Goal: Information Seeking & Learning: Learn about a topic

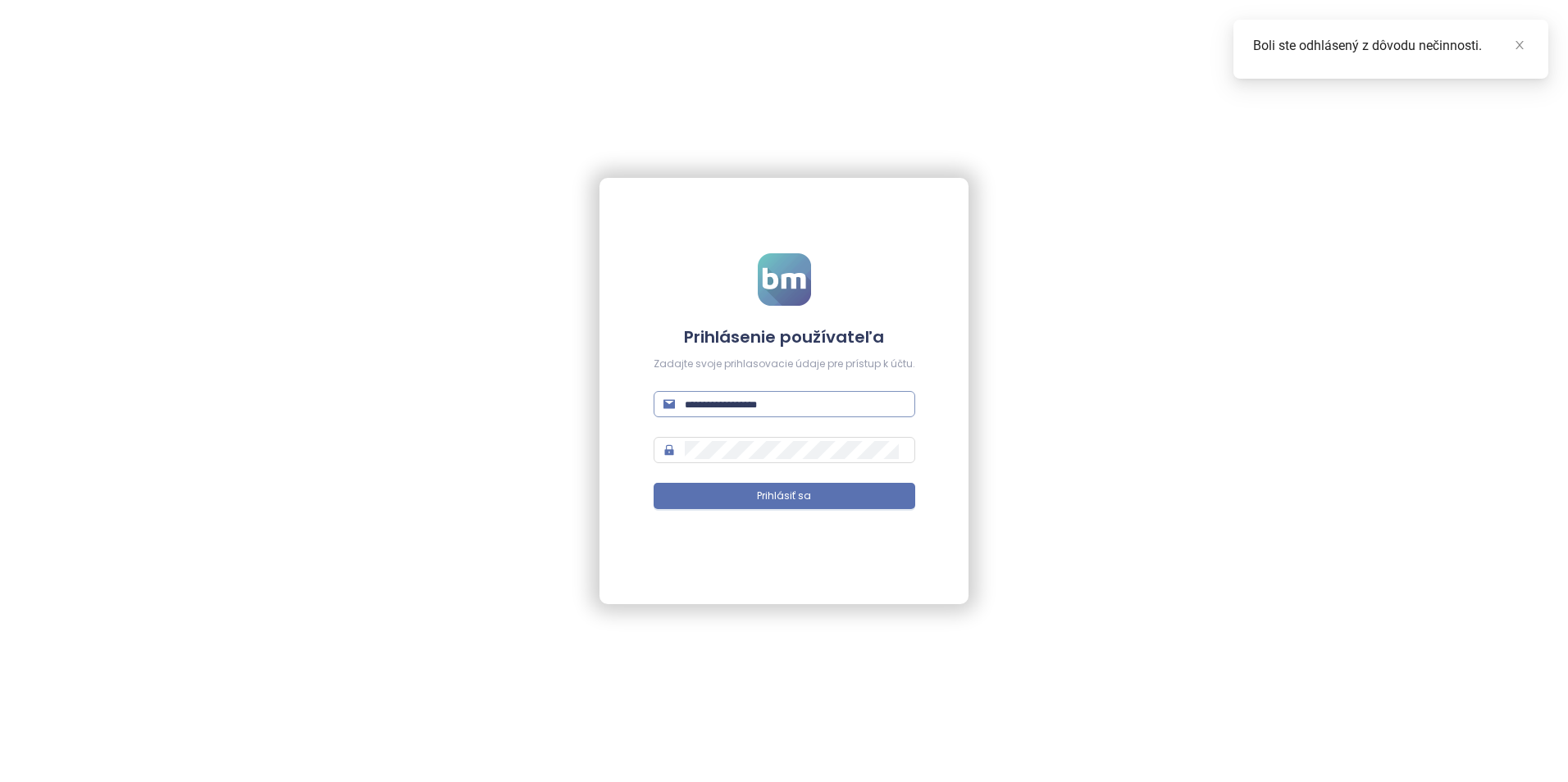
click at [751, 403] on input "text" at bounding box center [794, 404] width 220 height 18
type input "**********"
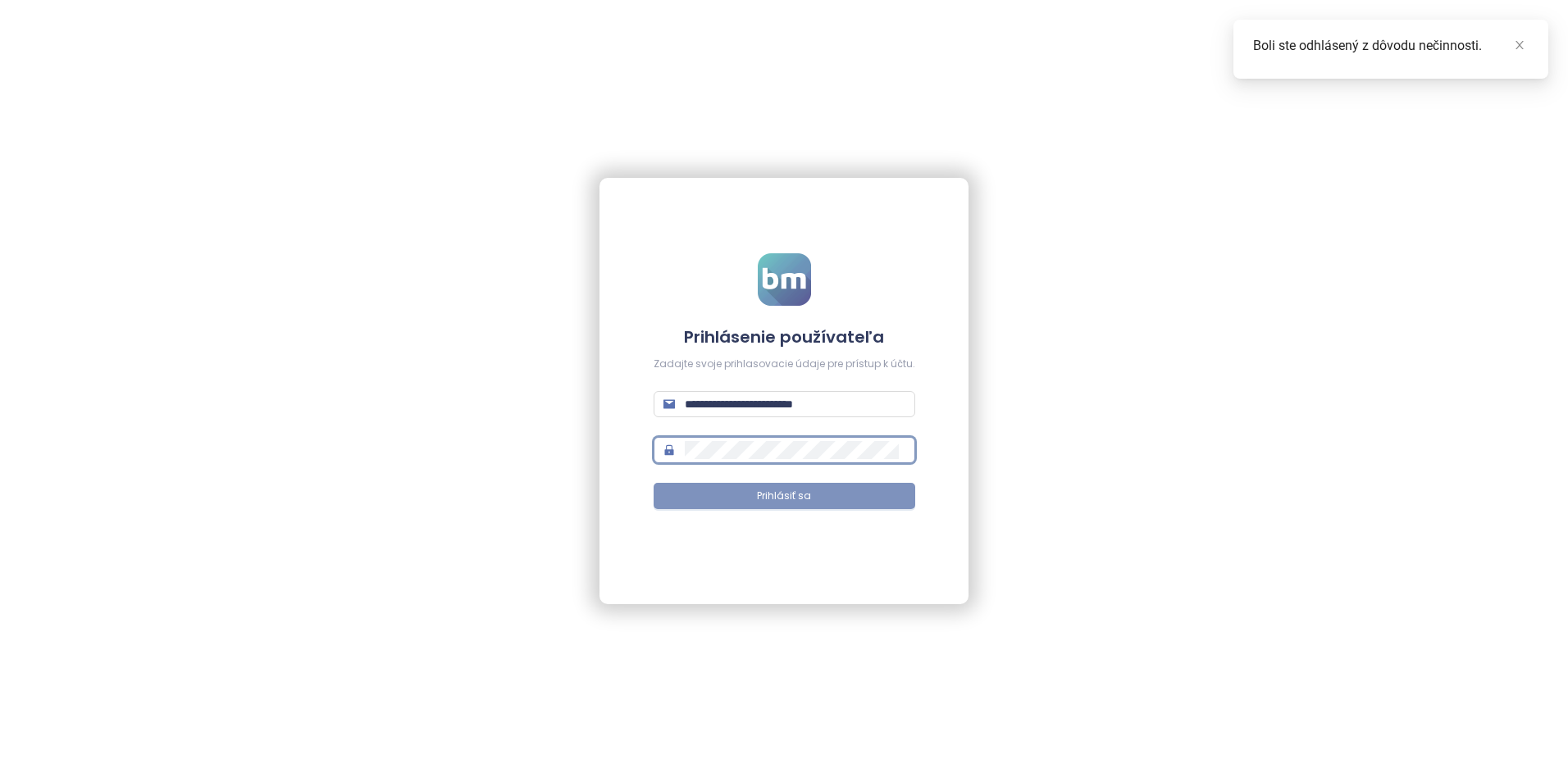
click at [754, 498] on button "Prihlásiť sa" at bounding box center [784, 495] width 261 height 26
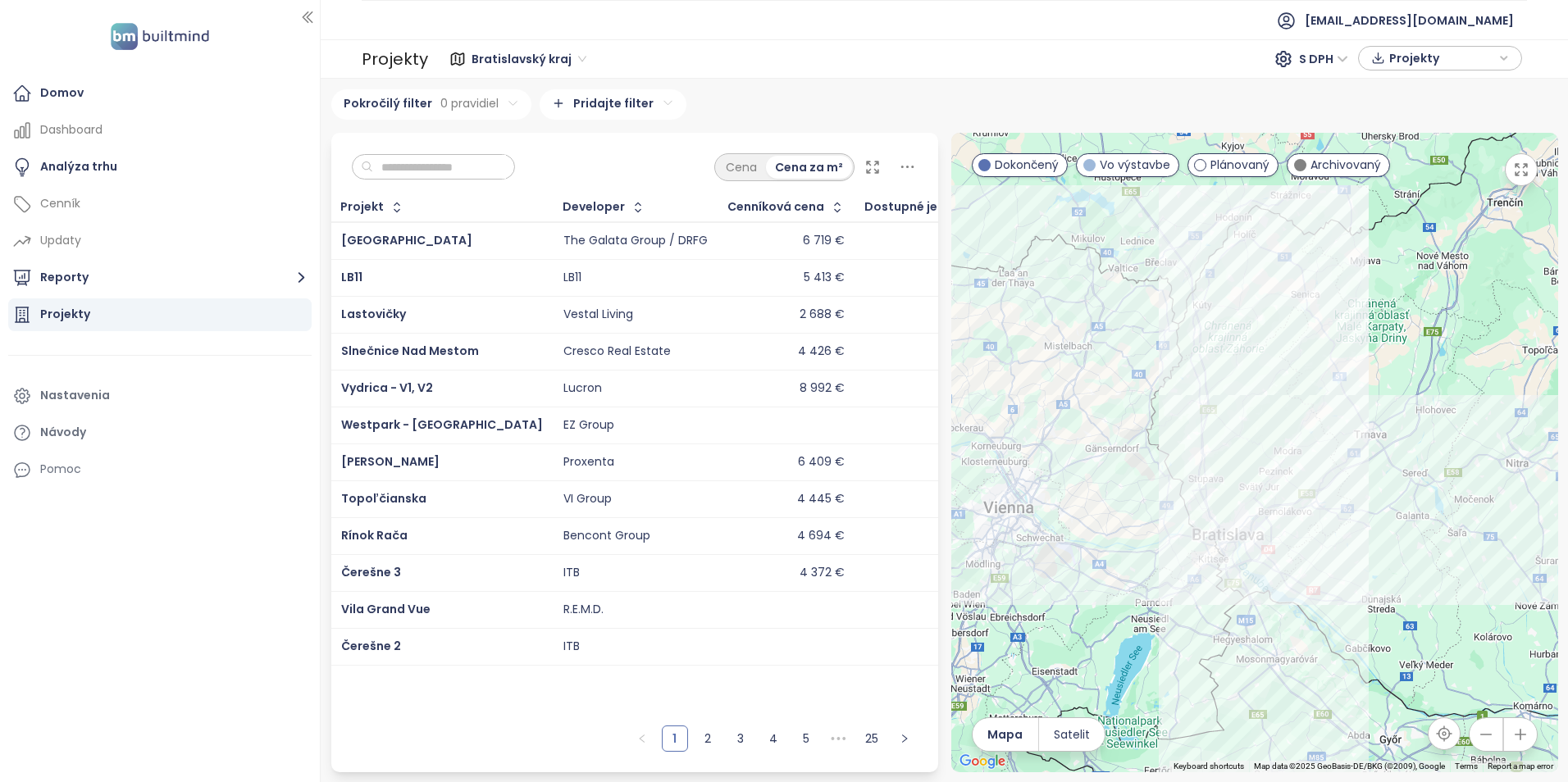
click at [450, 168] on input "text" at bounding box center [439, 167] width 132 height 24
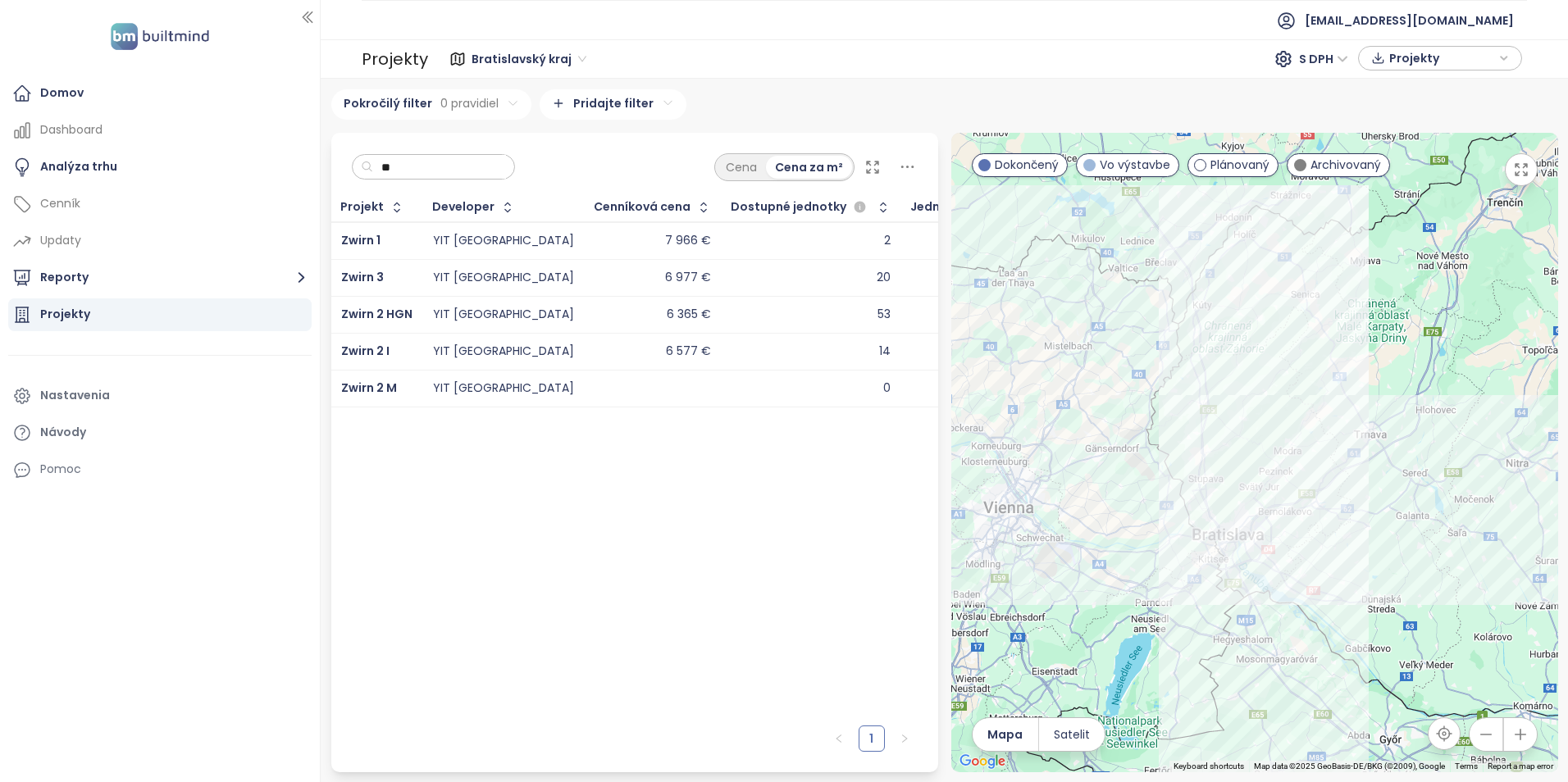
type input "**"
click at [447, 345] on div "YIT [GEOGRAPHIC_DATA]" at bounding box center [504, 351] width 141 height 15
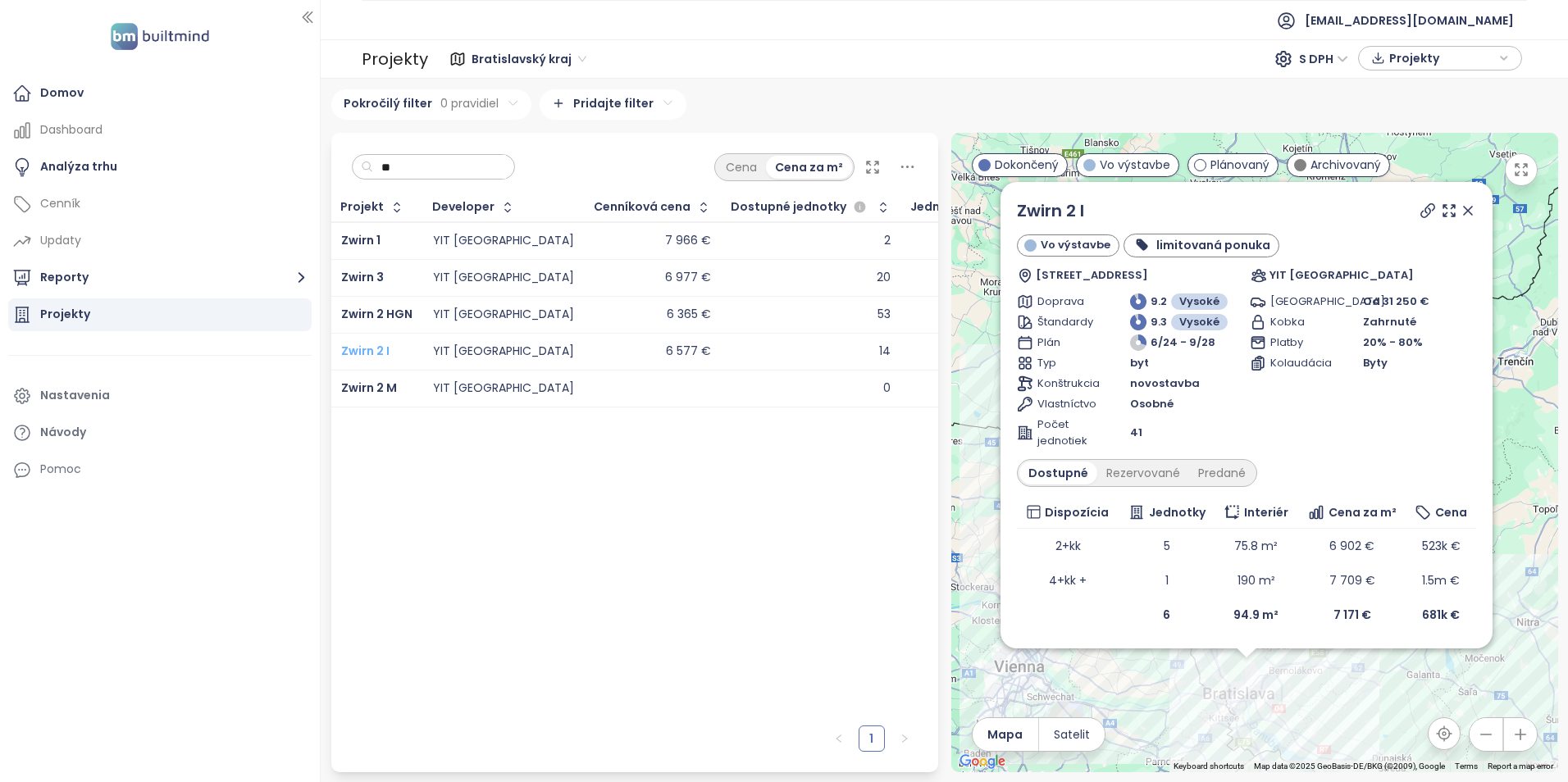
click at [386, 353] on span "Zwirn 2 I" at bounding box center [366, 350] width 49 height 17
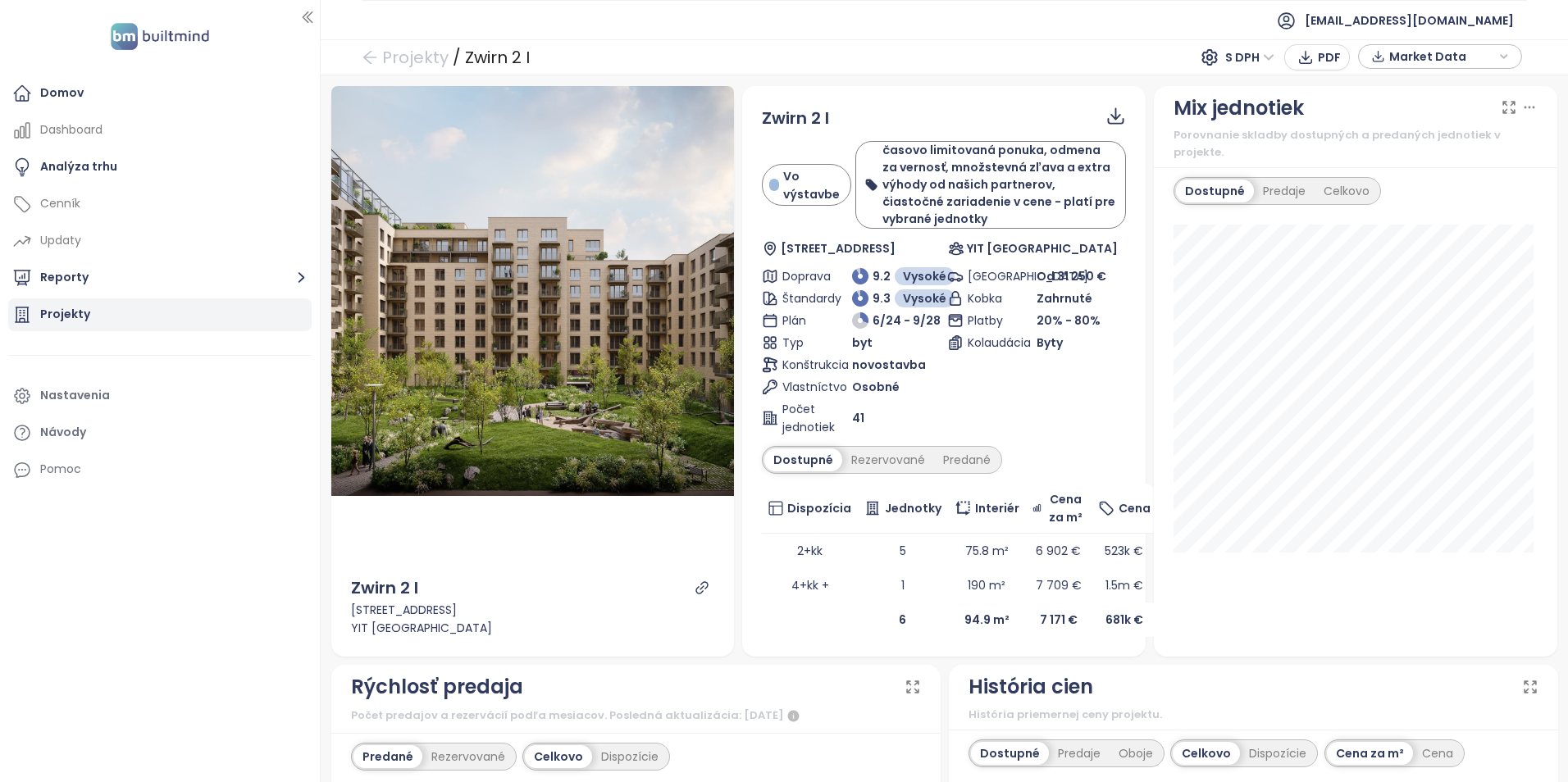
click at [129, 309] on div "Projekty" at bounding box center [159, 315] width 303 height 33
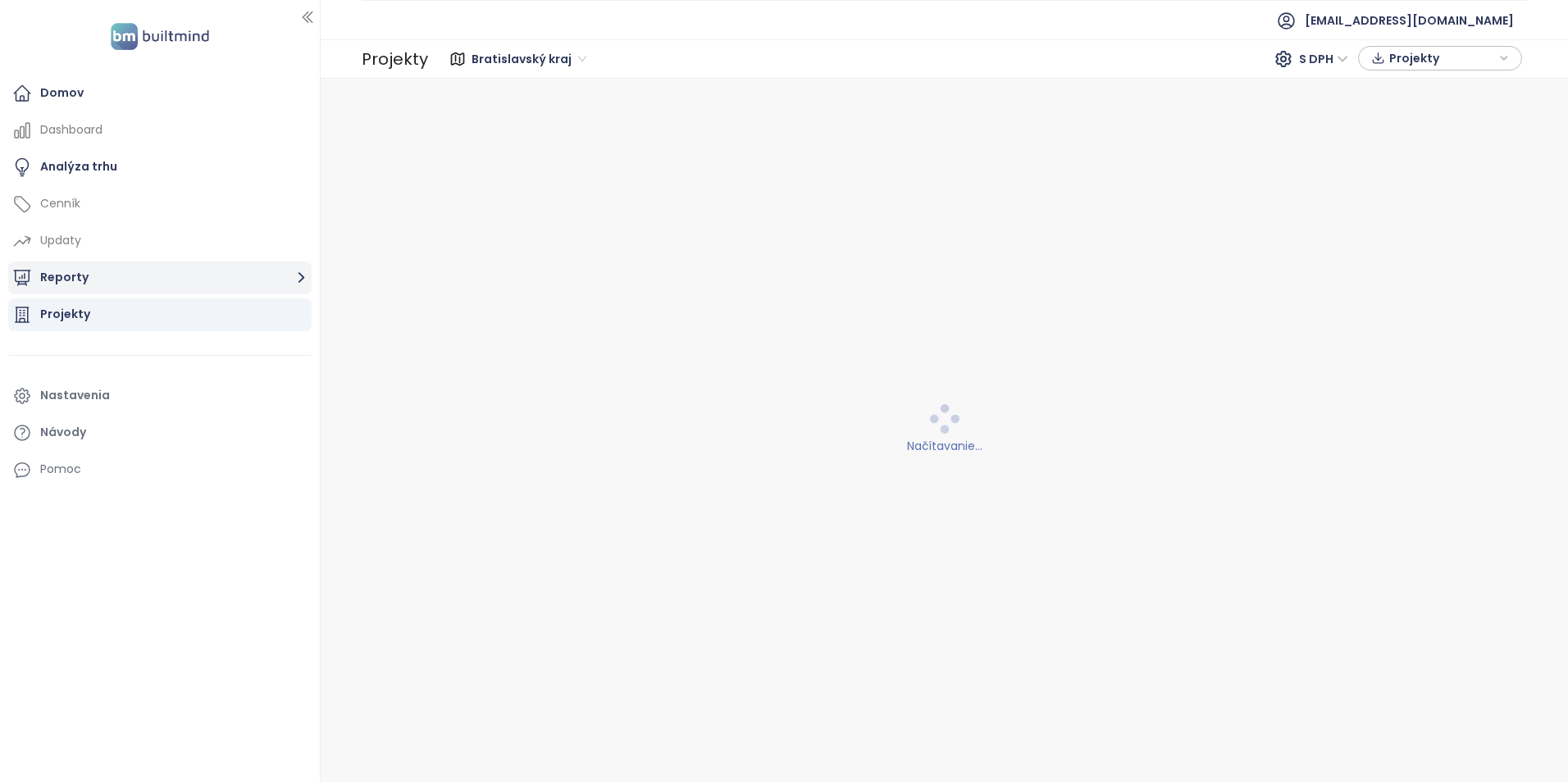
click at [132, 275] on button "Reporty" at bounding box center [159, 278] width 303 height 33
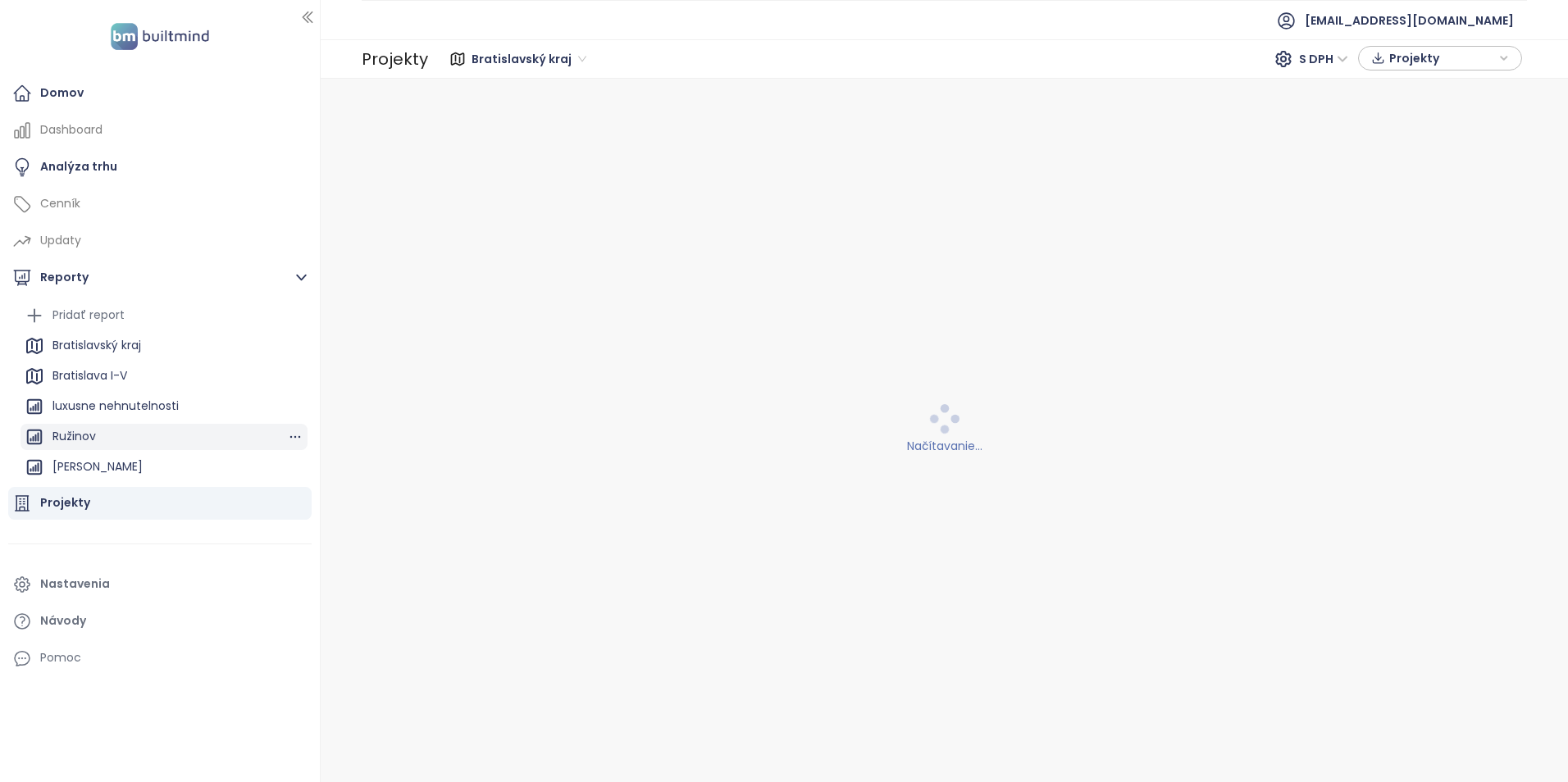
click at [109, 433] on div "Ružinov" at bounding box center [164, 437] width 287 height 26
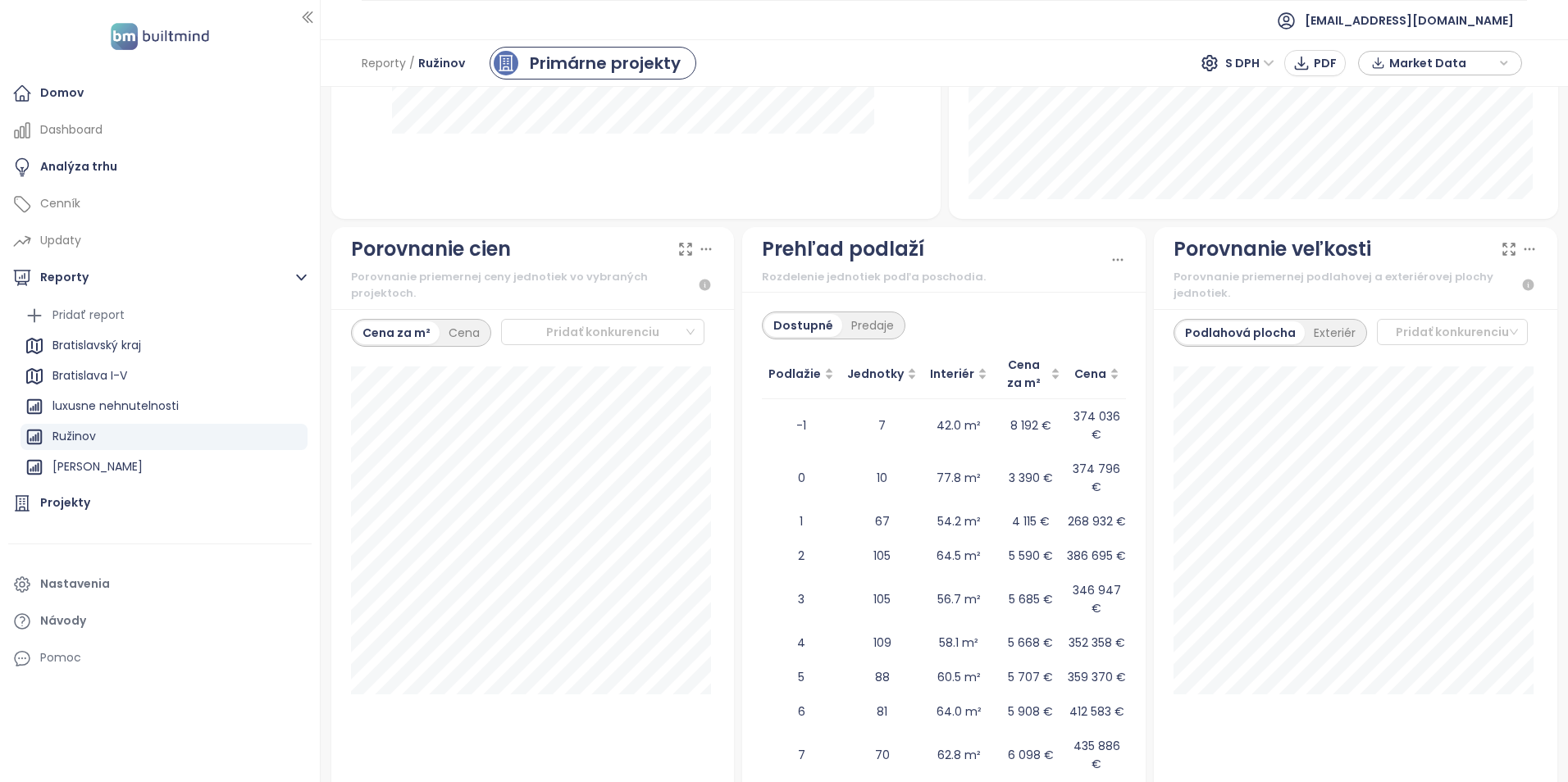
scroll to position [58, 0]
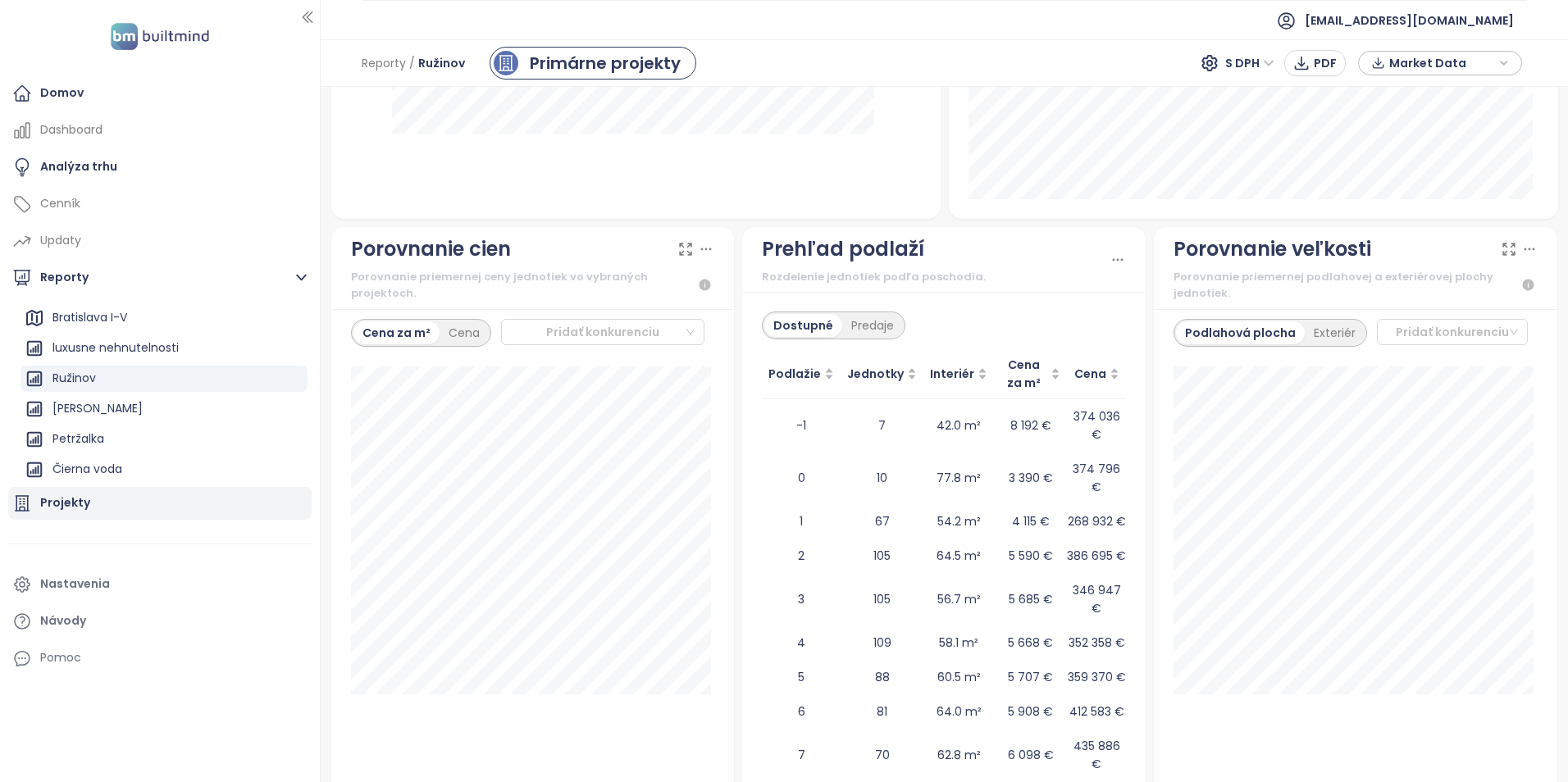
click at [127, 509] on div "Projekty" at bounding box center [159, 503] width 303 height 33
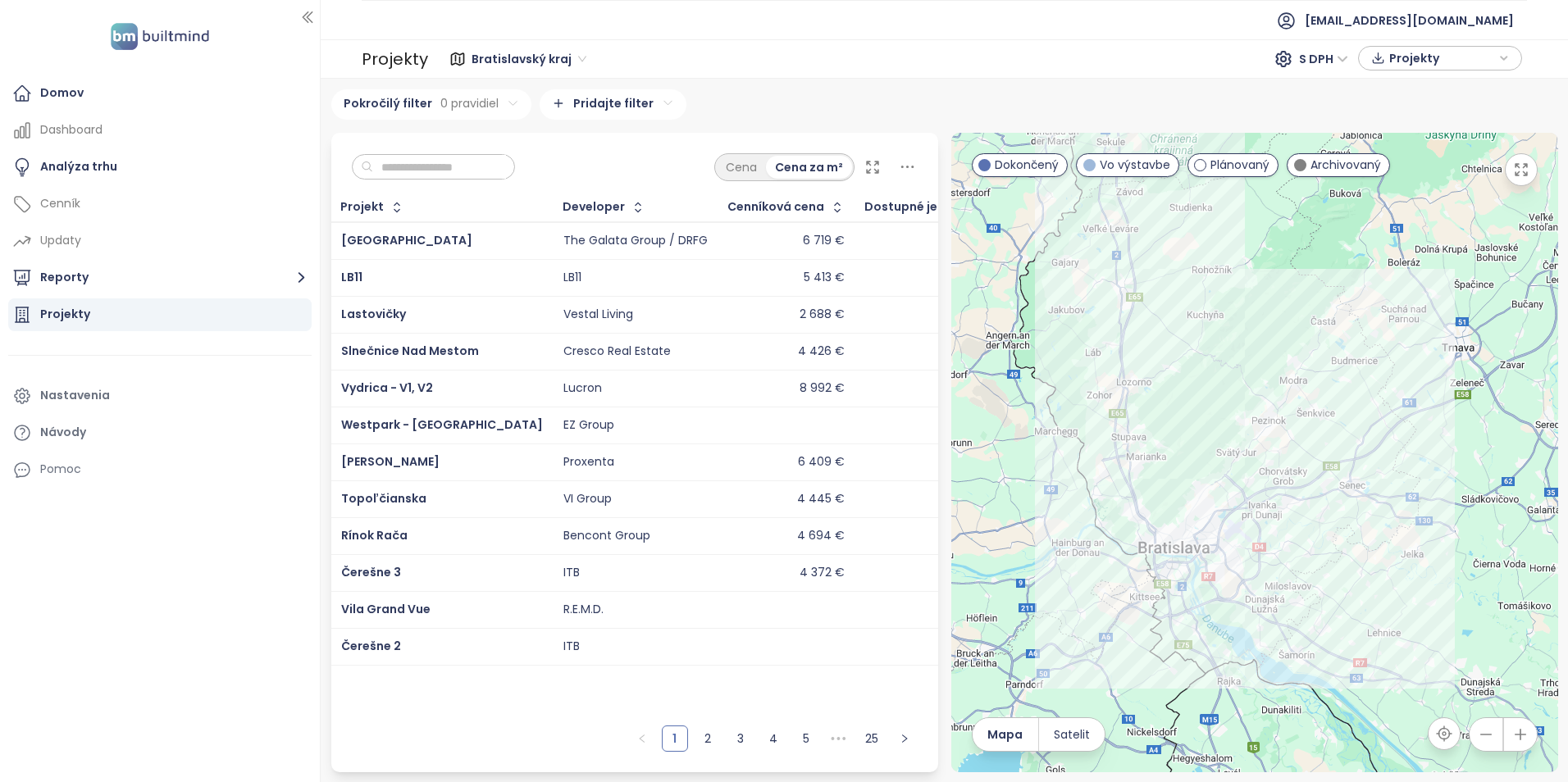
click at [433, 167] on input "text" at bounding box center [439, 167] width 132 height 24
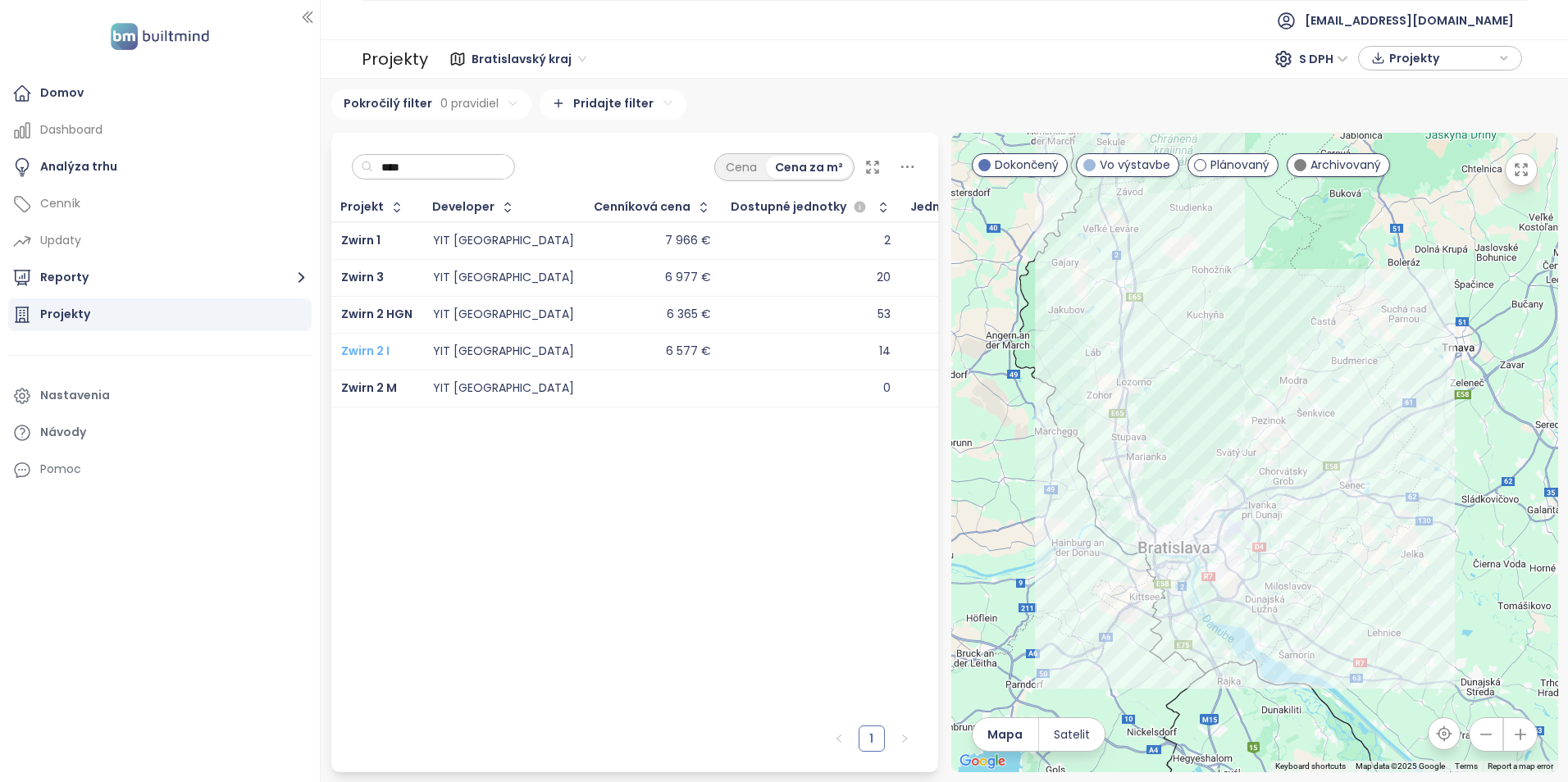
type input "****"
click at [388, 352] on span "Zwirn 2 I" at bounding box center [366, 350] width 49 height 17
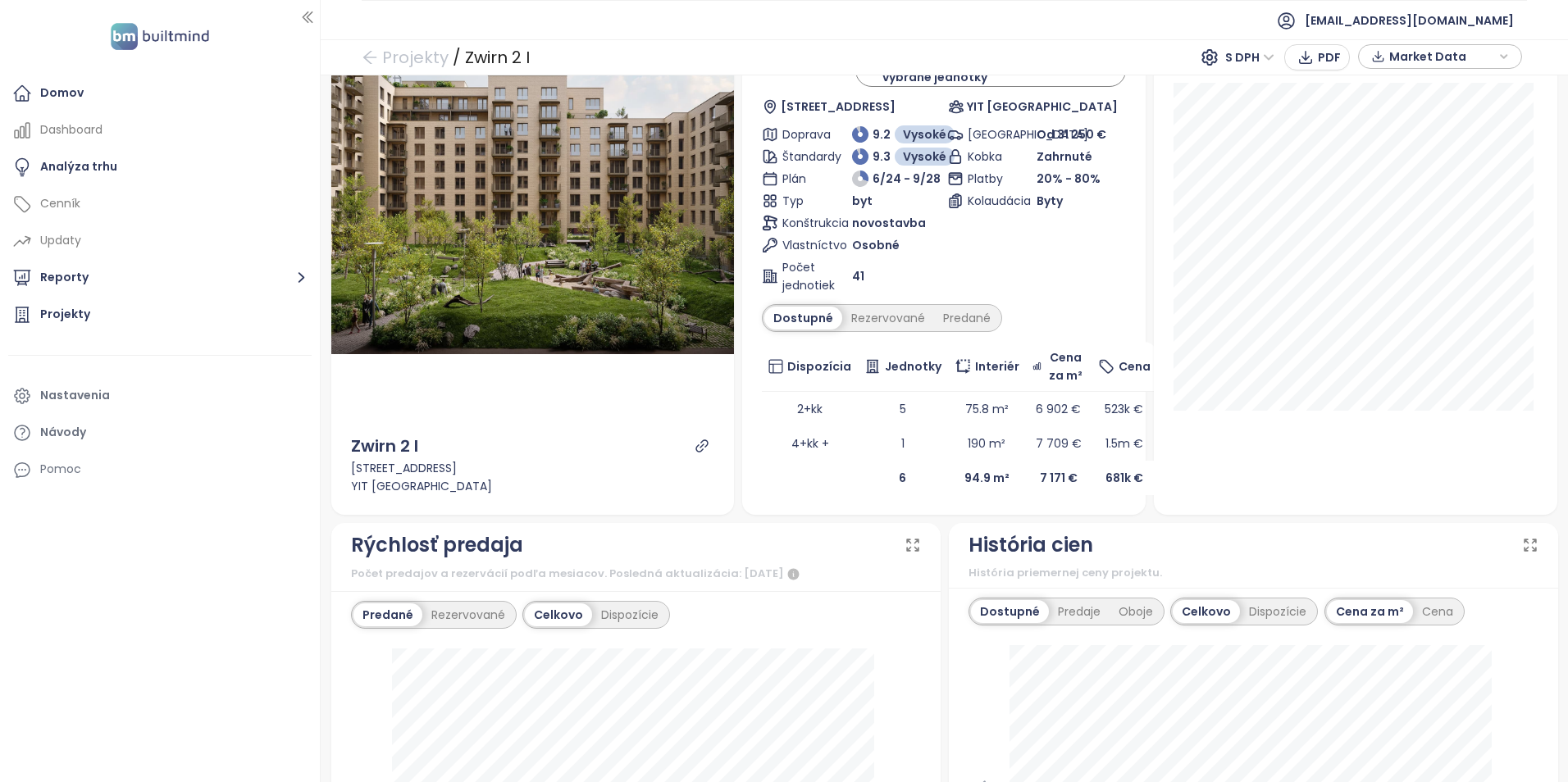
scroll to position [410, 0]
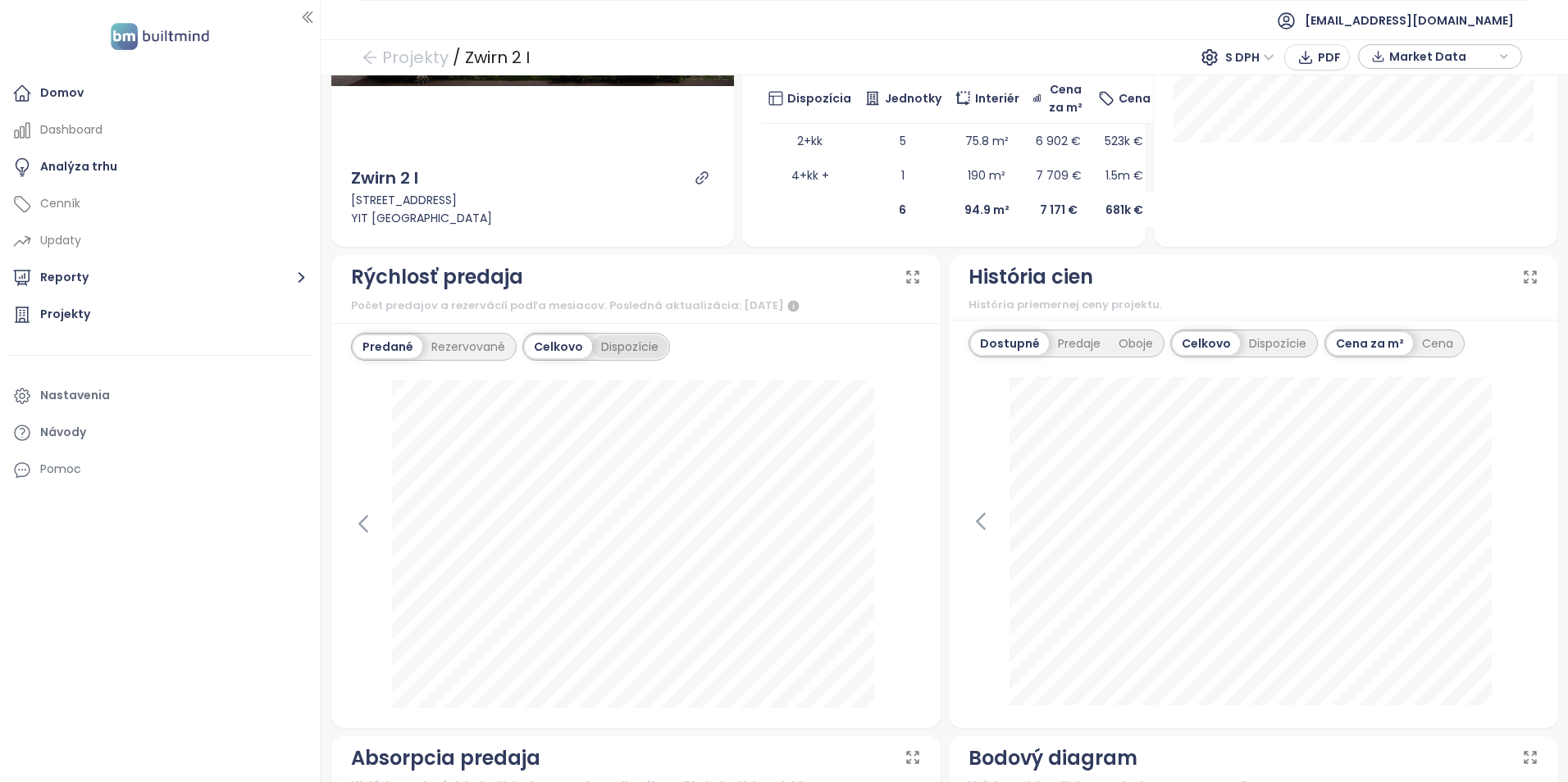
click at [635, 348] on div "Dispozície" at bounding box center [630, 347] width 76 height 23
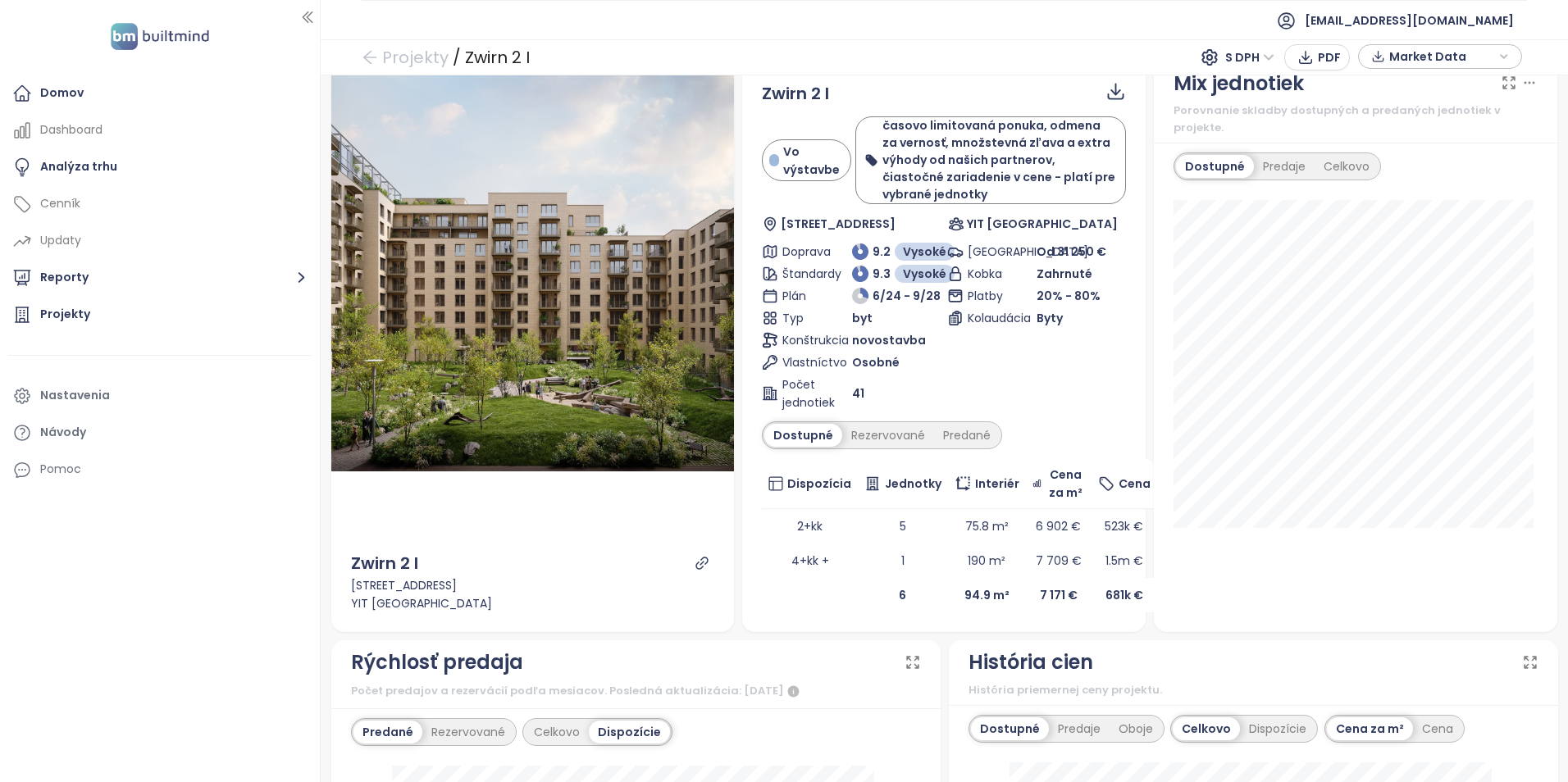
scroll to position [10, 0]
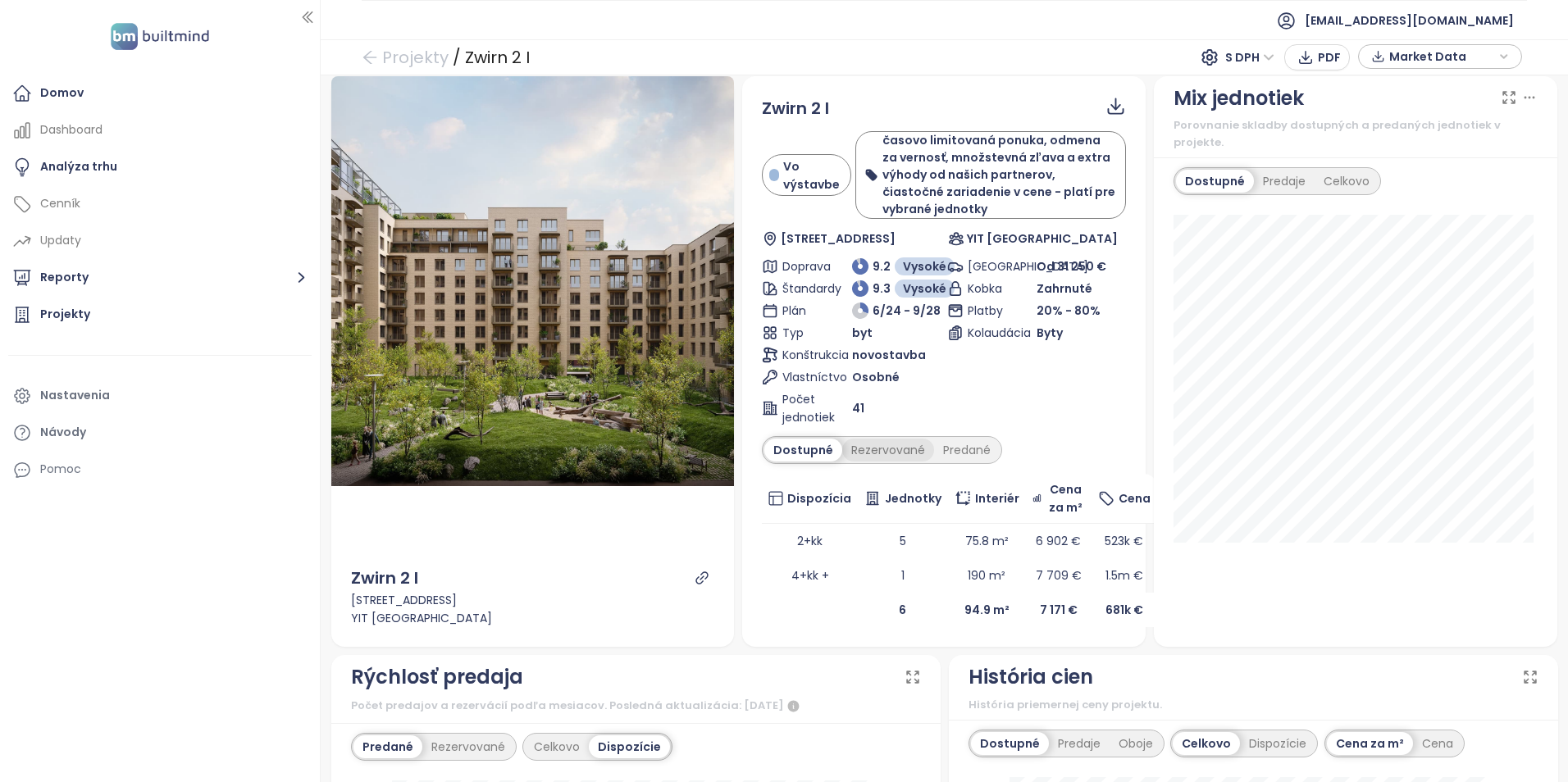
click at [889, 457] on div "Rezervované" at bounding box center [888, 450] width 91 height 23
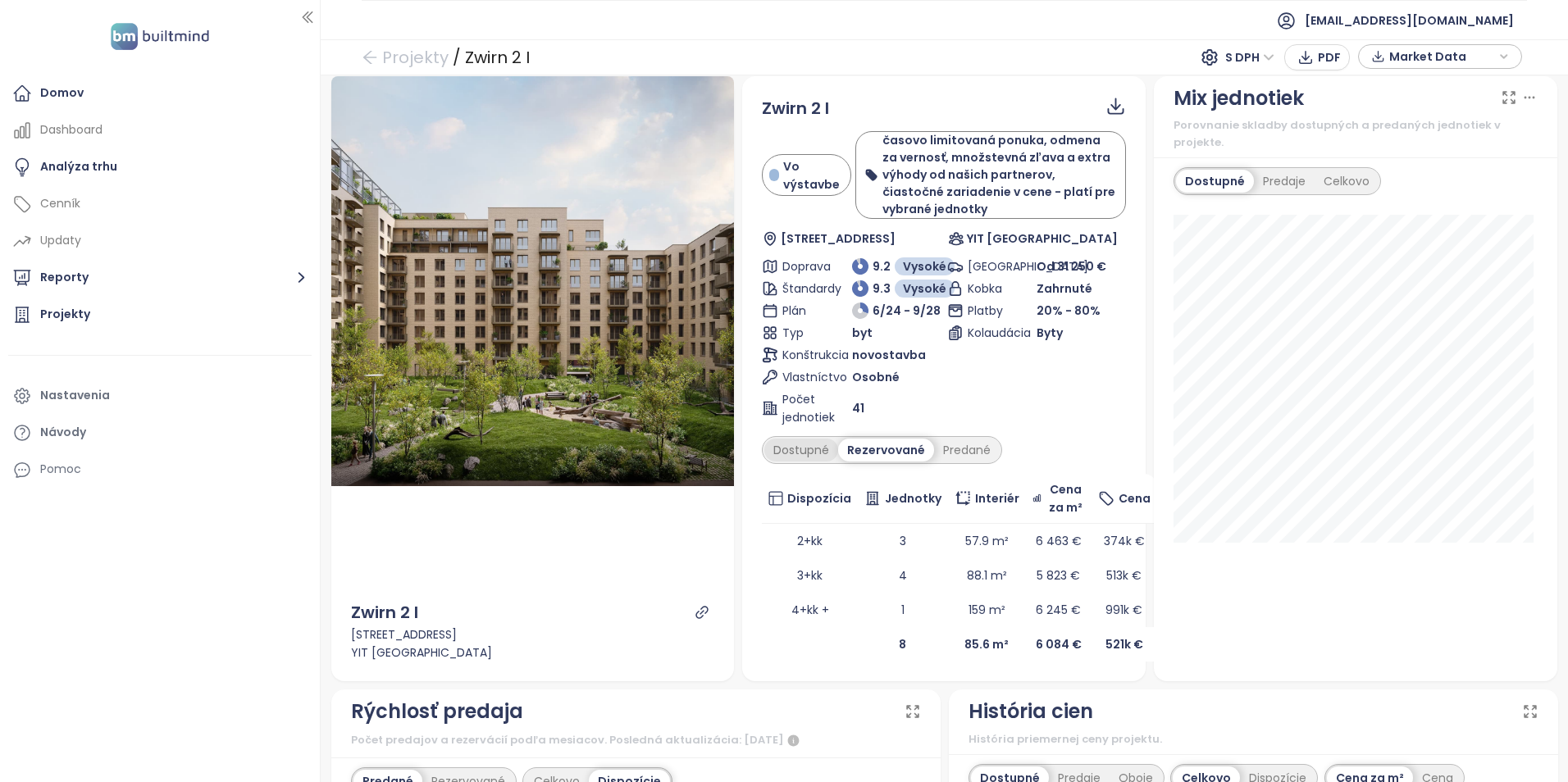
click at [817, 456] on div "Dostupné" at bounding box center [801, 450] width 74 height 23
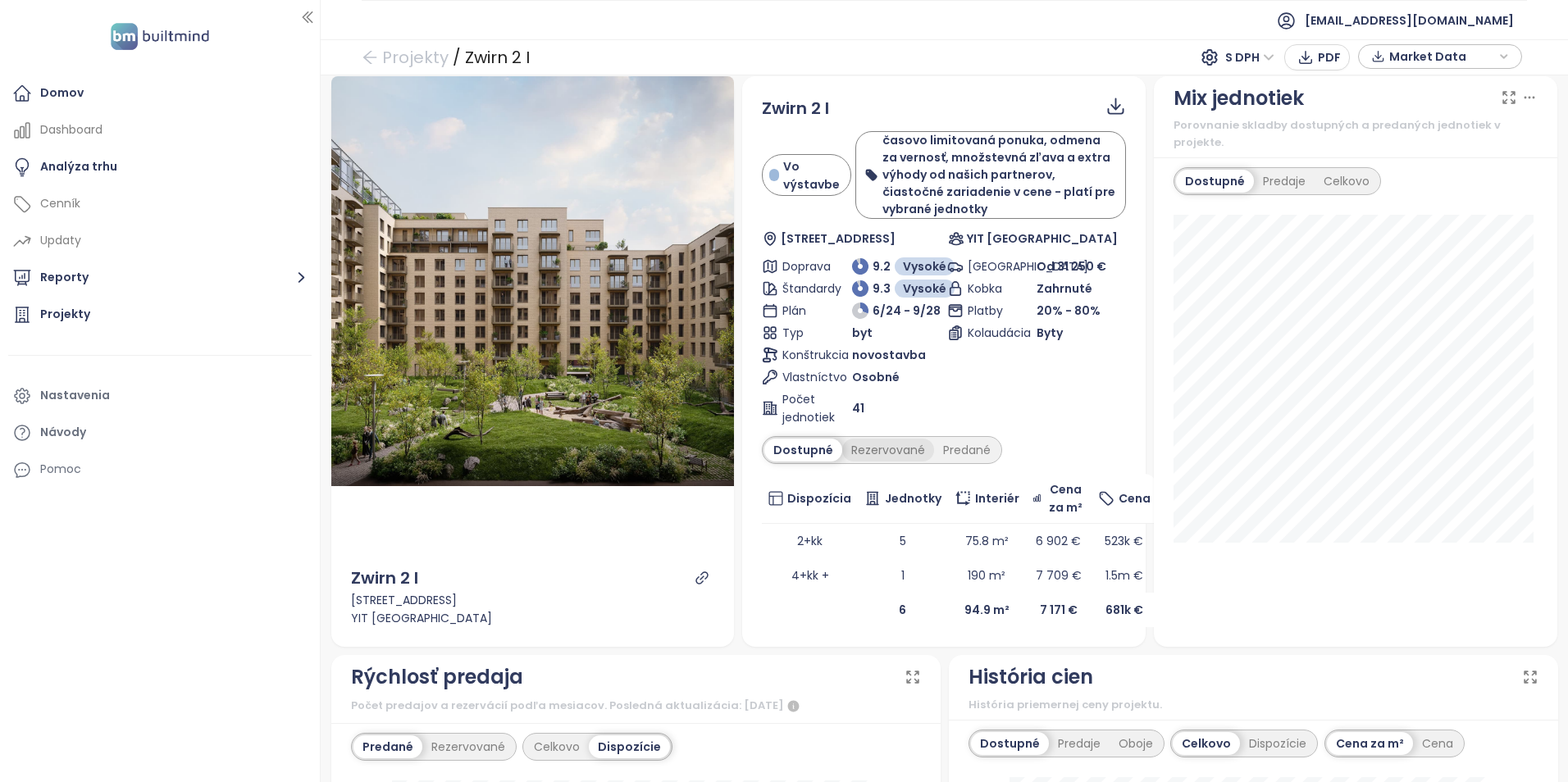
click at [882, 451] on div "Rezervované" at bounding box center [888, 450] width 91 height 23
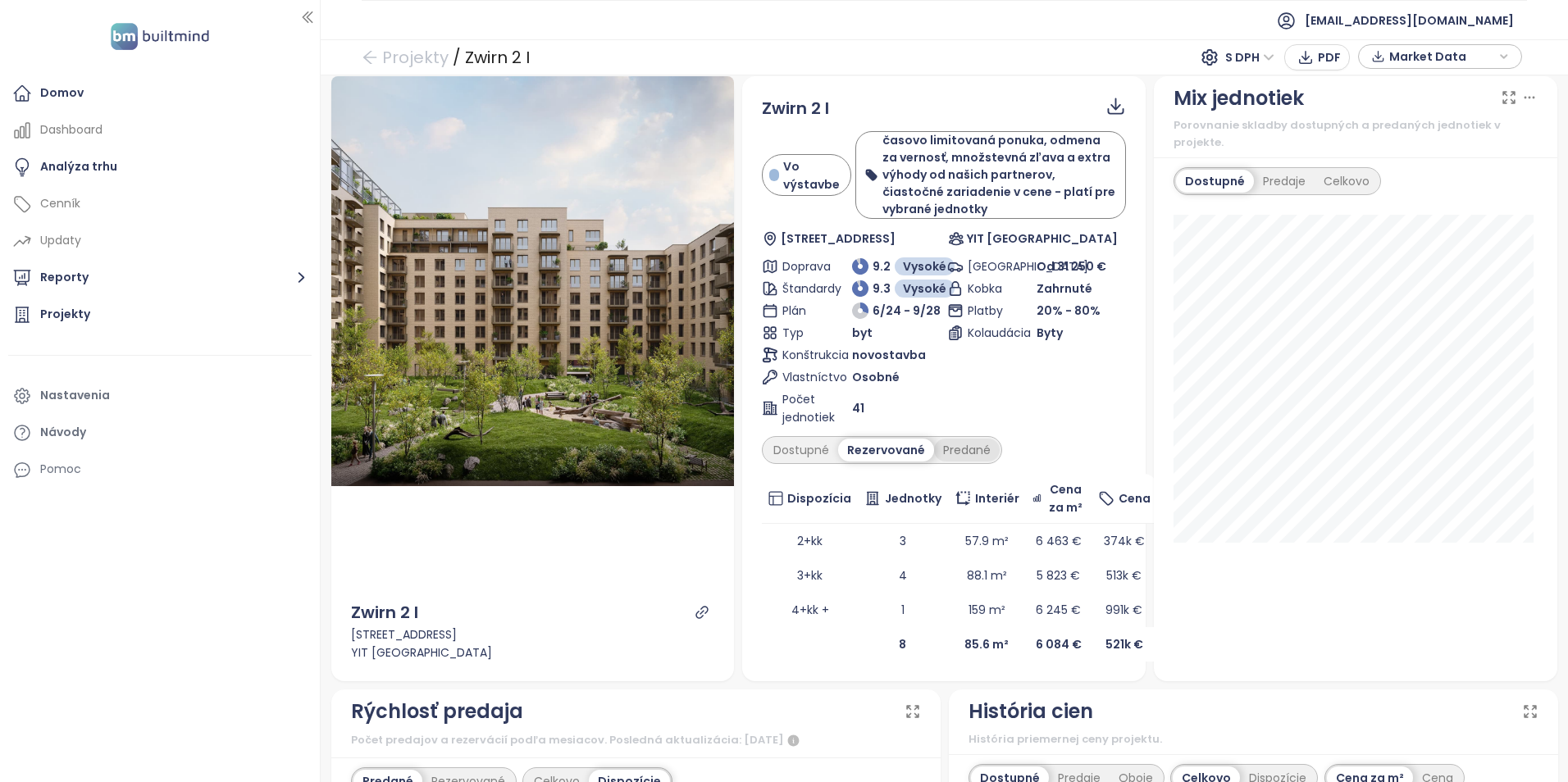
click at [958, 453] on div "Predané" at bounding box center [966, 450] width 65 height 23
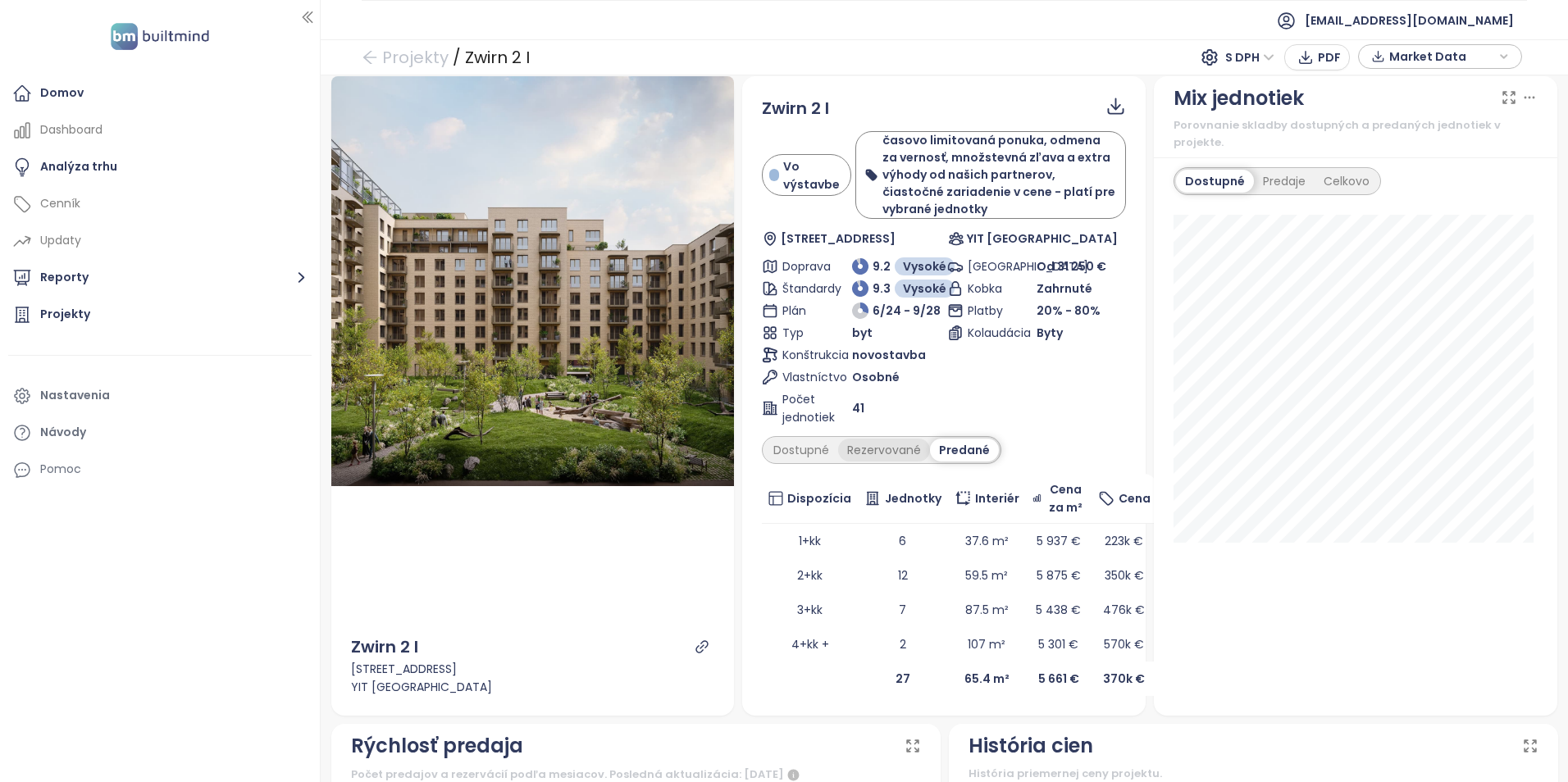
click at [899, 459] on div "Rezervované" at bounding box center [883, 450] width 91 height 23
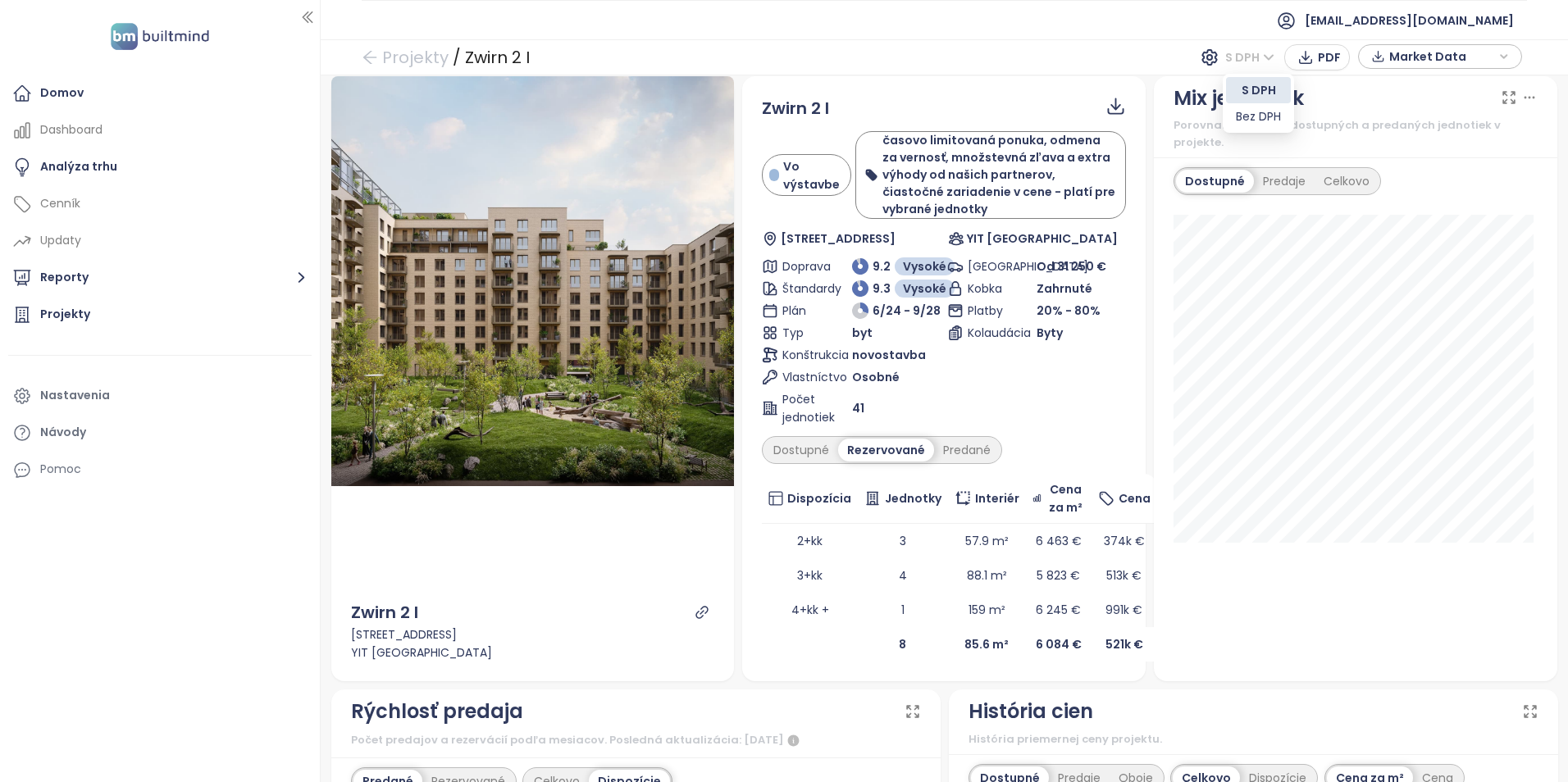
click at [1270, 60] on span "S DPH" at bounding box center [1249, 57] width 49 height 24
click at [916, 545] on td "3" at bounding box center [903, 541] width 91 height 35
click at [1040, 545] on span "6 463 €" at bounding box center [1058, 541] width 46 height 17
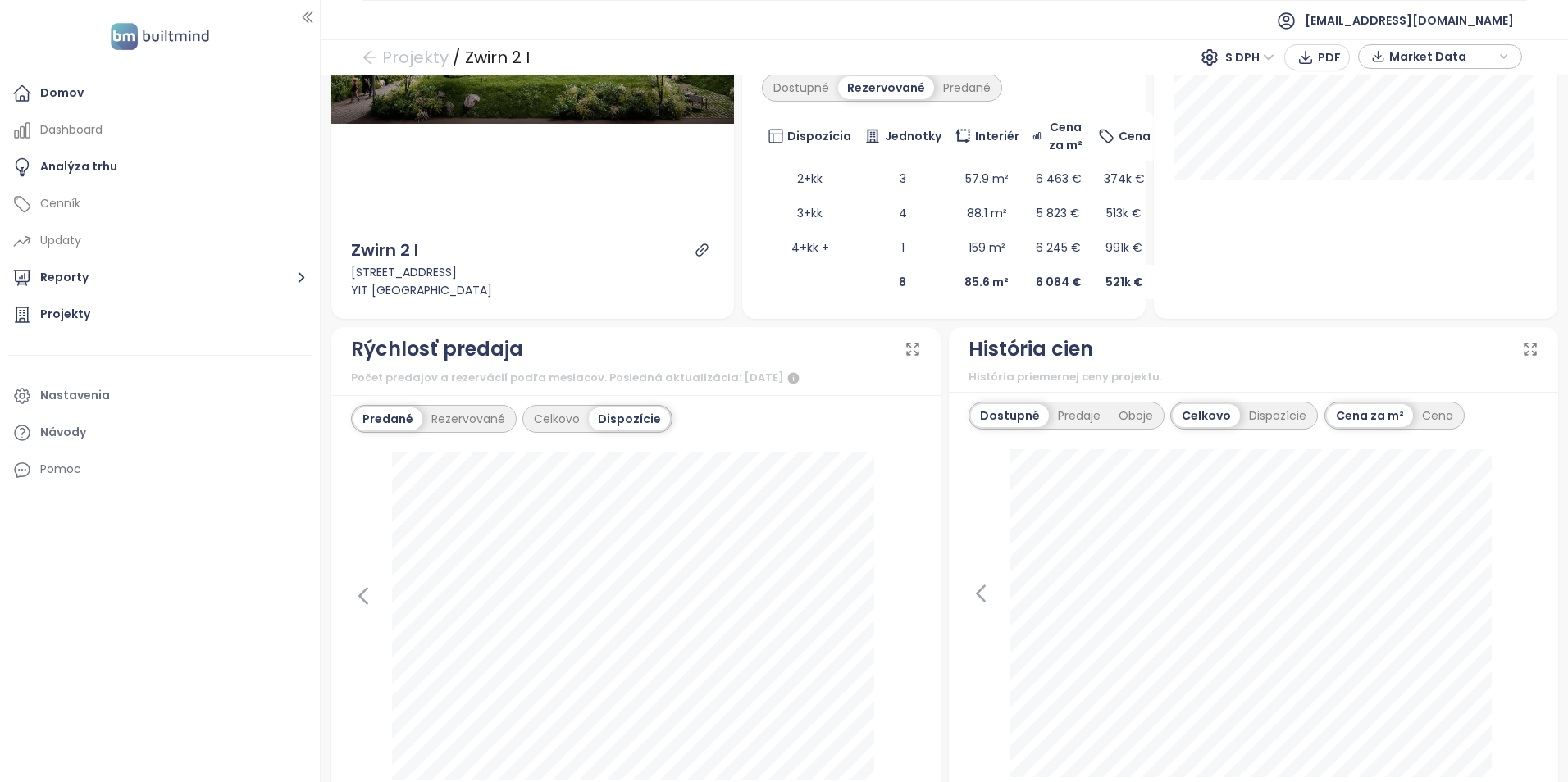
scroll to position [0, 0]
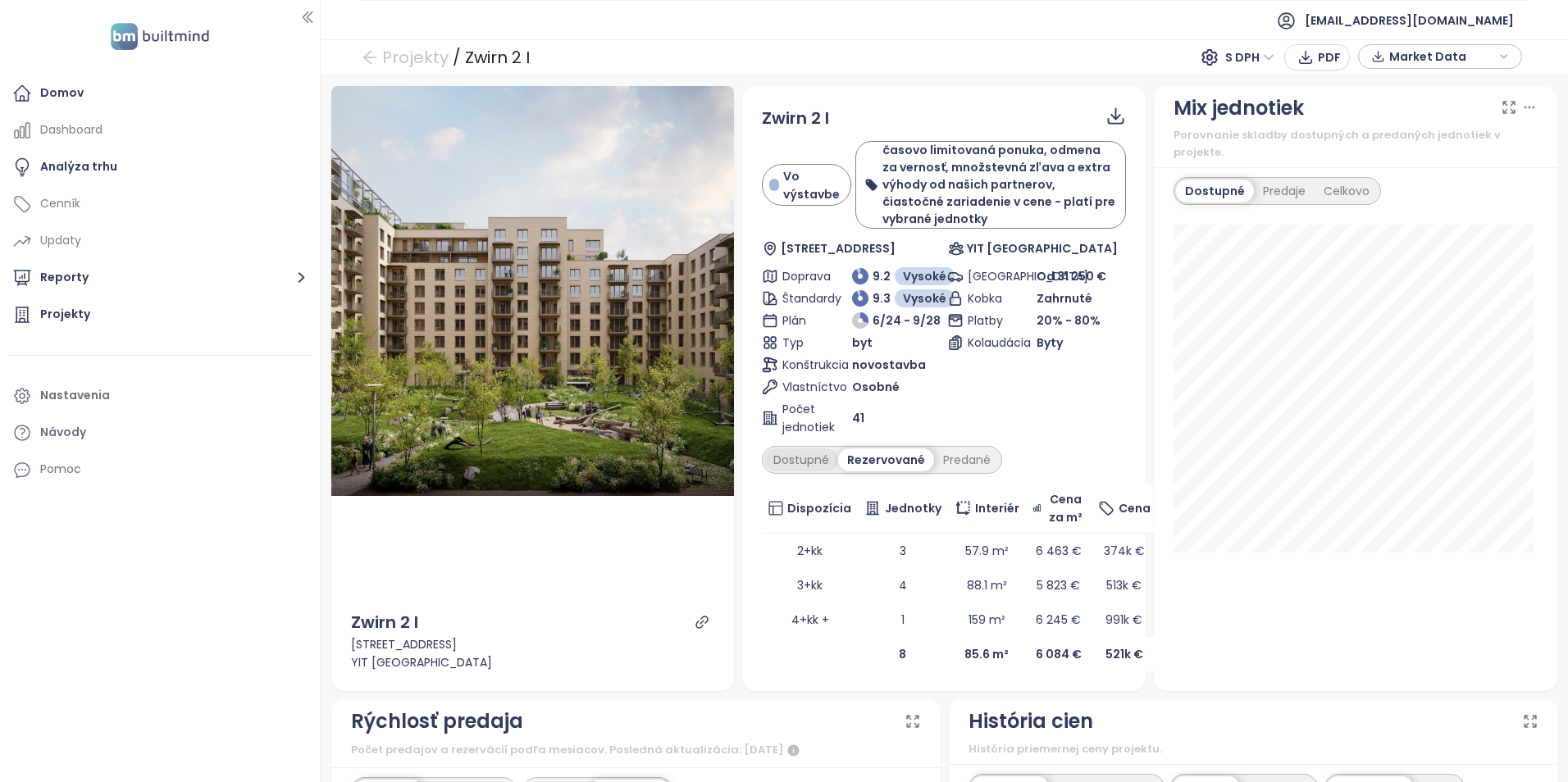
click at [792, 462] on div "Dostupné" at bounding box center [801, 460] width 74 height 23
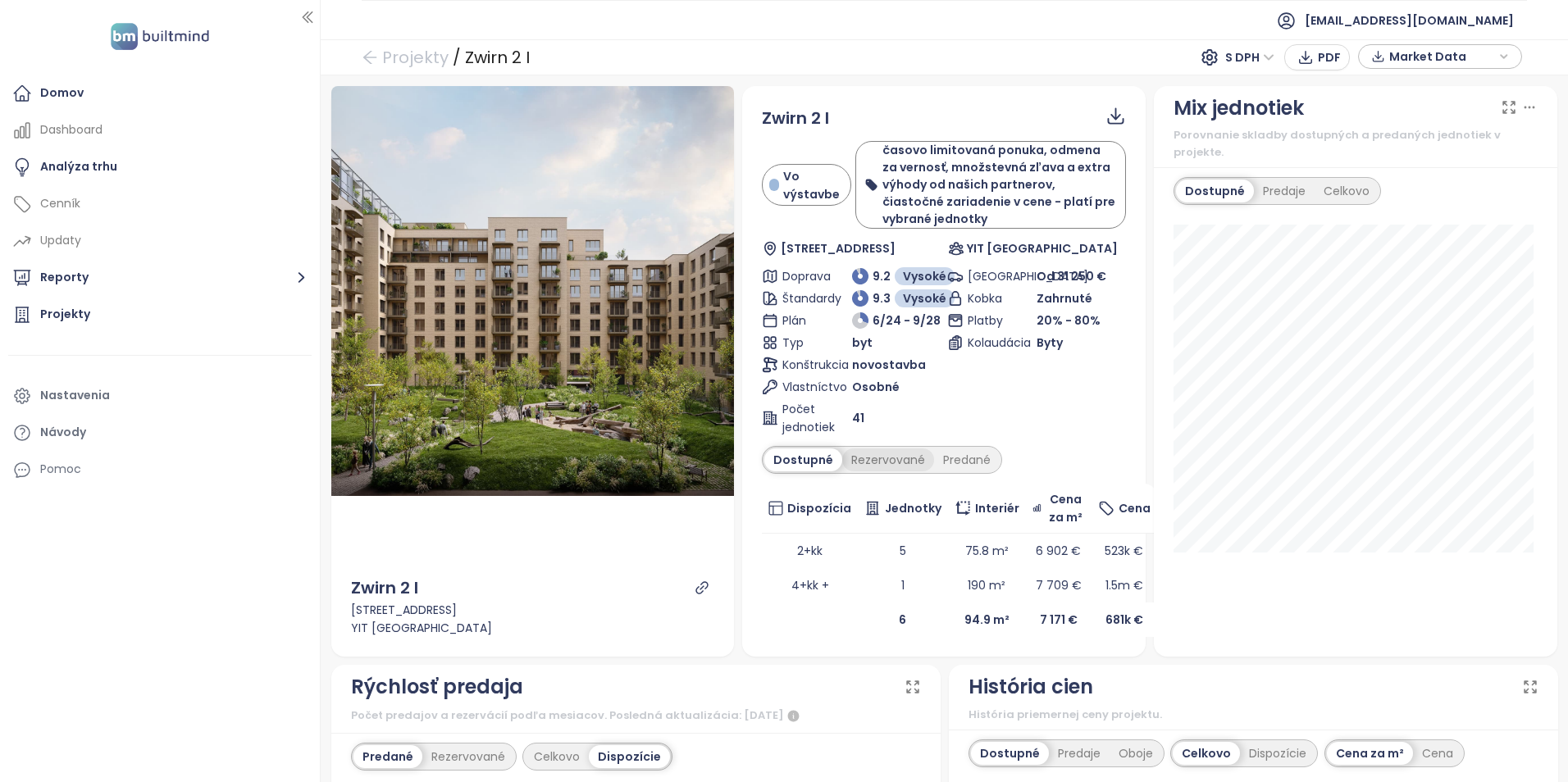
click at [881, 458] on div "Rezervované" at bounding box center [888, 460] width 91 height 23
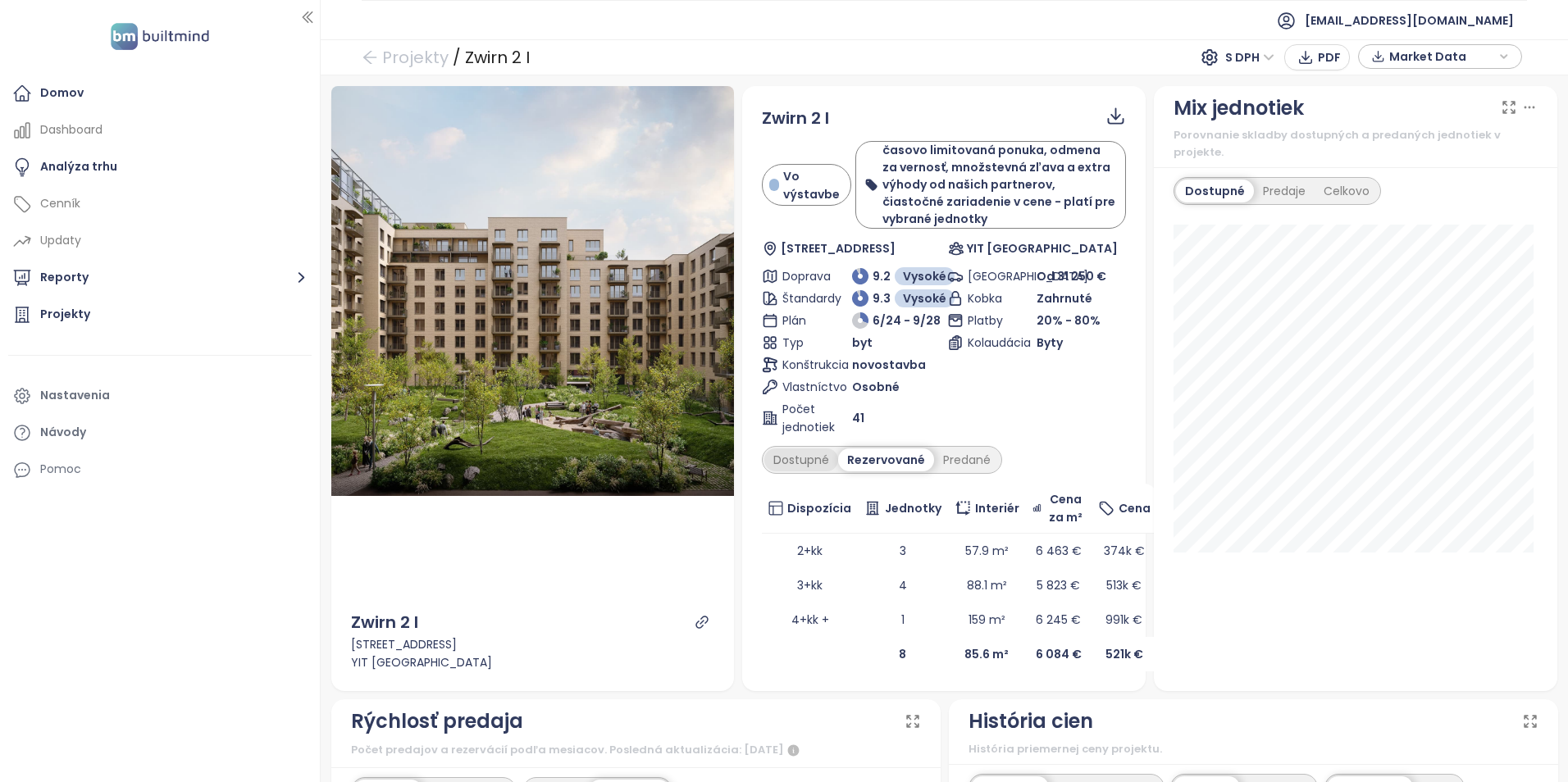
click at [804, 460] on div "Dostupné" at bounding box center [801, 460] width 74 height 23
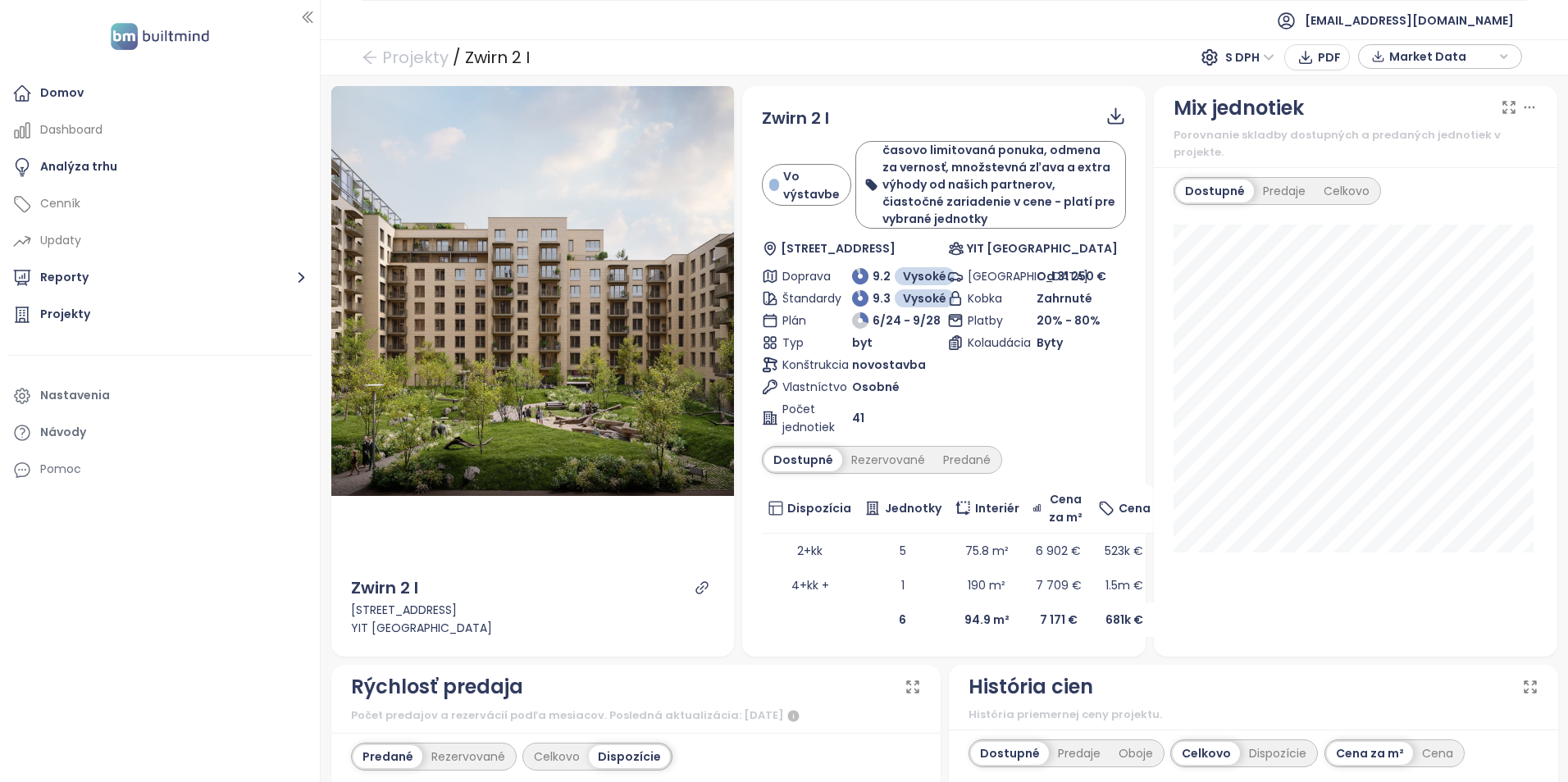
click at [894, 471] on div "Dostupné Rezervované Predané" at bounding box center [882, 460] width 240 height 28
drag, startPoint x: 894, startPoint y: 471, endPoint x: 879, endPoint y: 458, distance: 19.8
click at [879, 458] on div "Rezervované" at bounding box center [888, 460] width 91 height 23
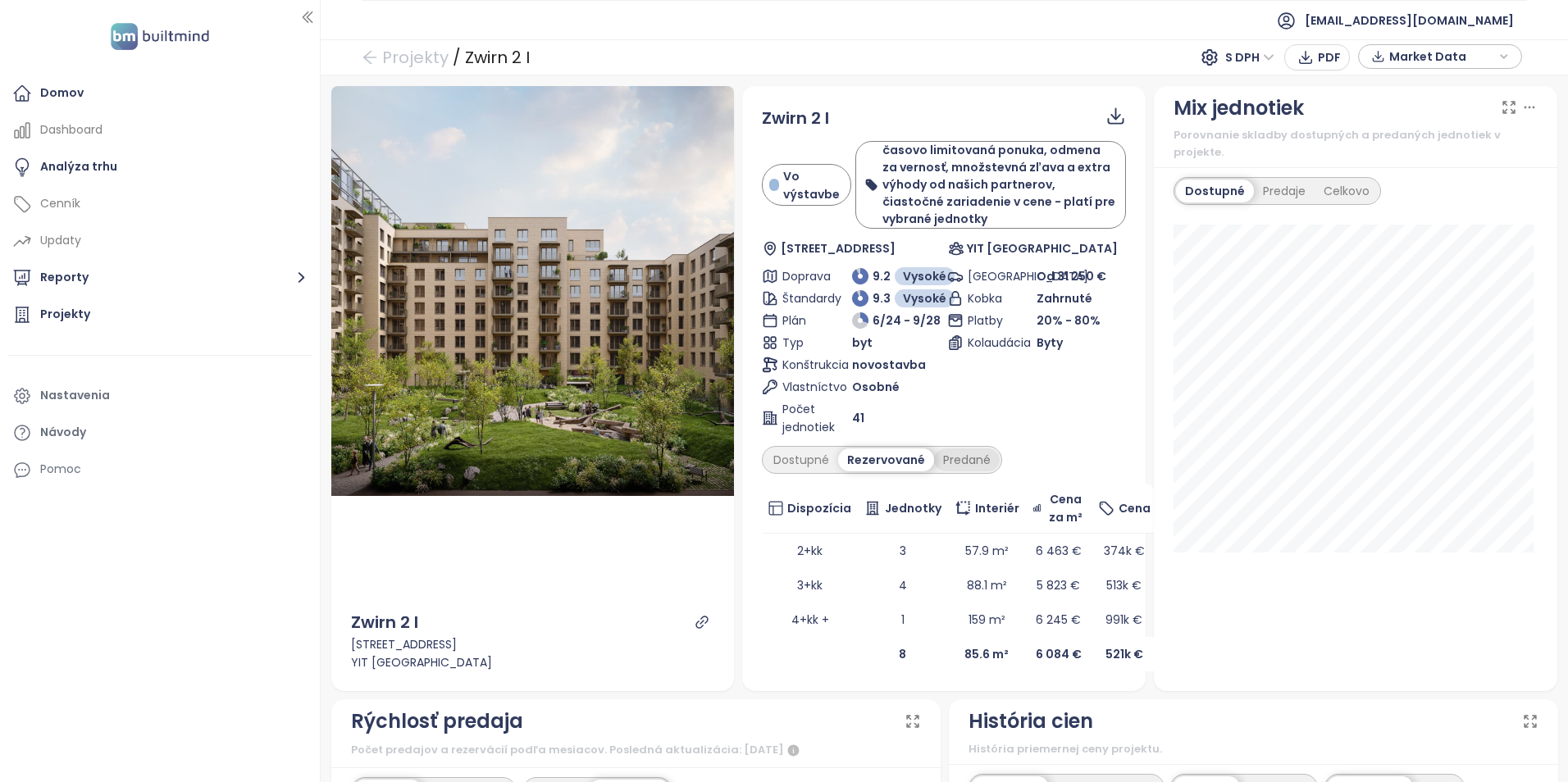
click at [957, 459] on div "Predané" at bounding box center [966, 460] width 65 height 23
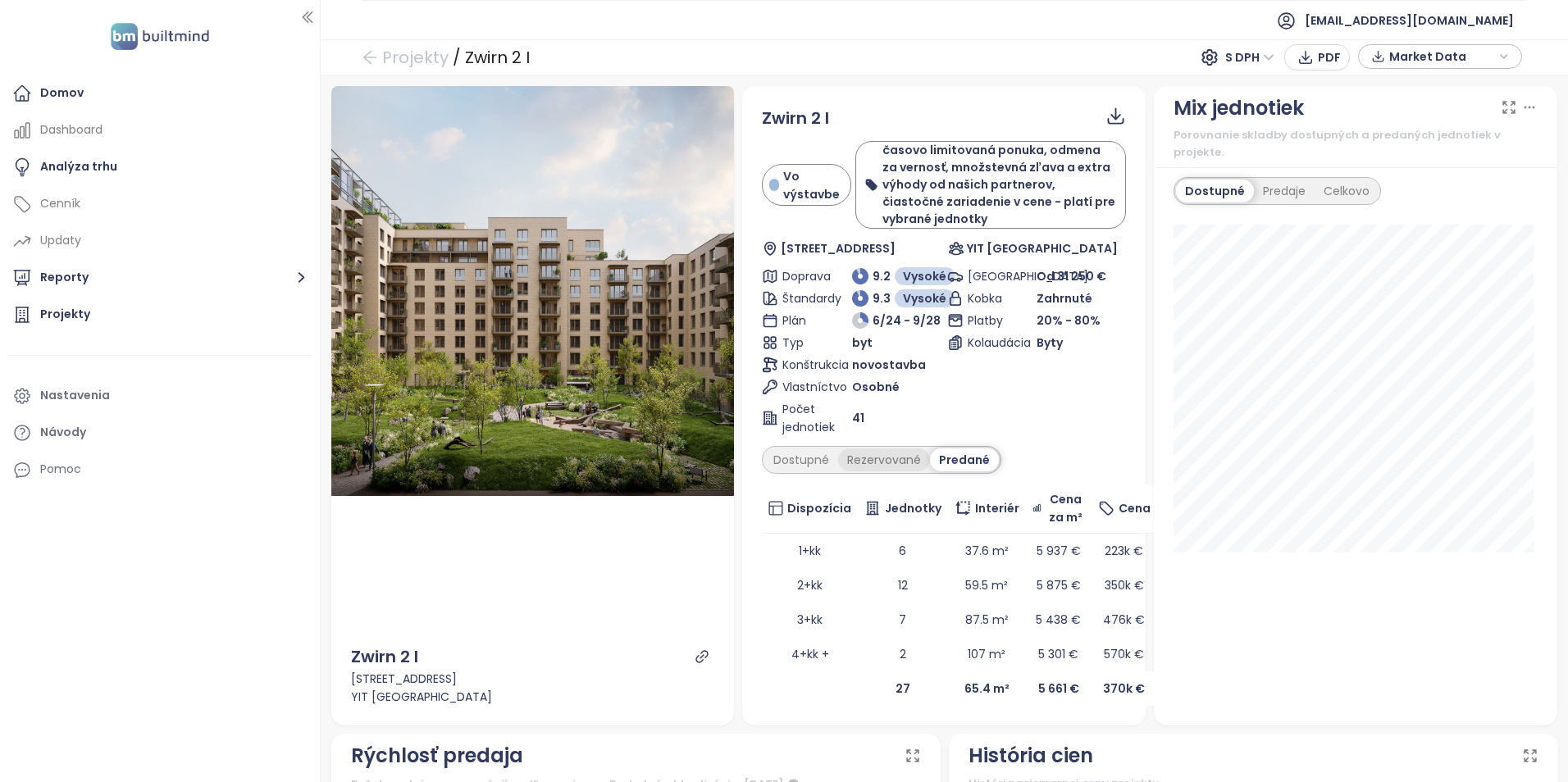
click at [890, 464] on div "Rezervované" at bounding box center [883, 460] width 91 height 23
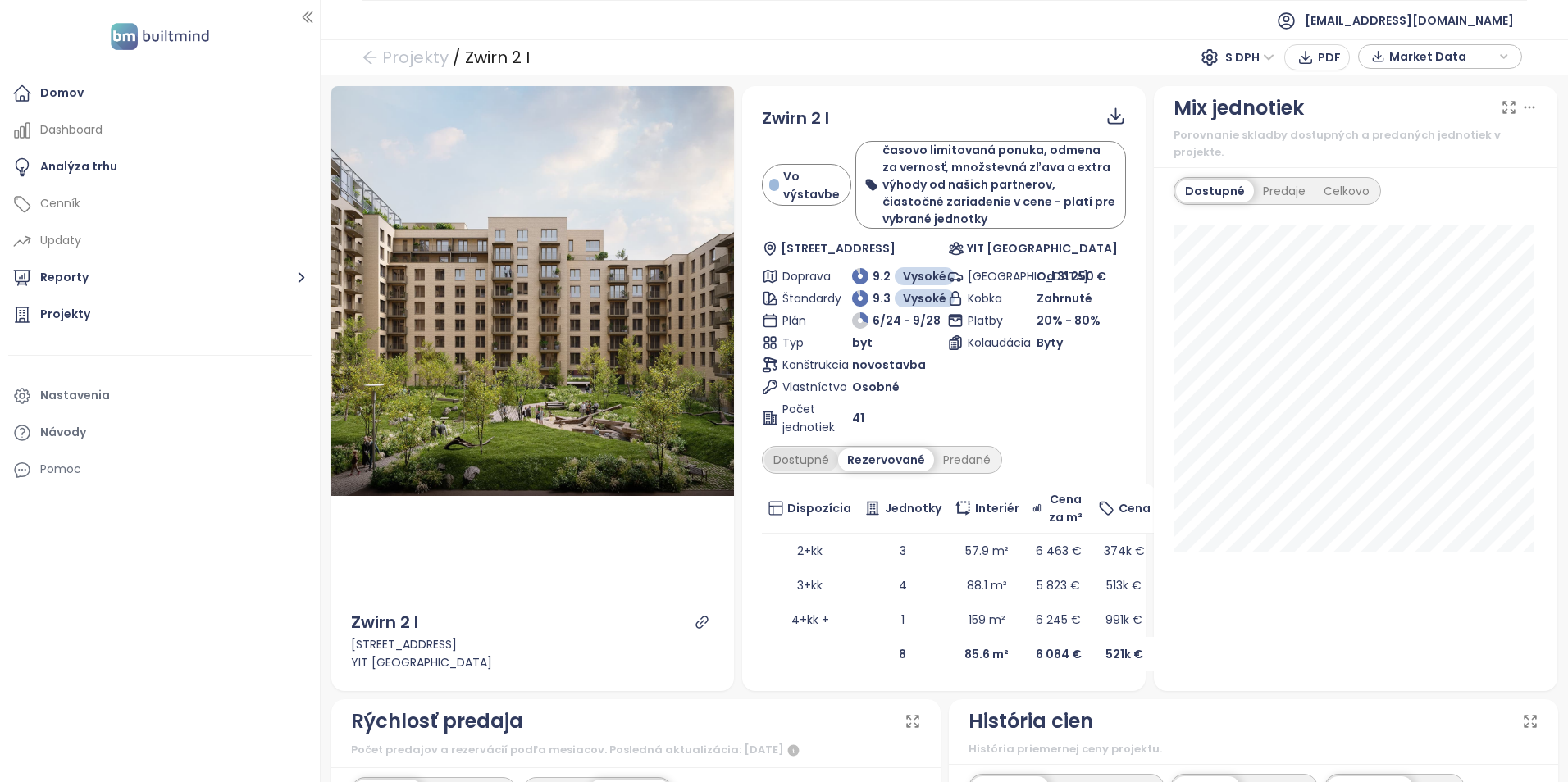
click at [806, 459] on div "Dostupné" at bounding box center [801, 460] width 74 height 23
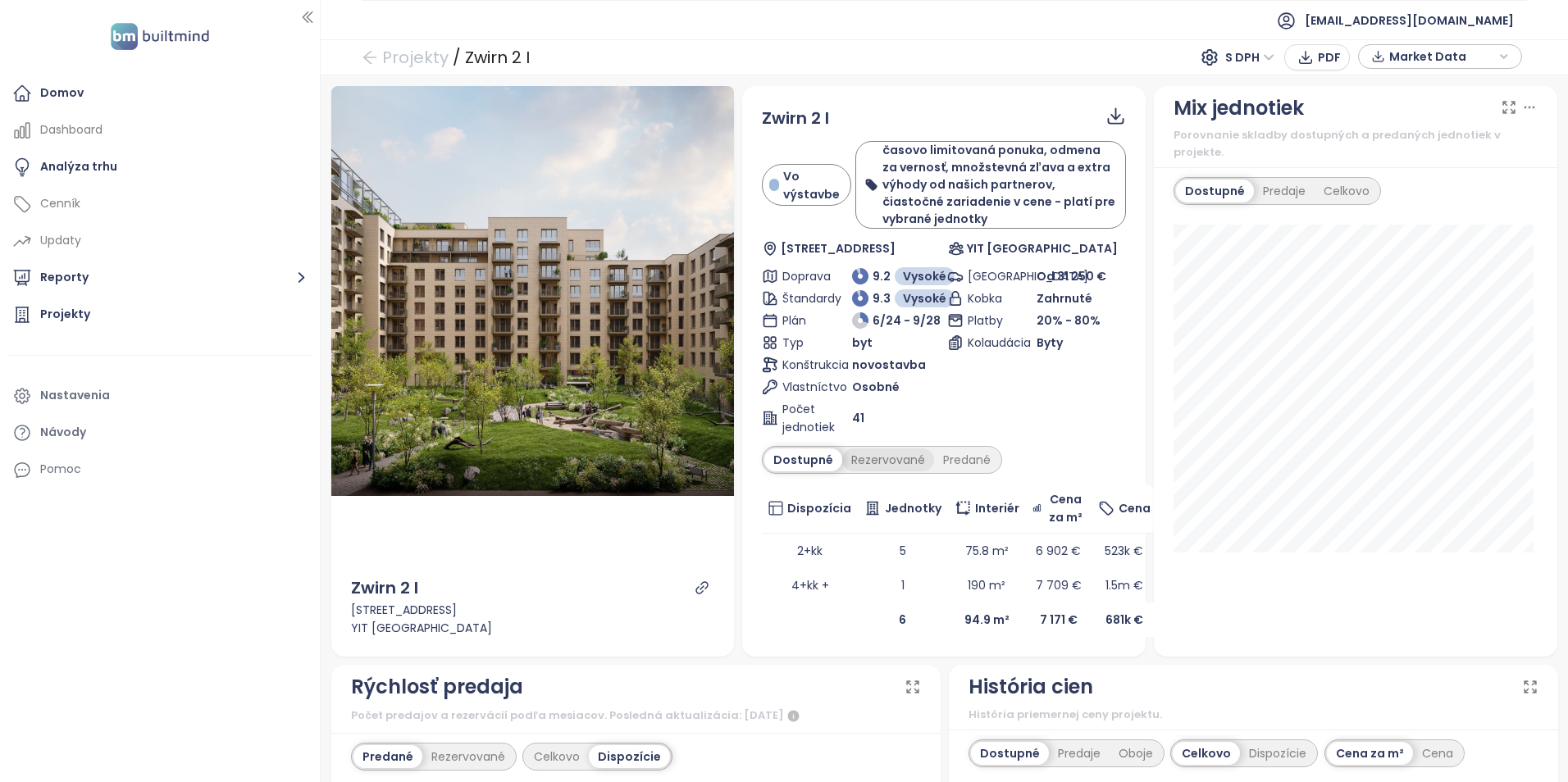
click at [860, 460] on div "Rezervované" at bounding box center [888, 460] width 91 height 23
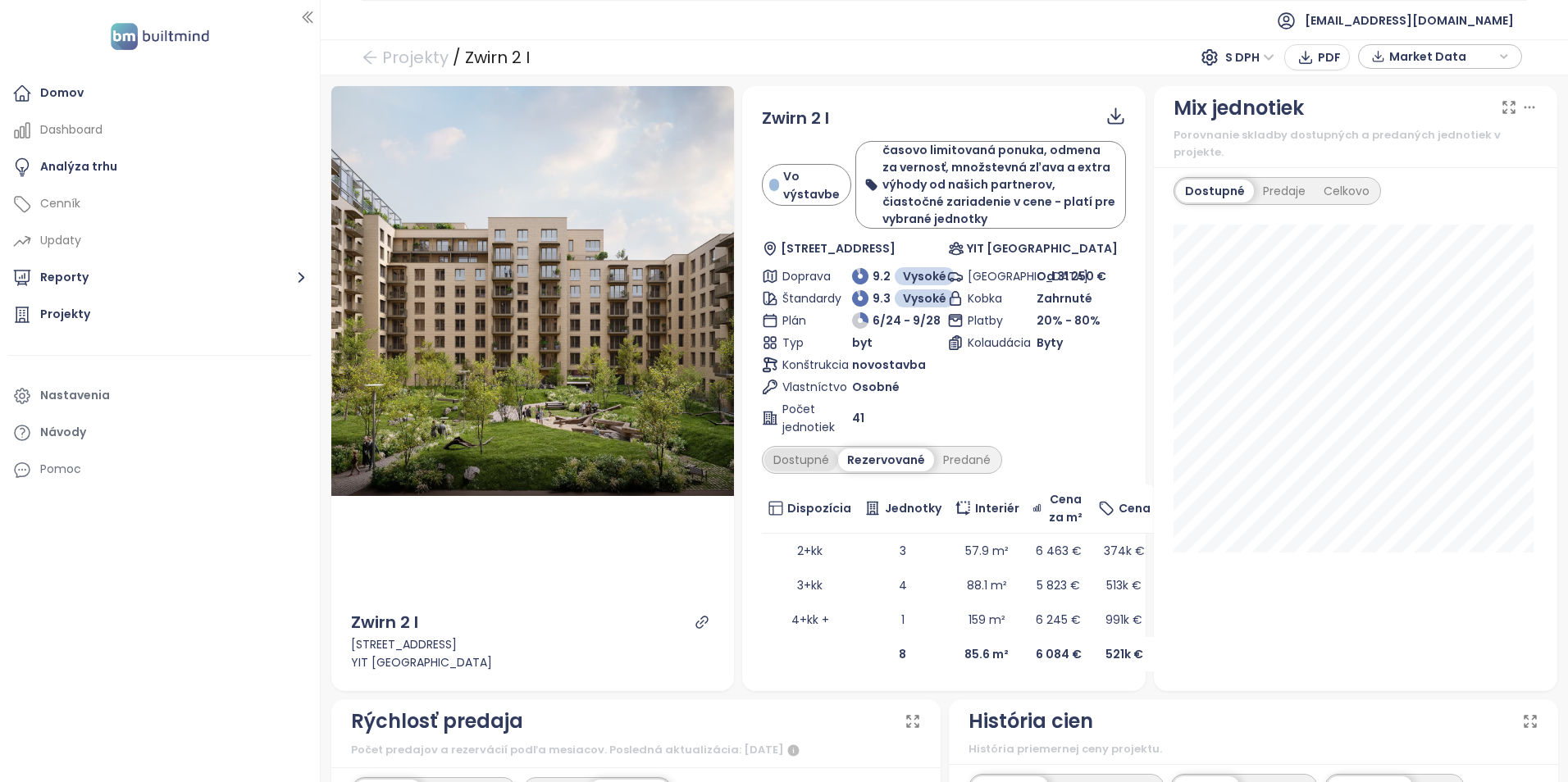
click at [819, 458] on div "Dostupné" at bounding box center [801, 460] width 74 height 23
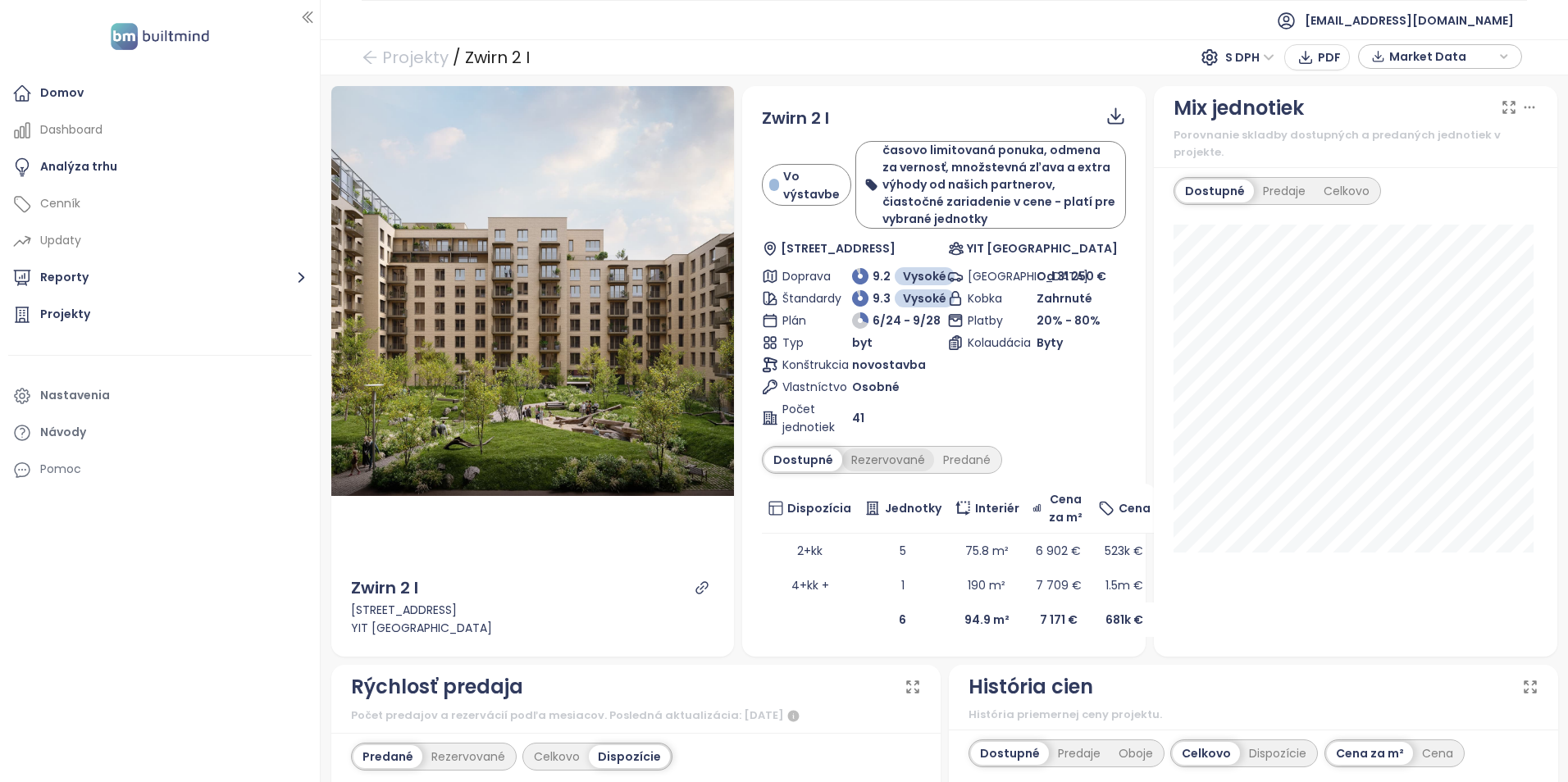
click at [857, 459] on div "Rezervované" at bounding box center [888, 460] width 91 height 23
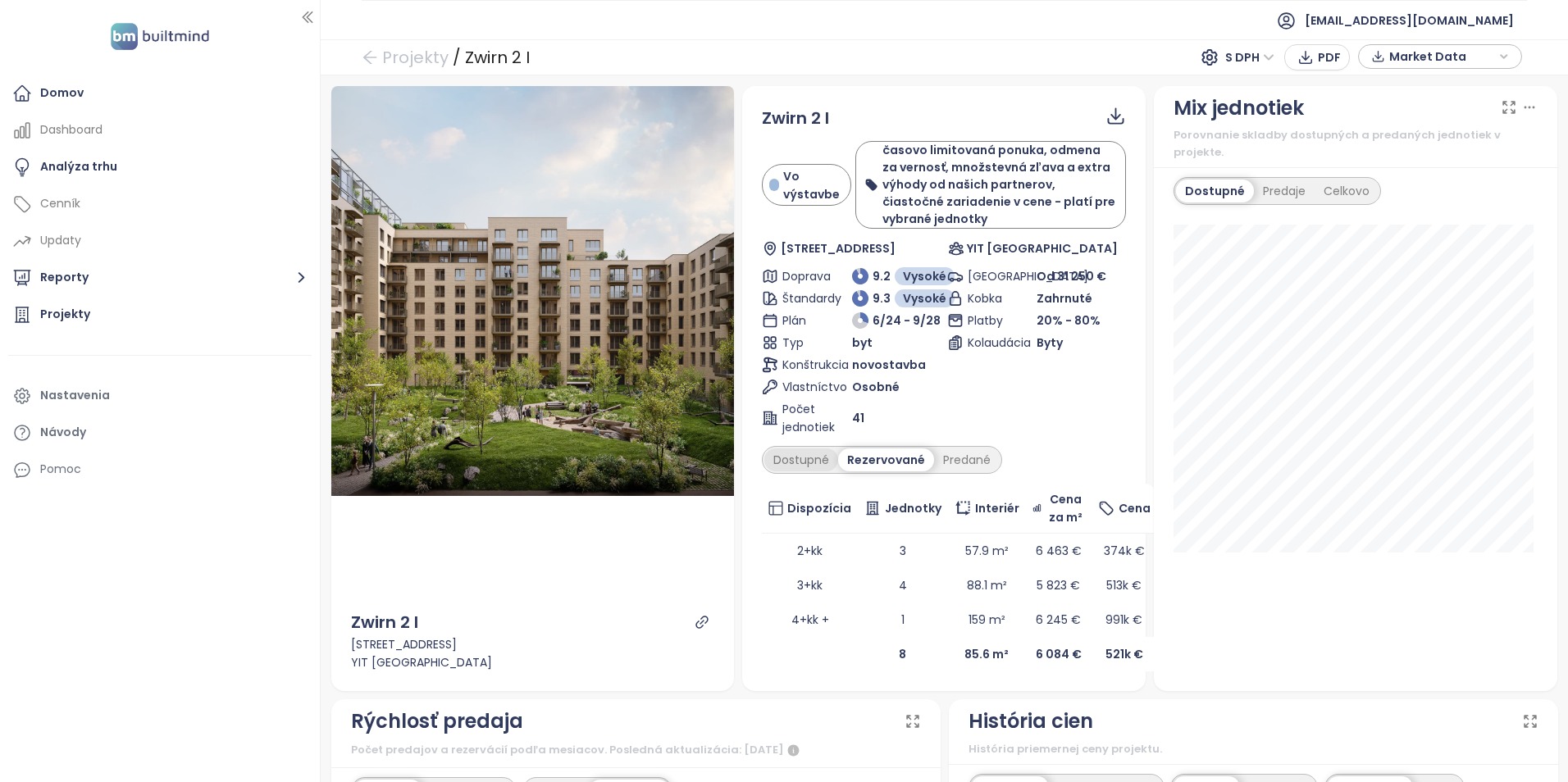
click at [794, 457] on div "Dostupné" at bounding box center [801, 460] width 74 height 23
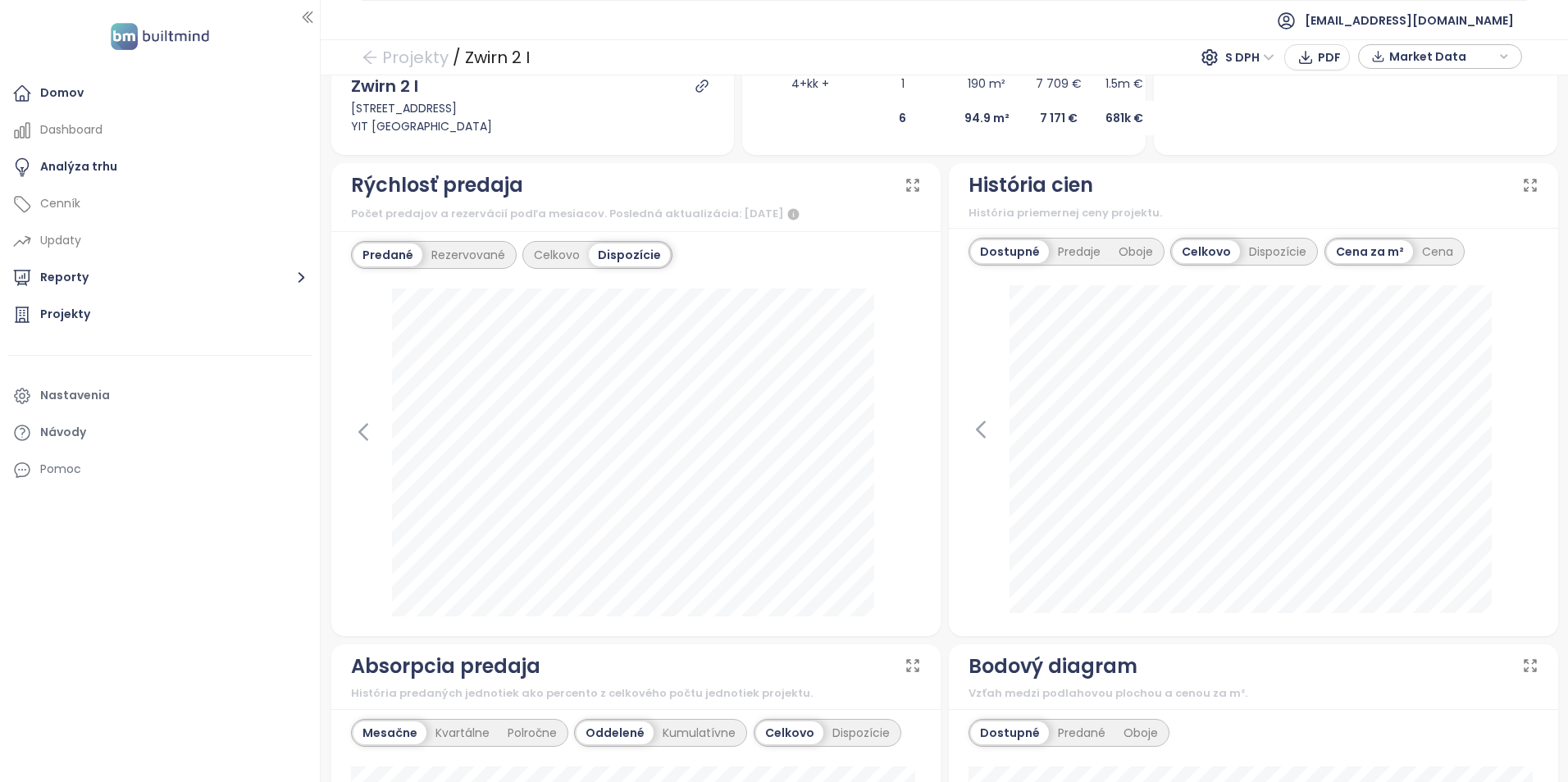
scroll to position [174, 0]
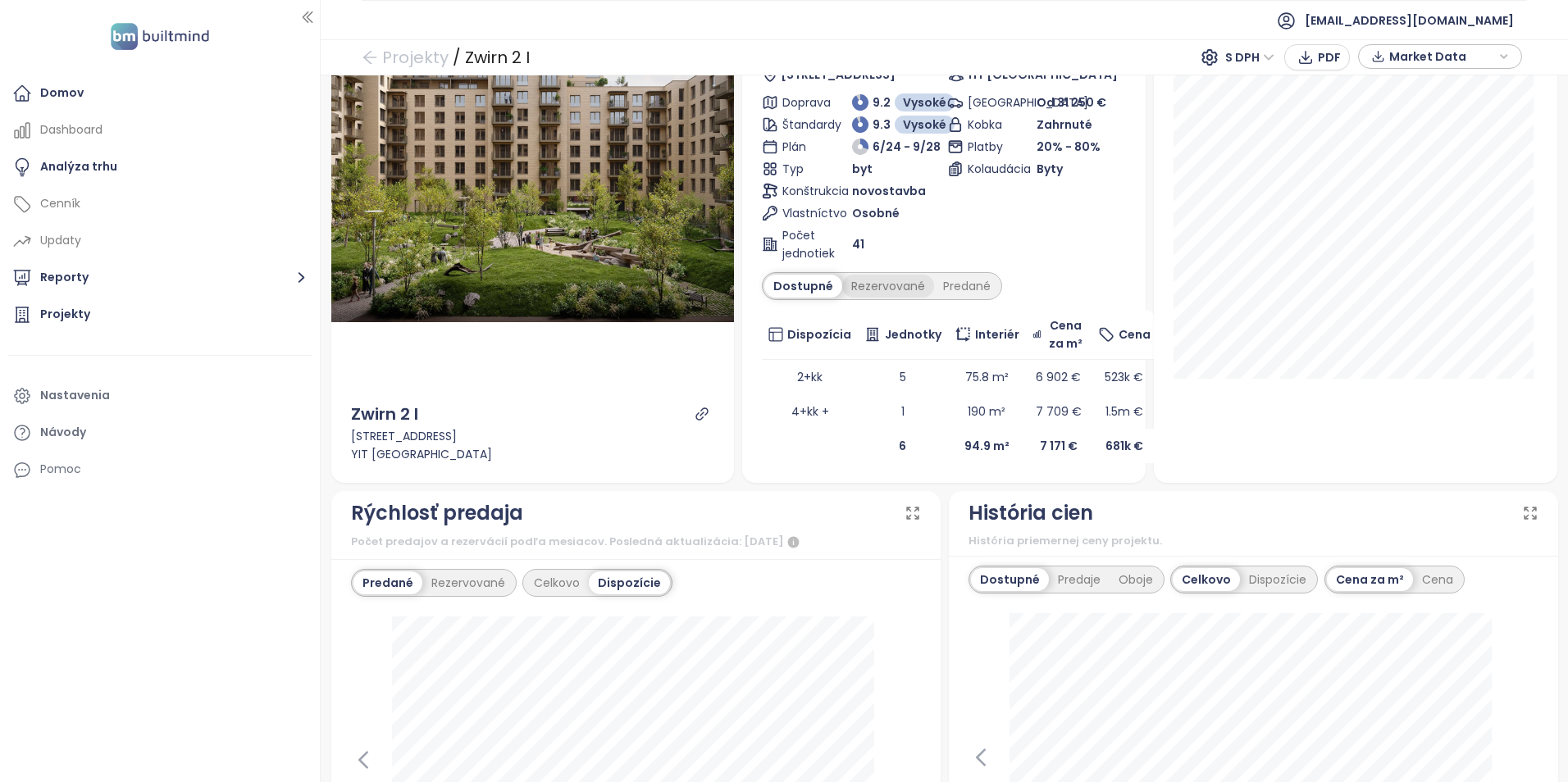
click at [869, 287] on div "Rezervované" at bounding box center [888, 286] width 91 height 23
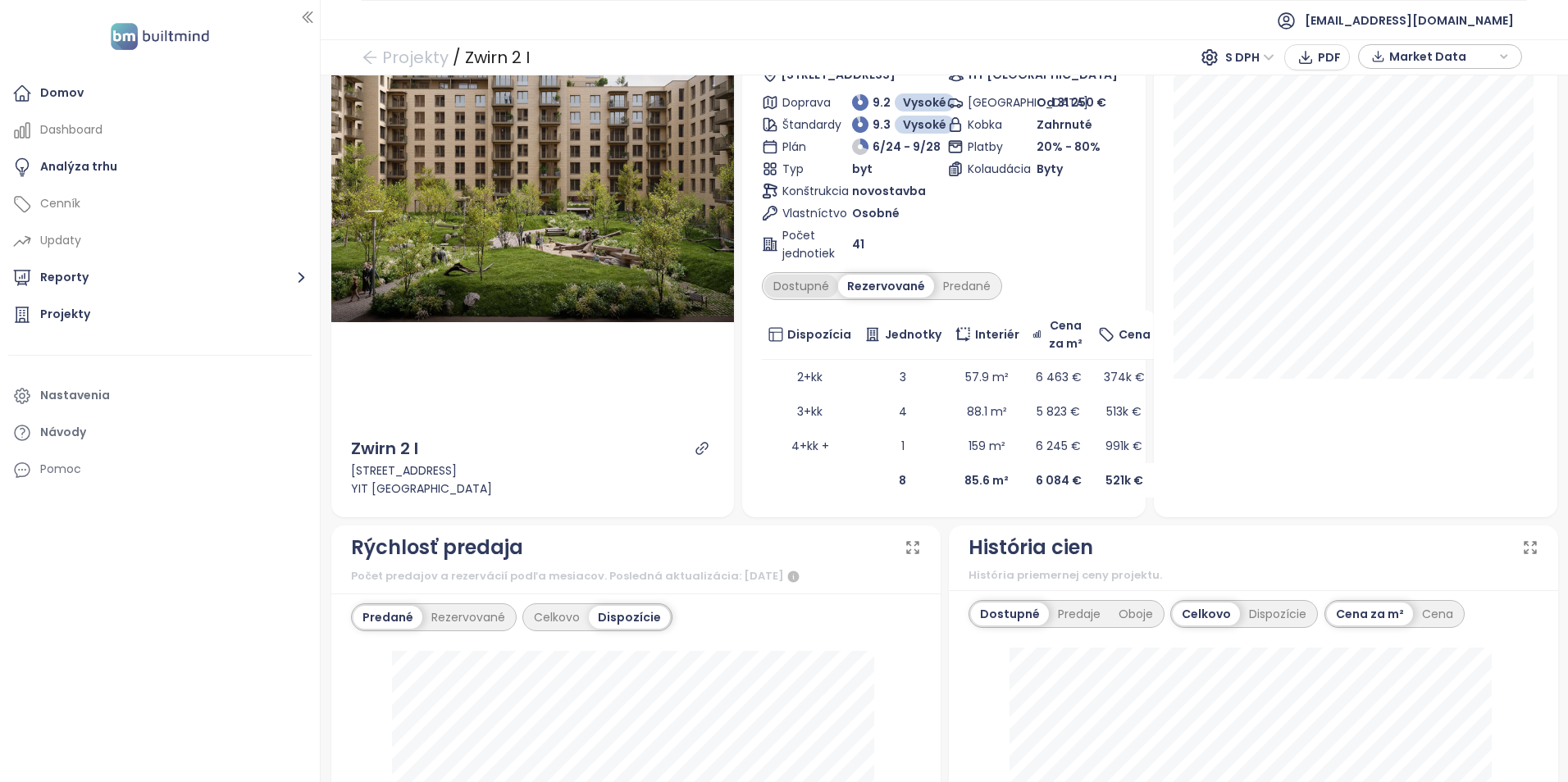
click at [808, 286] on div "Dostupné" at bounding box center [801, 286] width 74 height 23
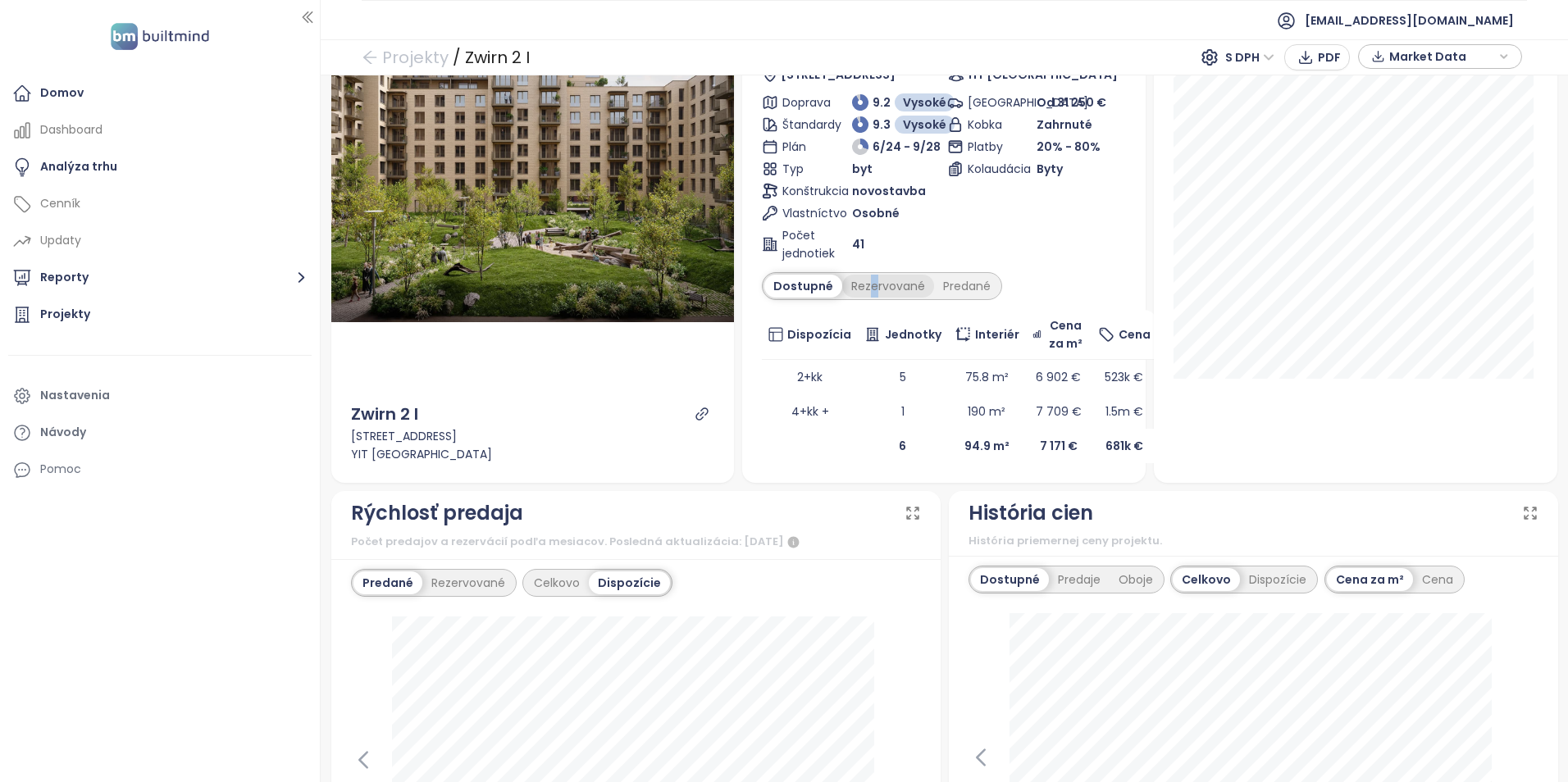
click at [868, 281] on div "Rezervované" at bounding box center [888, 286] width 91 height 23
drag, startPoint x: 868, startPoint y: 281, endPoint x: 882, endPoint y: 289, distance: 16.1
click at [882, 289] on div "Rezervované" at bounding box center [888, 286] width 91 height 23
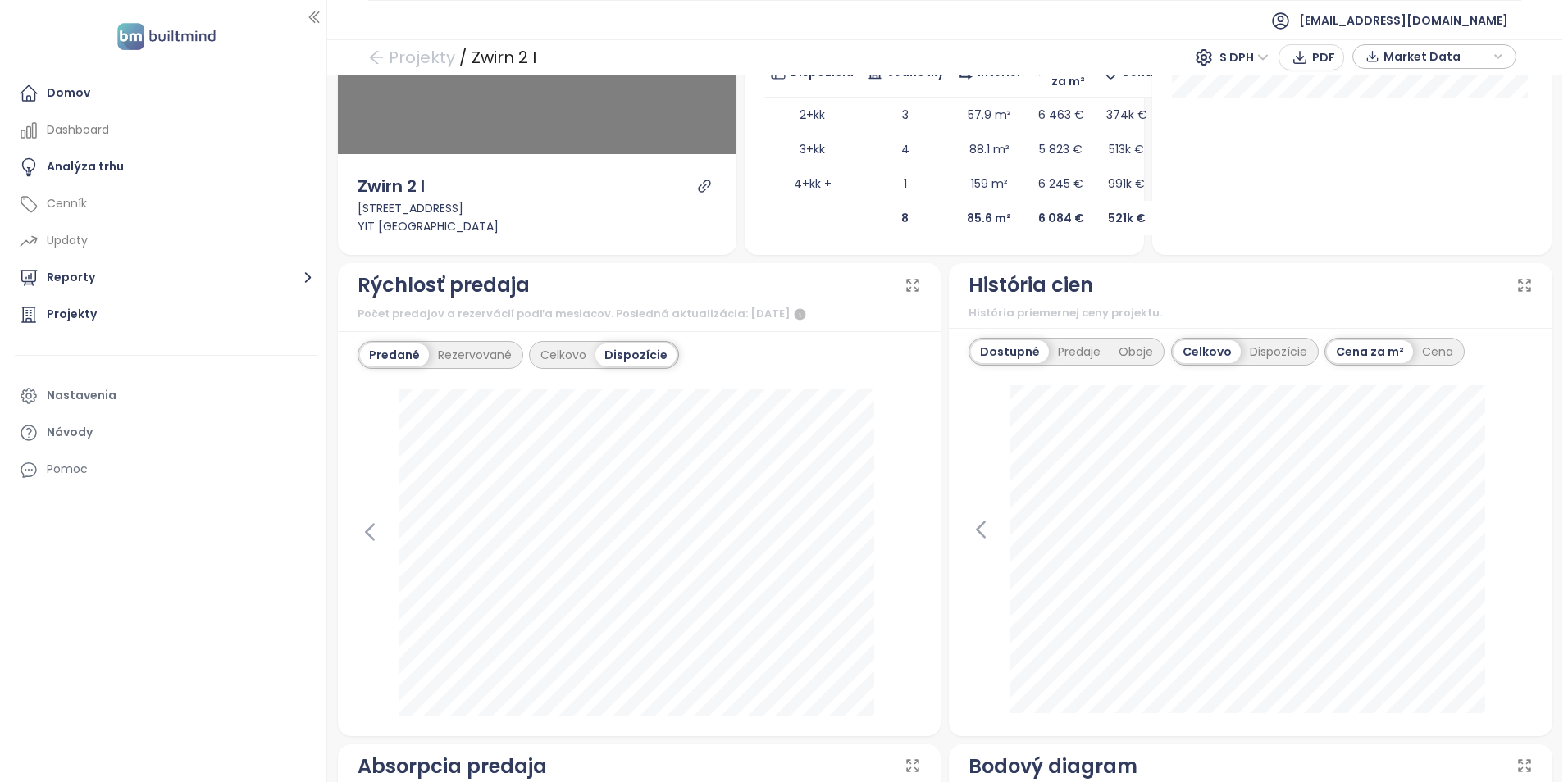
scroll to position [44, 0]
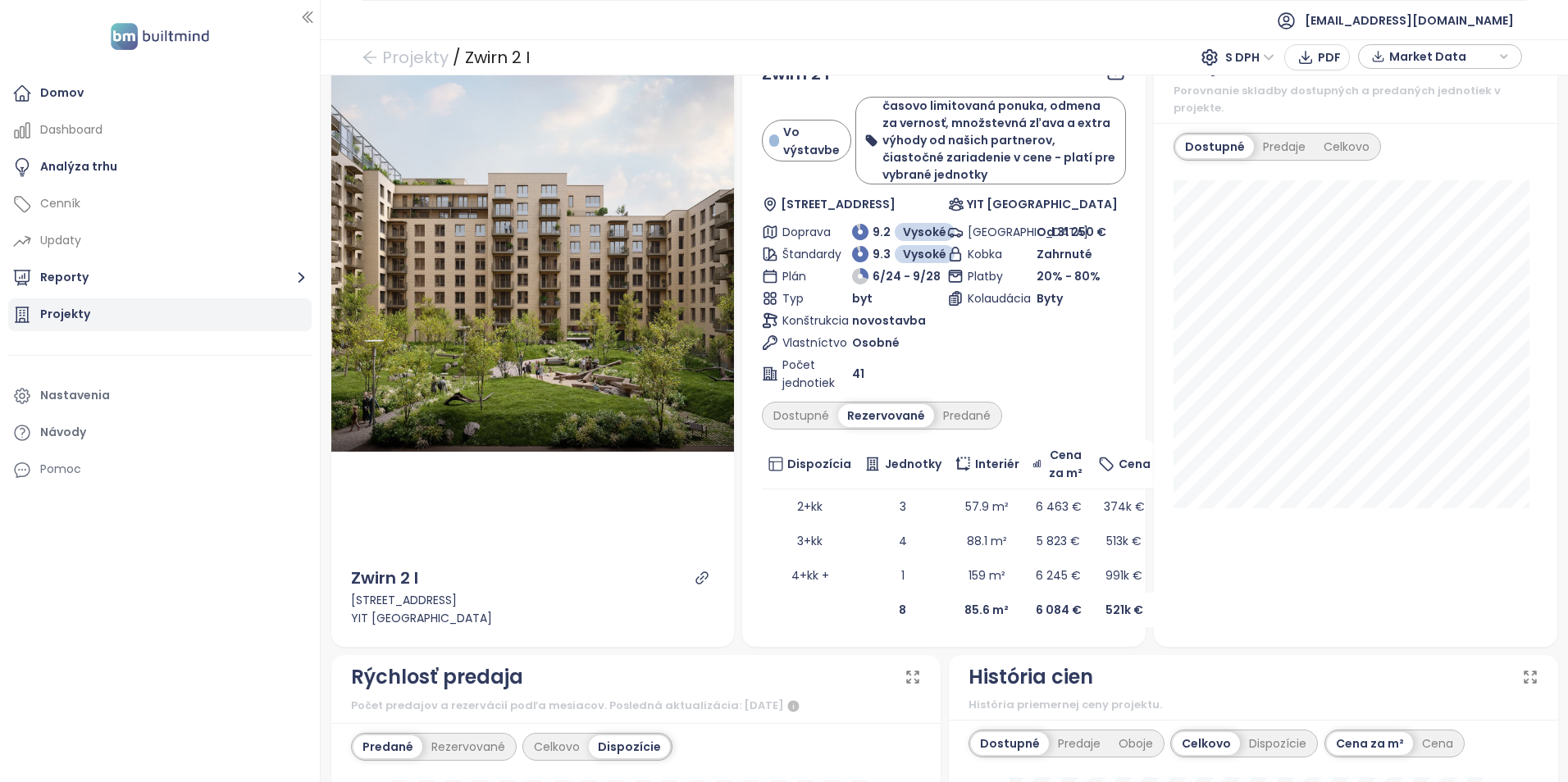
click at [83, 316] on div "Projekty" at bounding box center [64, 314] width 50 height 21
click at [83, 315] on div "Projekty" at bounding box center [64, 314] width 50 height 21
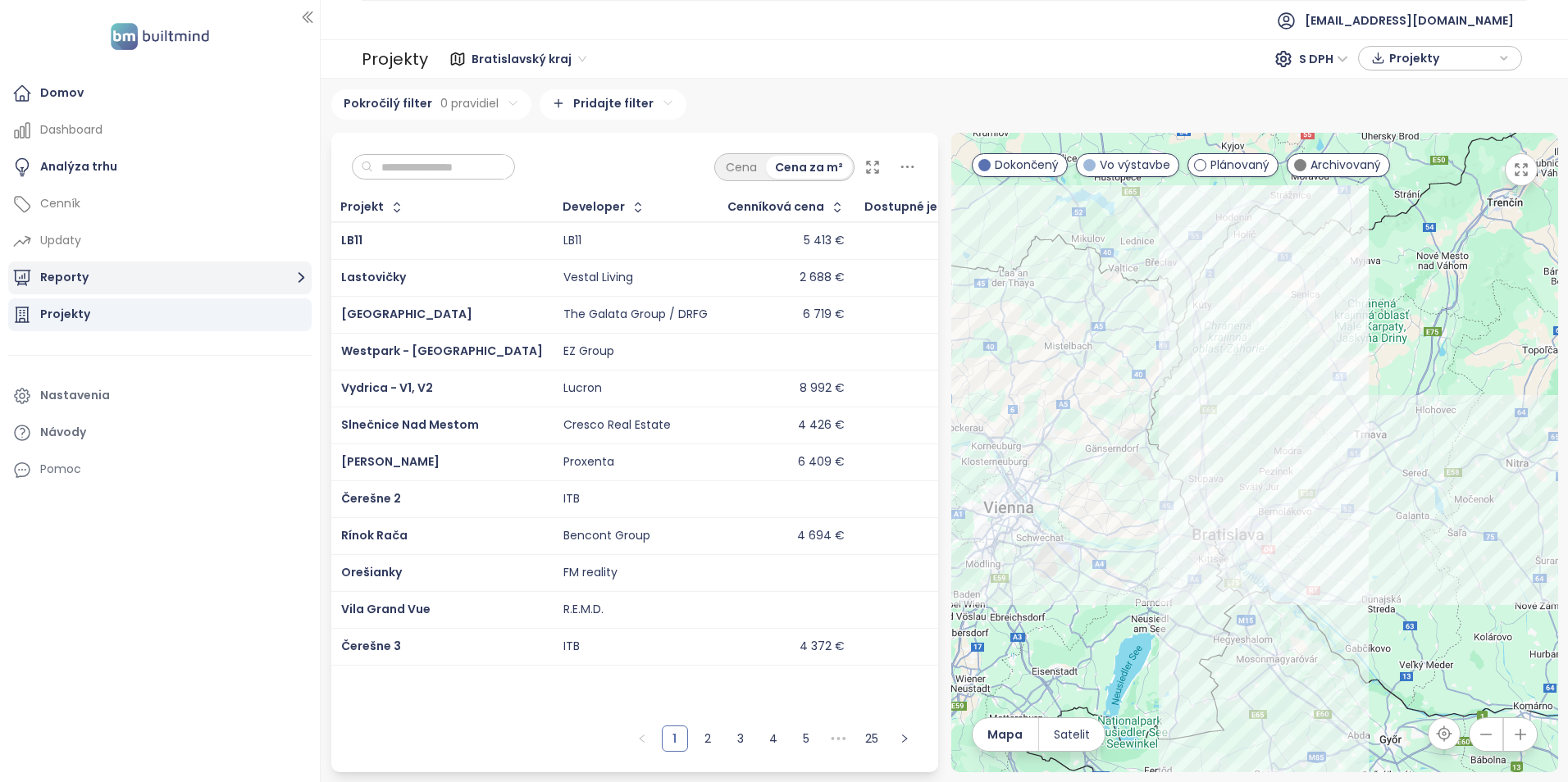
click at [121, 276] on button "Reporty" at bounding box center [159, 278] width 303 height 33
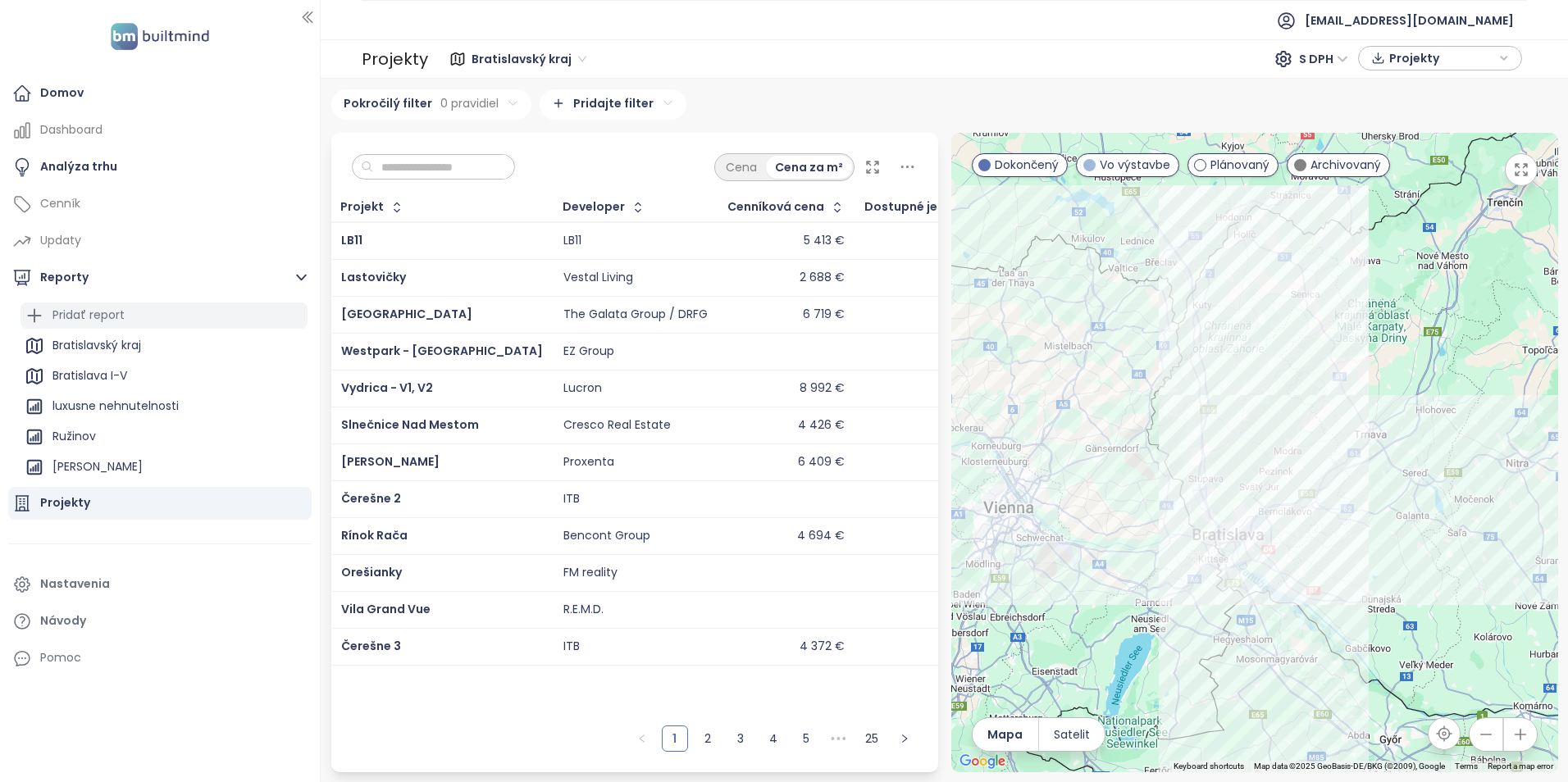
click at [185, 313] on div "Pridať report" at bounding box center [164, 315] width 287 height 26
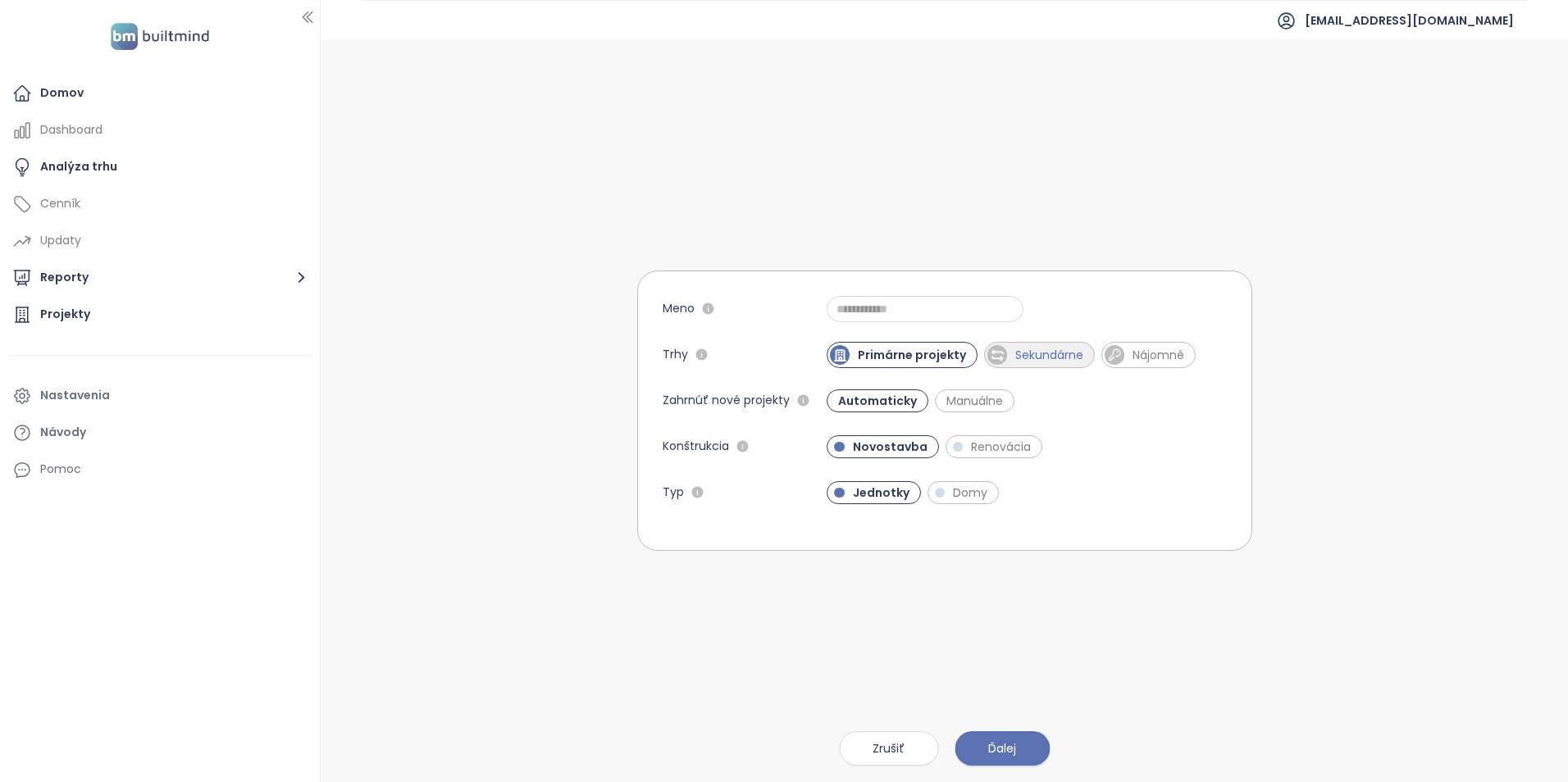
click at [1018, 359] on span "Sekundárne" at bounding box center [1049, 354] width 84 height 17
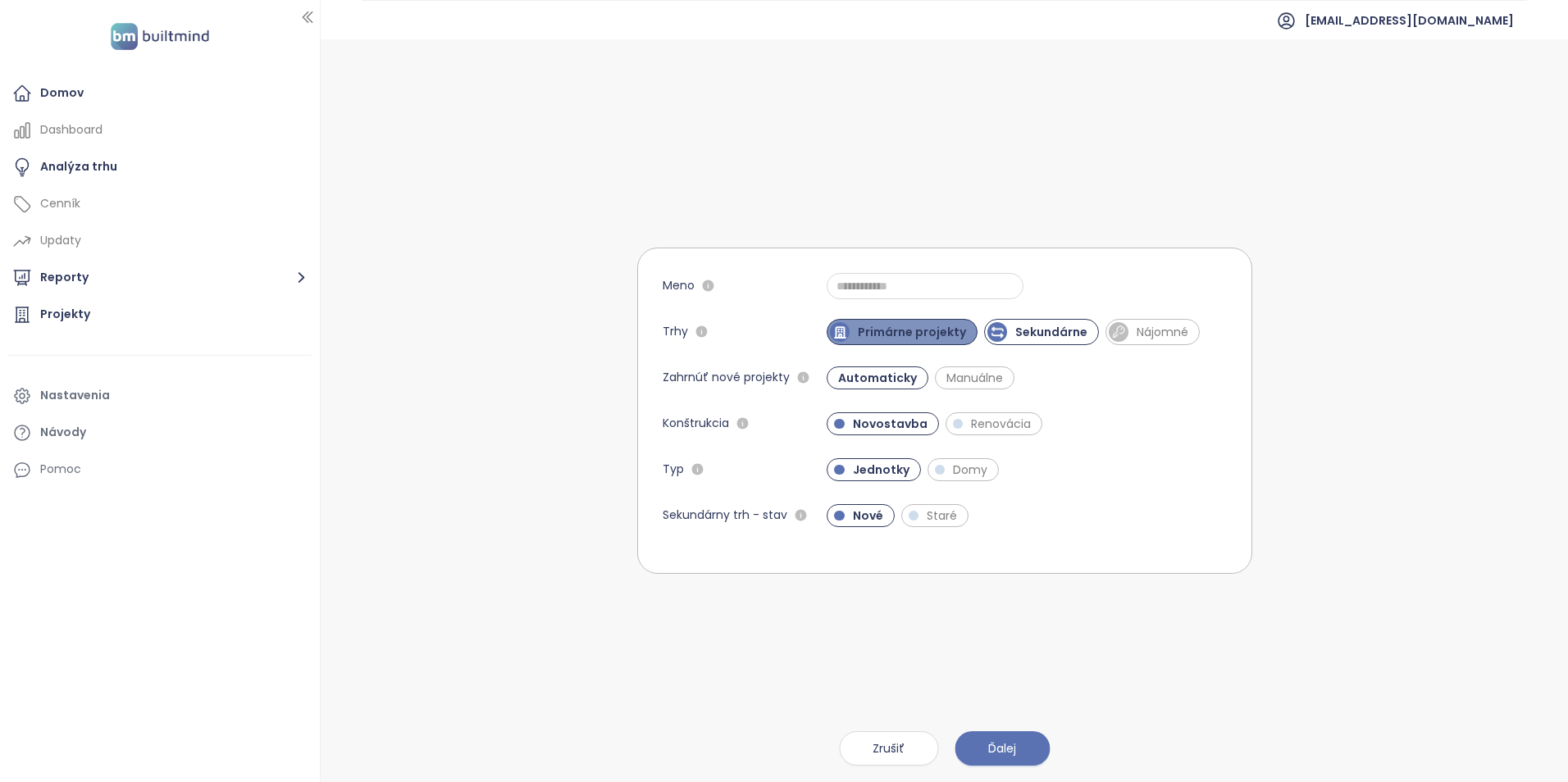
click at [937, 342] on span "Primárne projekty" at bounding box center [902, 332] width 151 height 26
click at [1125, 332] on span "Nájomné" at bounding box center [1155, 332] width 68 height 17
click at [990, 427] on span "Renovácia" at bounding box center [1001, 423] width 77 height 17
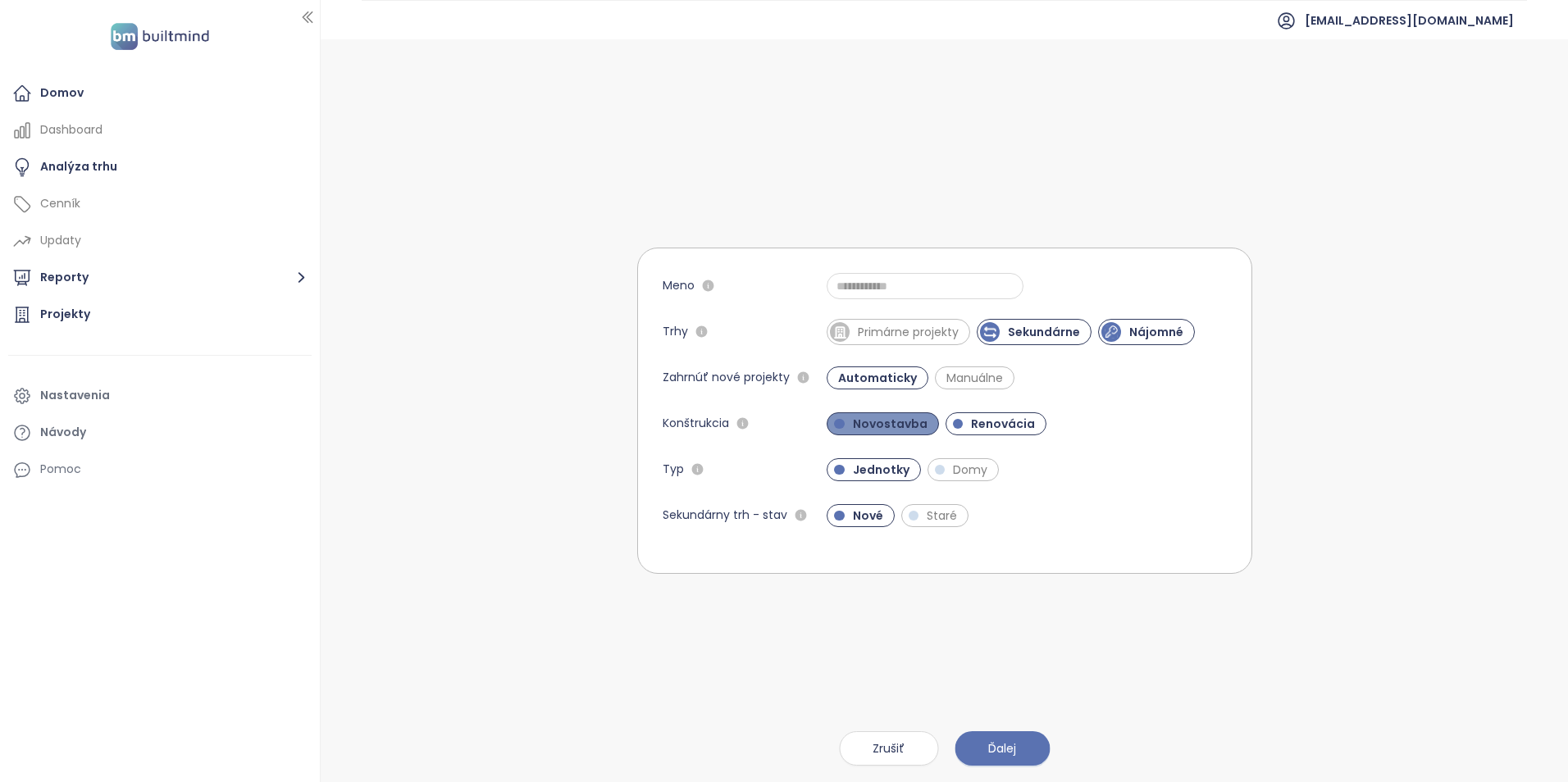
click at [900, 424] on span "Novostavba" at bounding box center [890, 423] width 91 height 17
click at [998, 750] on span "Ďalej" at bounding box center [1002, 748] width 28 height 18
click at [879, 287] on input "Meno" at bounding box center [925, 286] width 197 height 26
type input "**********"
click at [991, 745] on span "Ďalej" at bounding box center [1002, 748] width 28 height 18
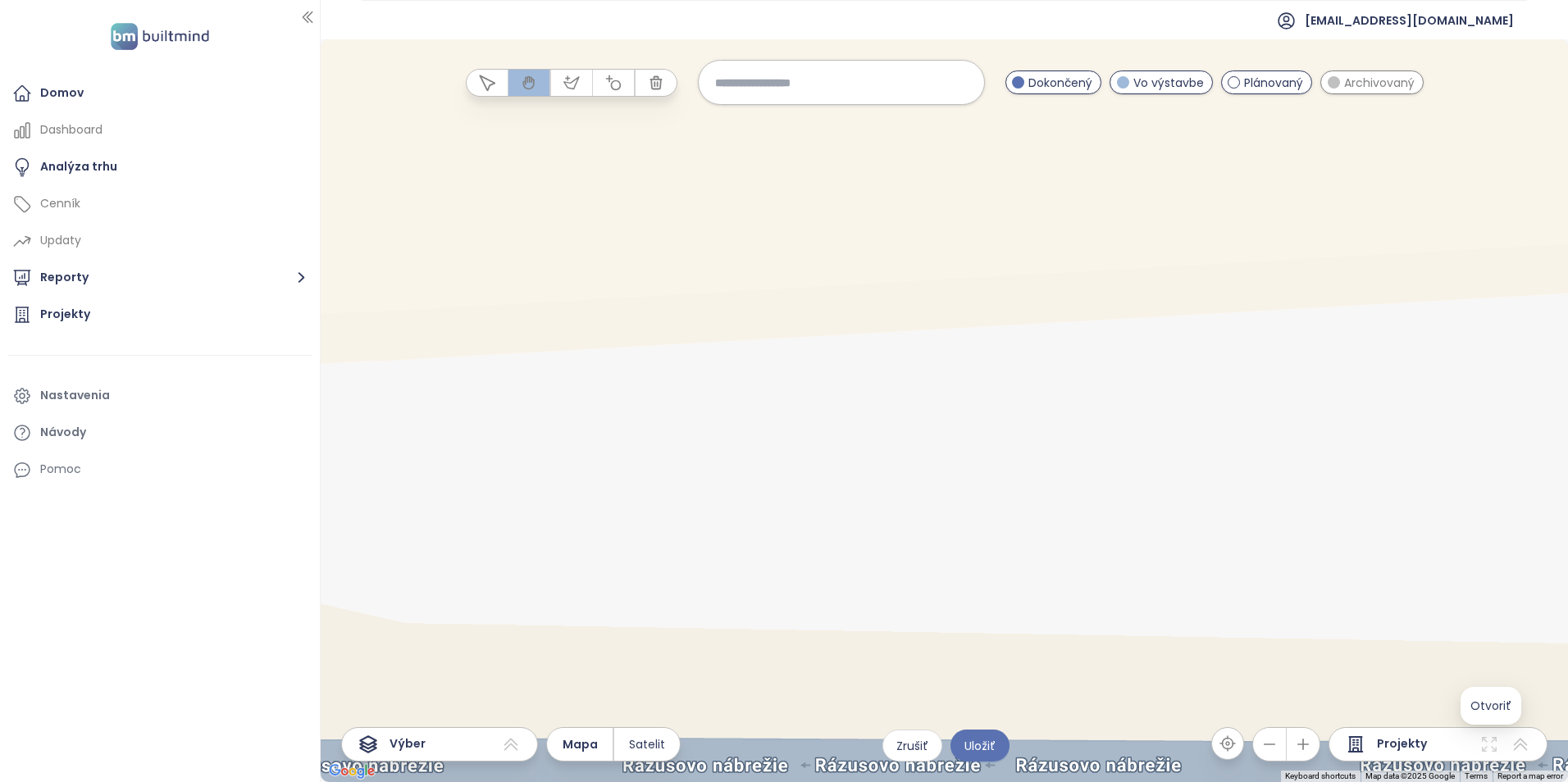
click at [1485, 738] on icon at bounding box center [1489, 744] width 20 height 20
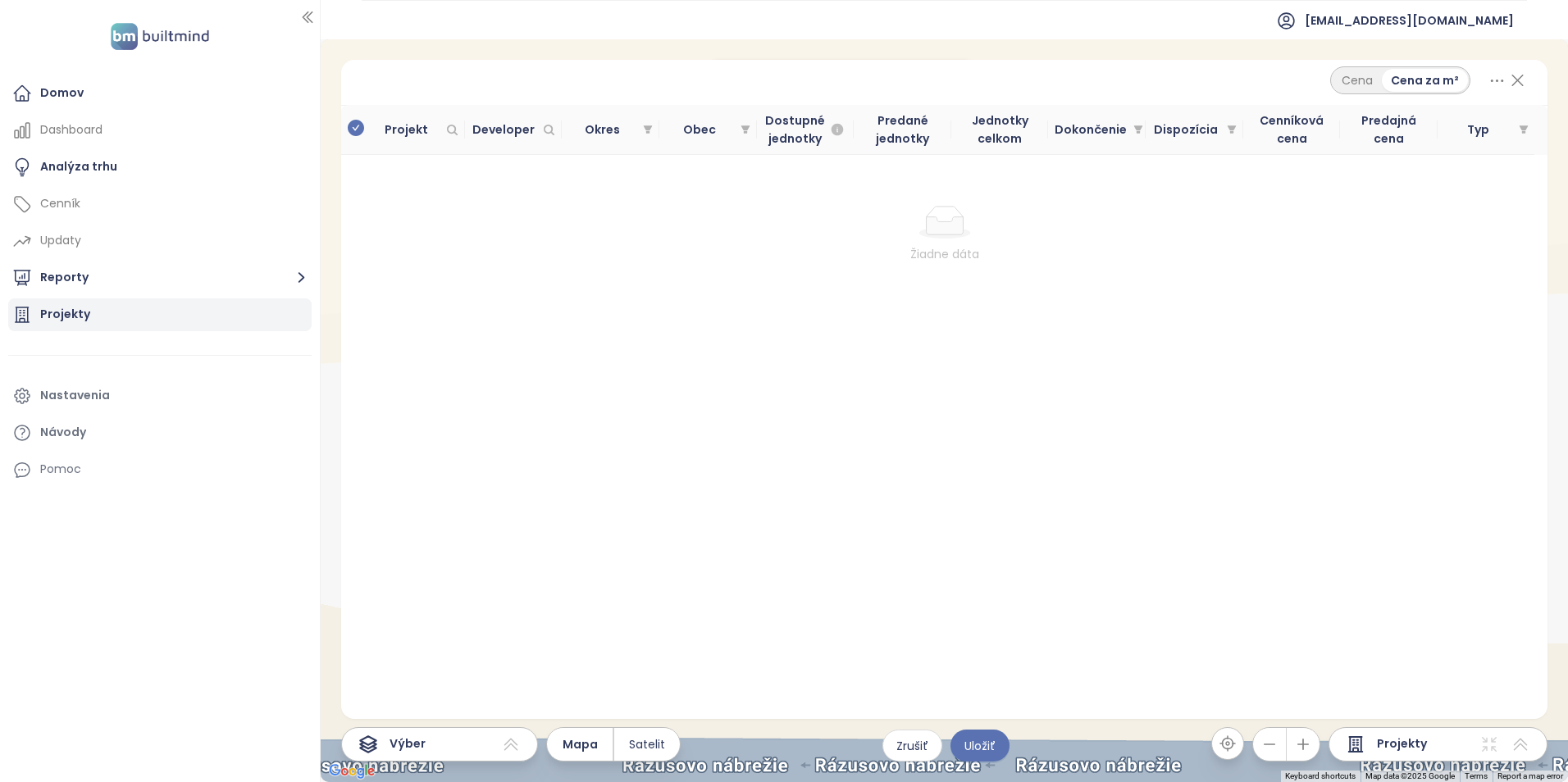
click at [162, 307] on div "Projekty" at bounding box center [159, 315] width 303 height 33
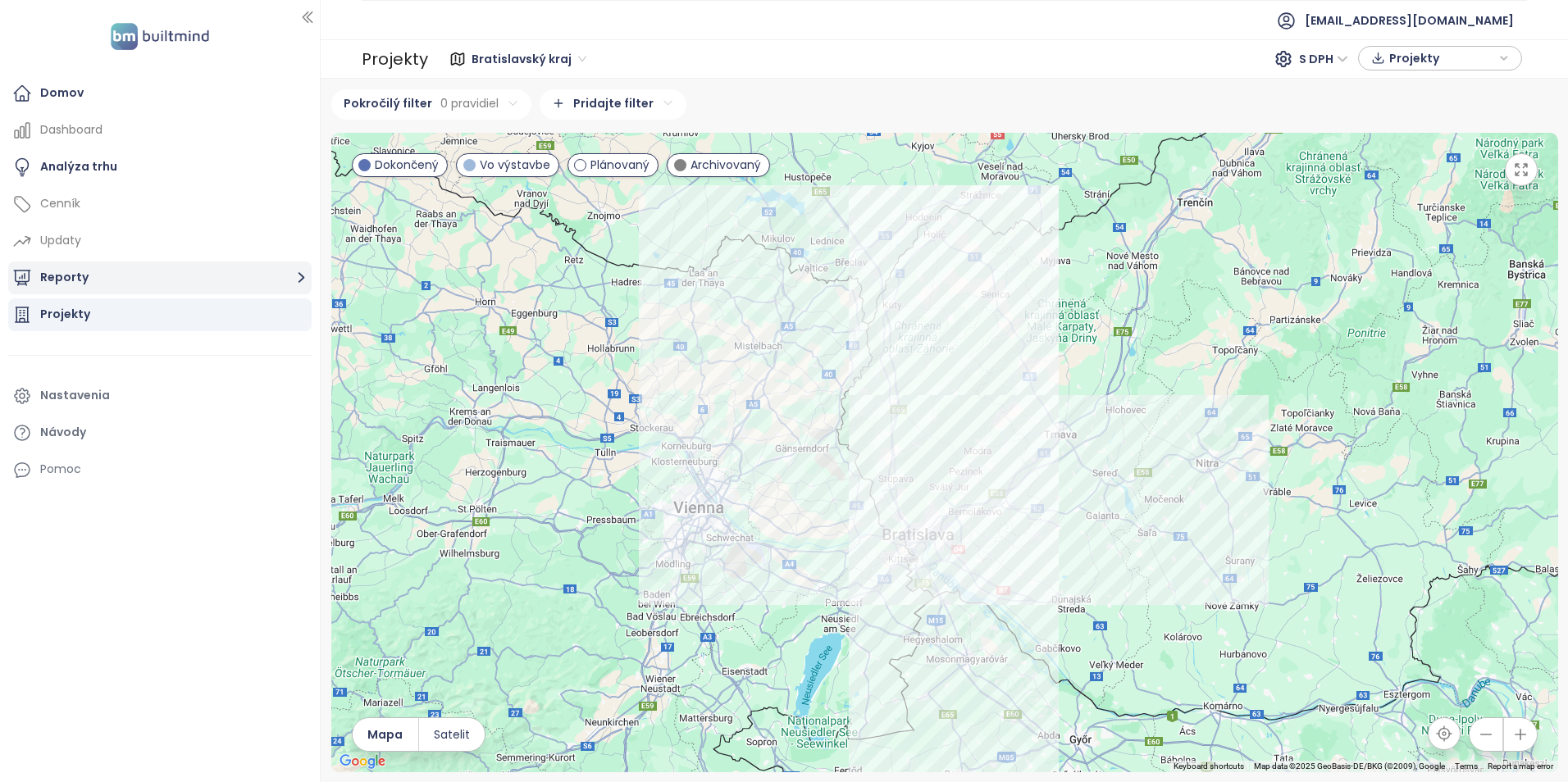
click at [170, 284] on button "Reporty" at bounding box center [159, 278] width 303 height 33
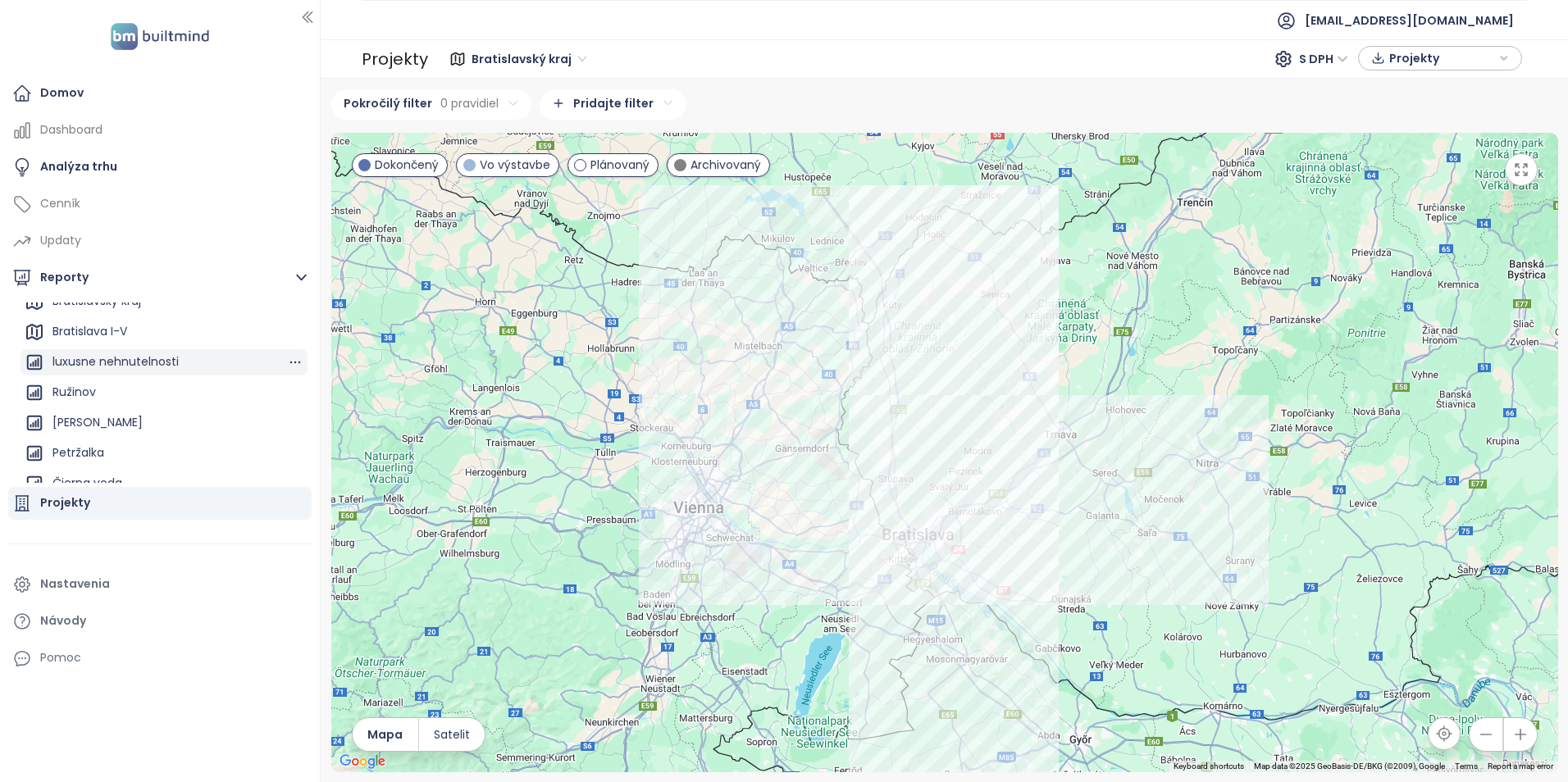
scroll to position [58, 0]
click at [182, 463] on div "Čierna voda" at bounding box center [164, 469] width 287 height 26
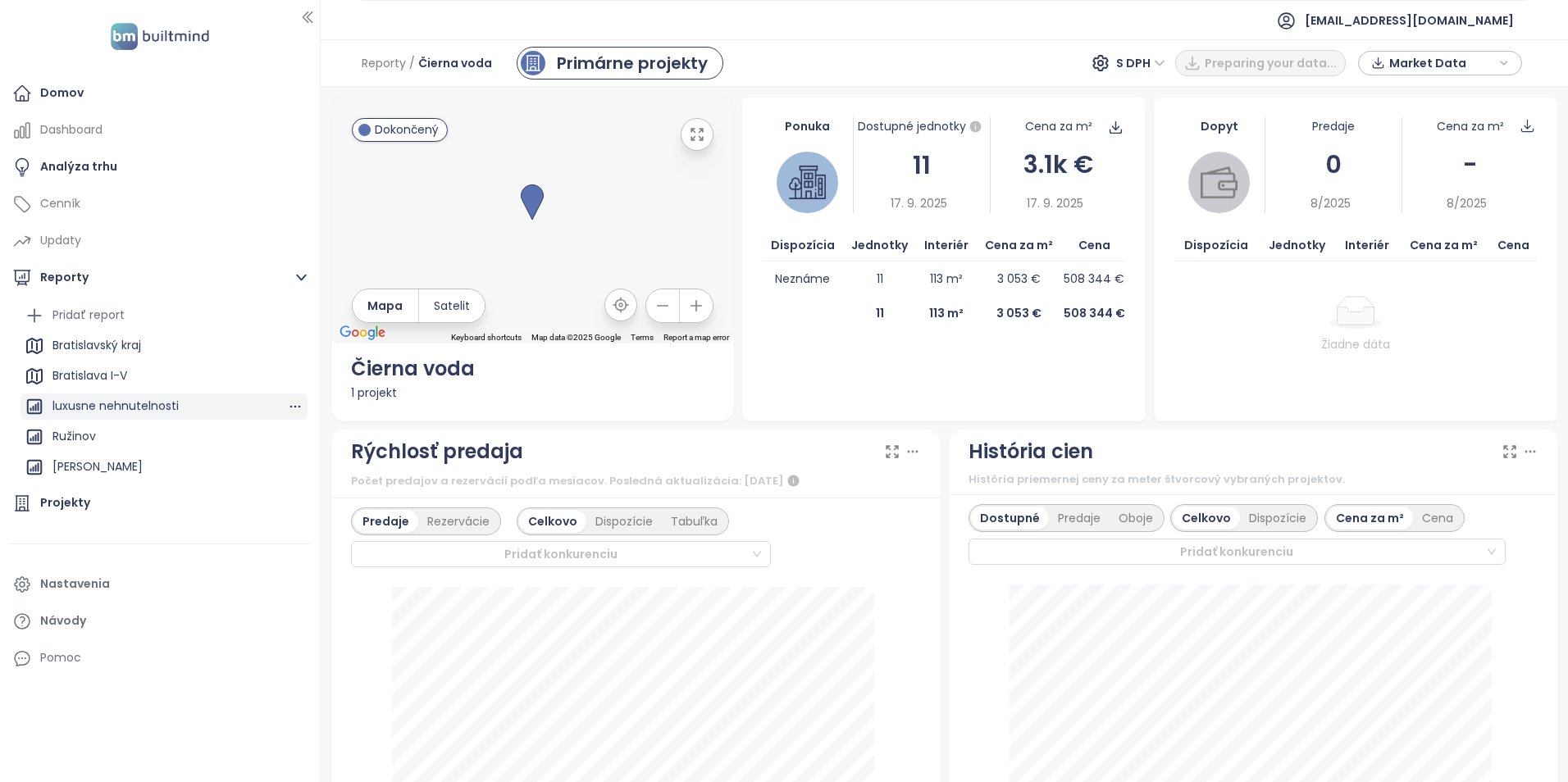
click at [196, 401] on div "luxusne nehnutelnosti" at bounding box center [164, 407] width 287 height 26
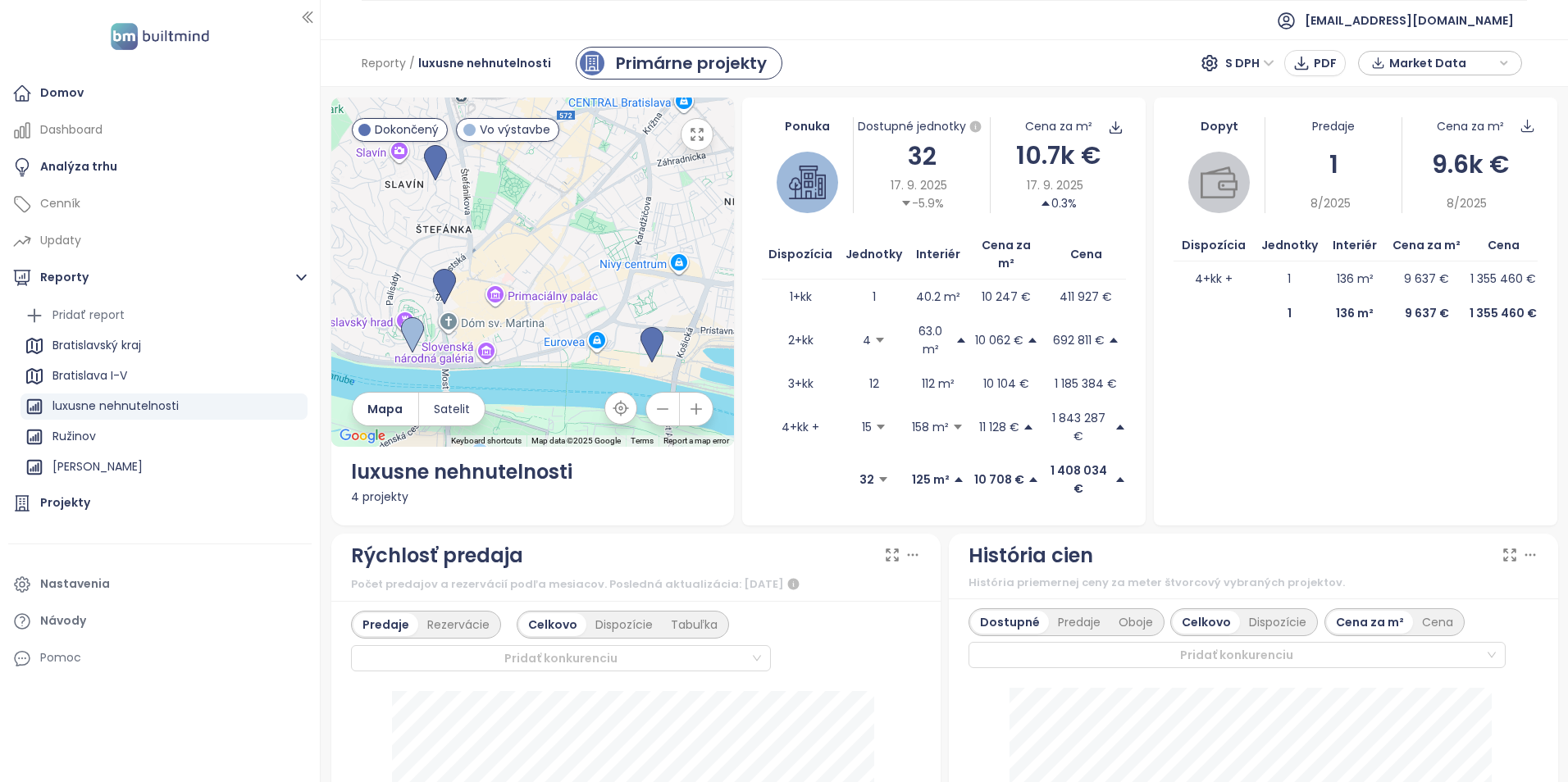
click at [1506, 65] on icon "button" at bounding box center [1504, 63] width 10 height 24
click at [1396, 389] on div "Dopyt Predaje 1 8/2025 Cena za m² 9.6k € 8/2025 Dispozícia Jednotky Interiér Ce…" at bounding box center [1355, 311] width 403 height 428
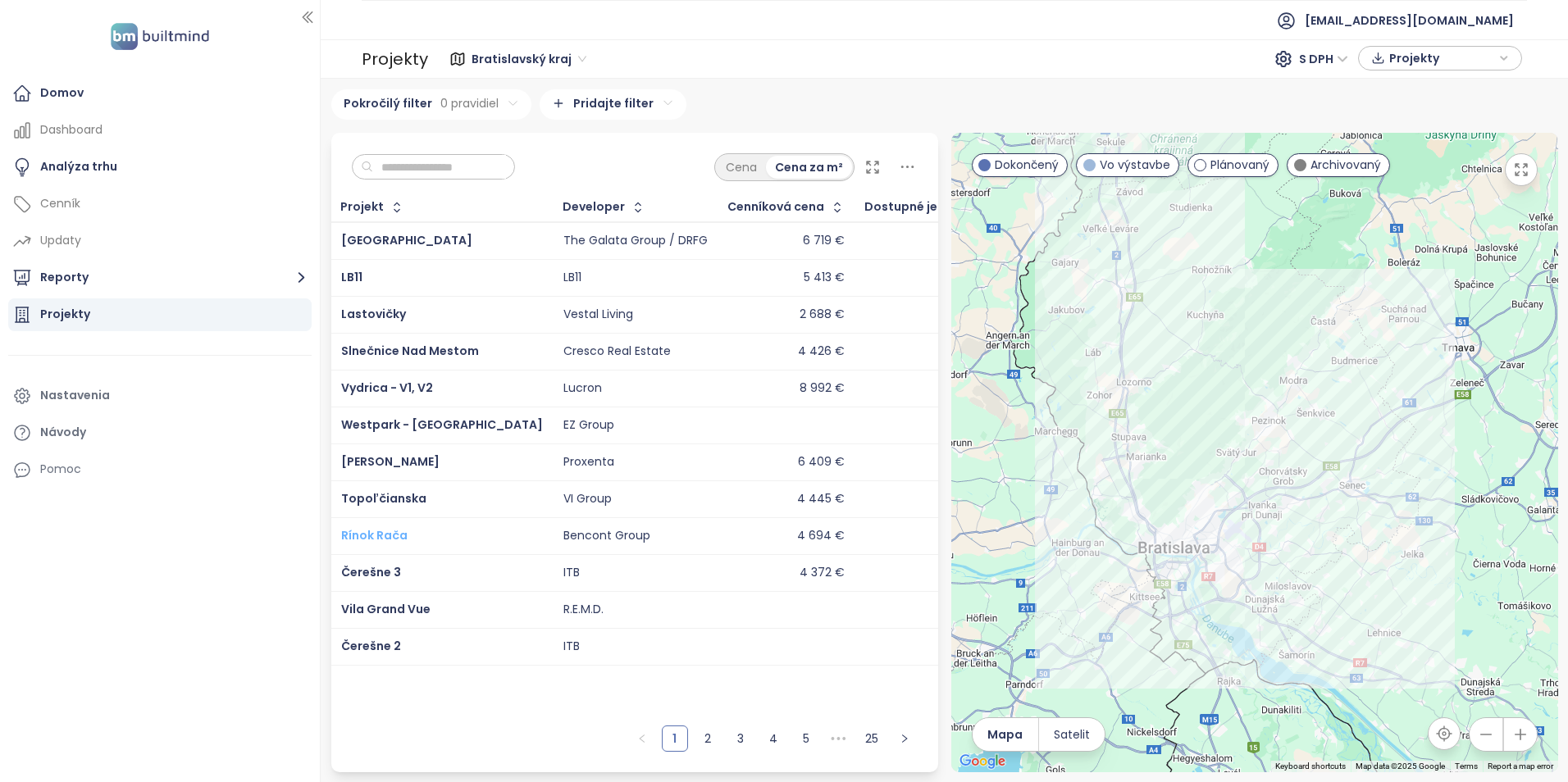
click at [374, 533] on span "Rínok Rača" at bounding box center [375, 535] width 66 height 17
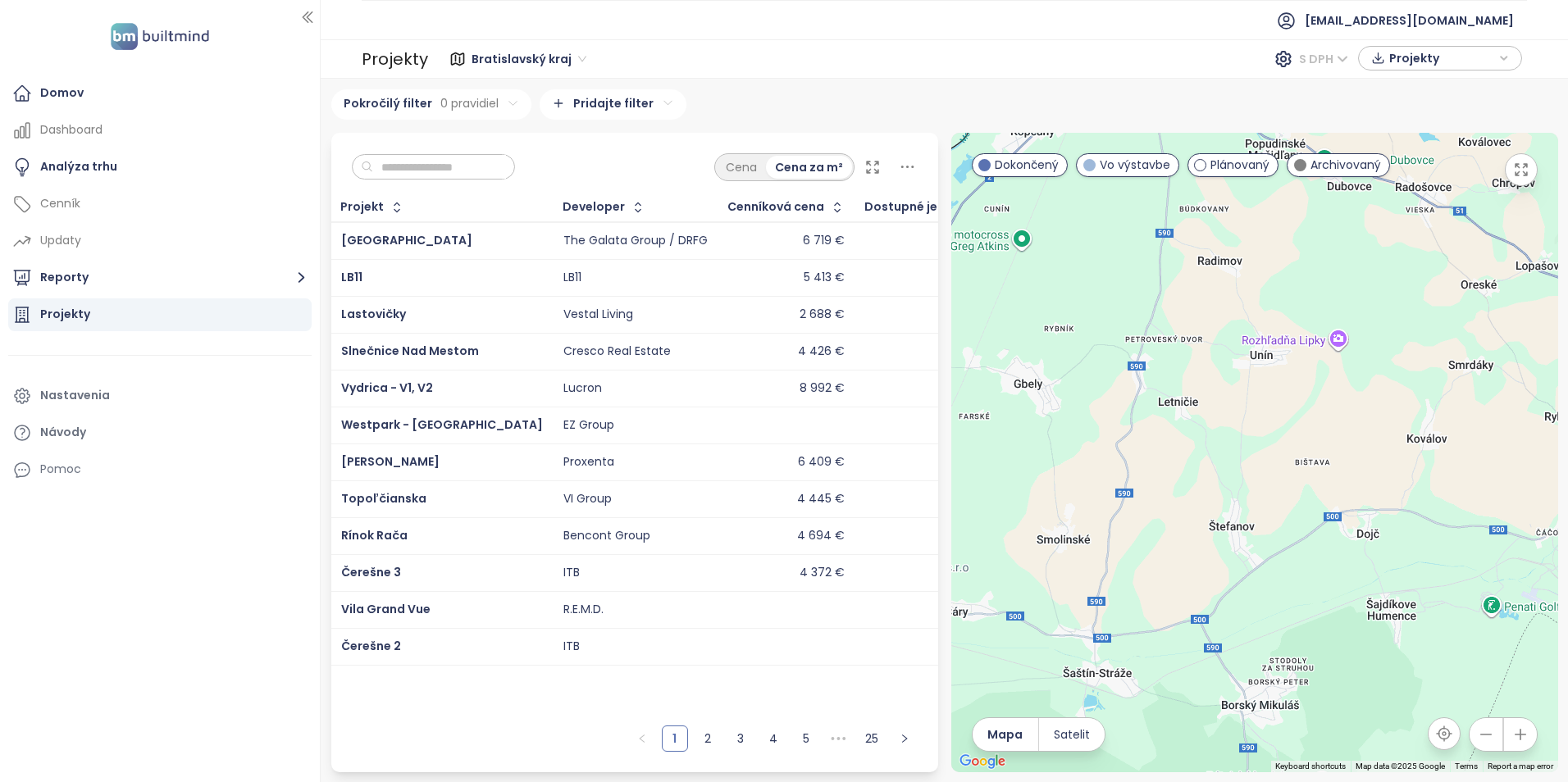
click at [1334, 57] on span "S DPH" at bounding box center [1323, 59] width 49 height 24
click at [1325, 122] on div "Bez DPH" at bounding box center [1330, 118] width 45 height 18
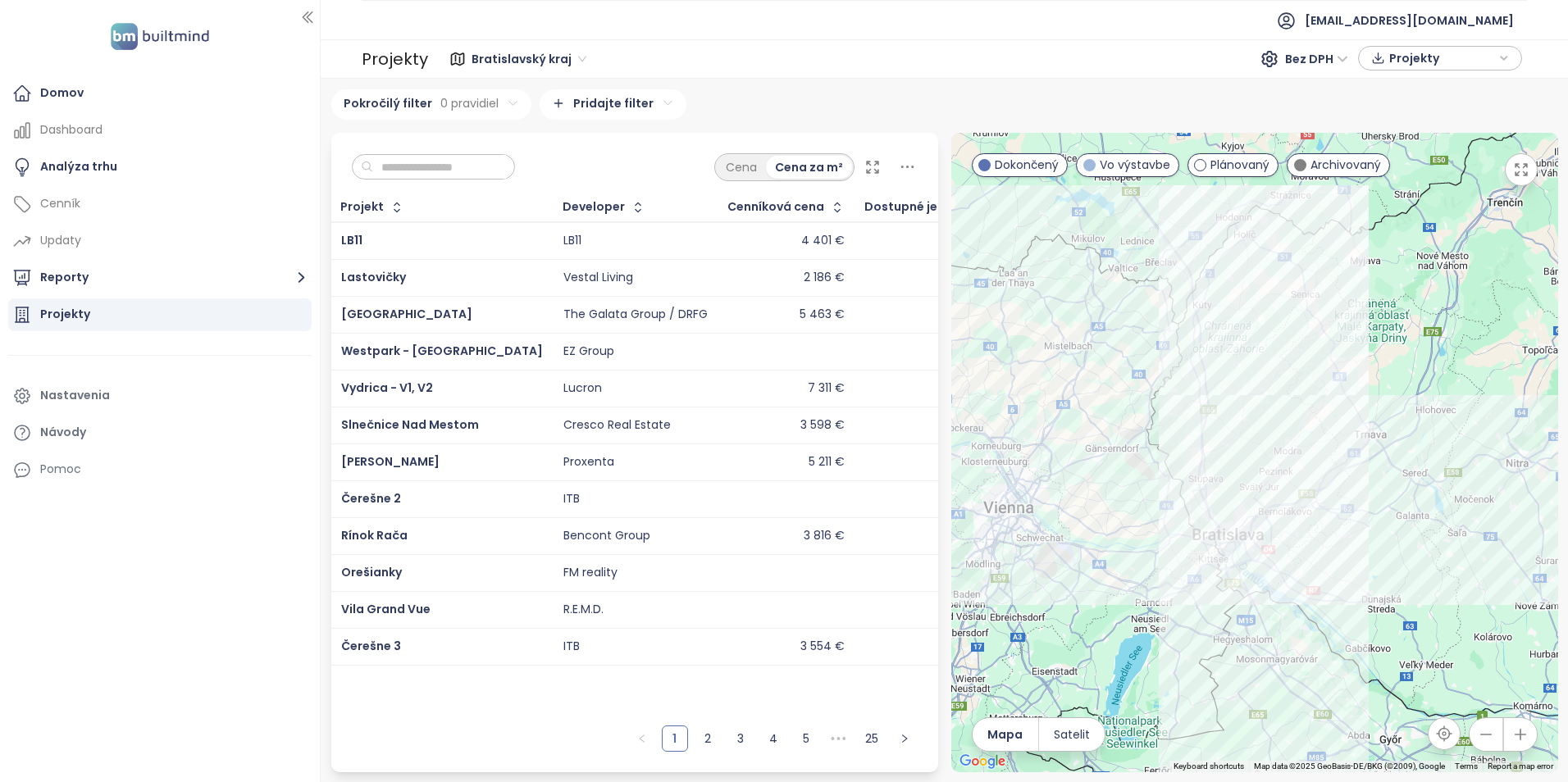
click at [872, 165] on icon at bounding box center [872, 167] width 17 height 17
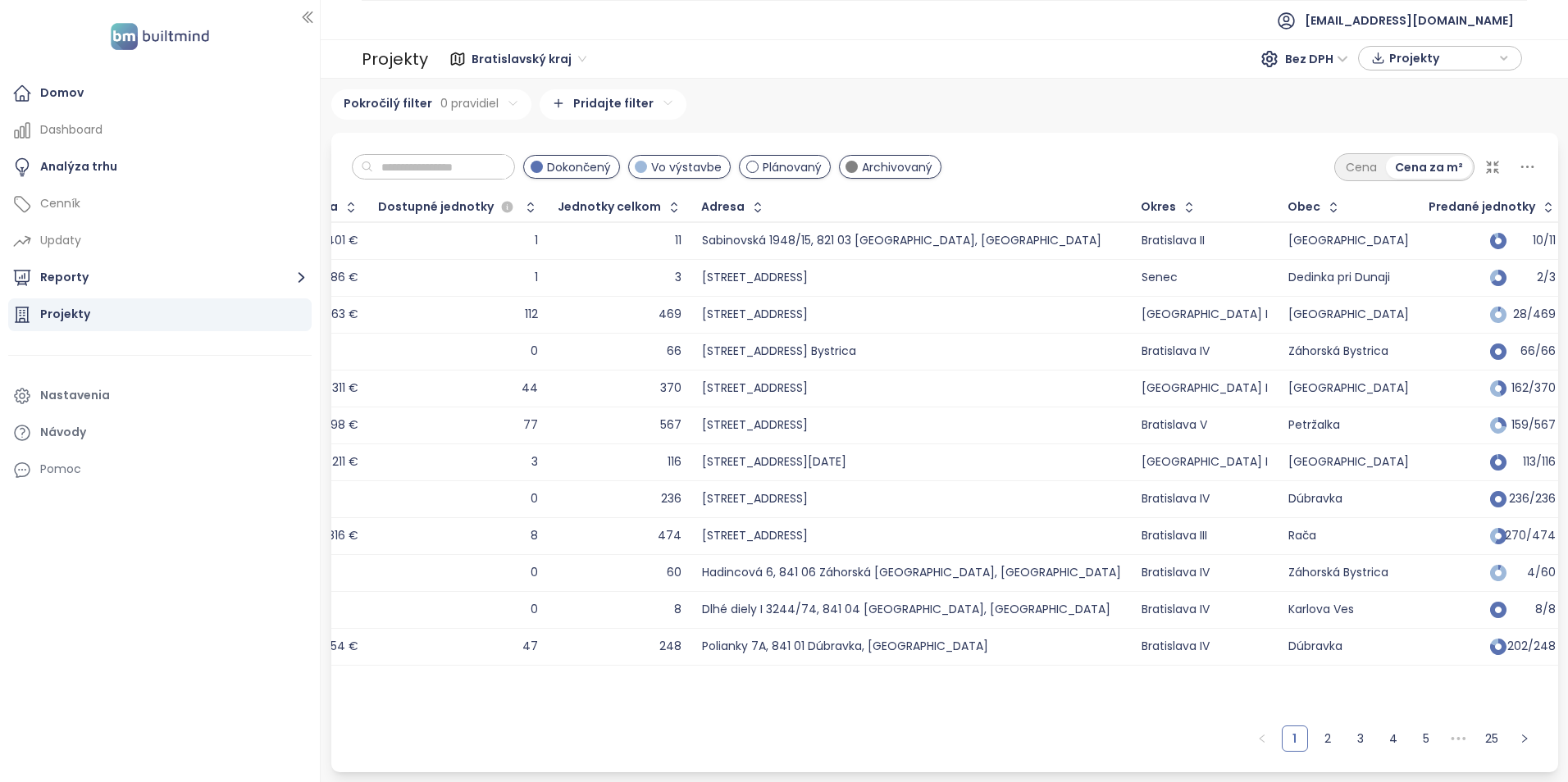
scroll to position [0, 544]
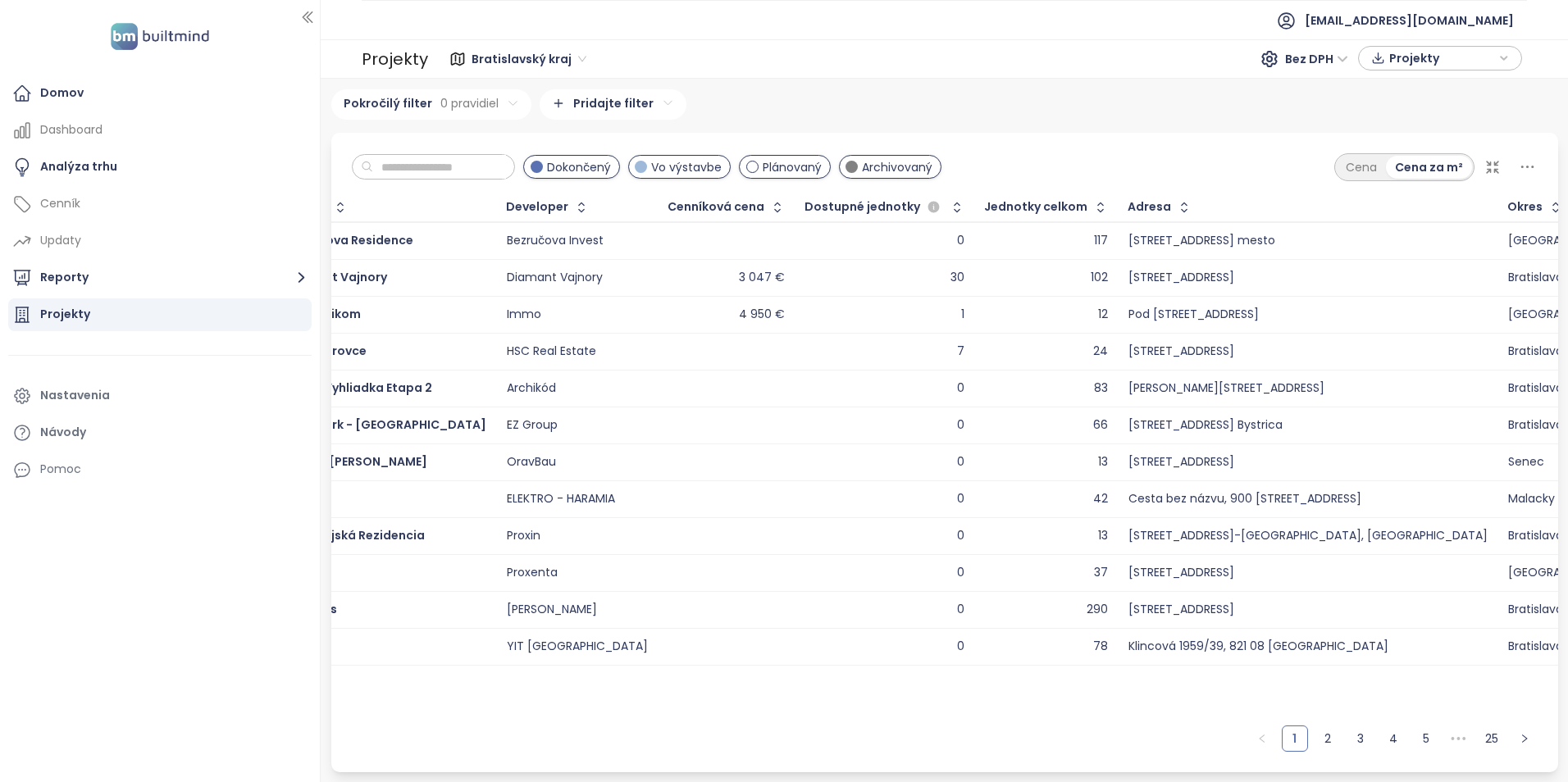
scroll to position [0, 0]
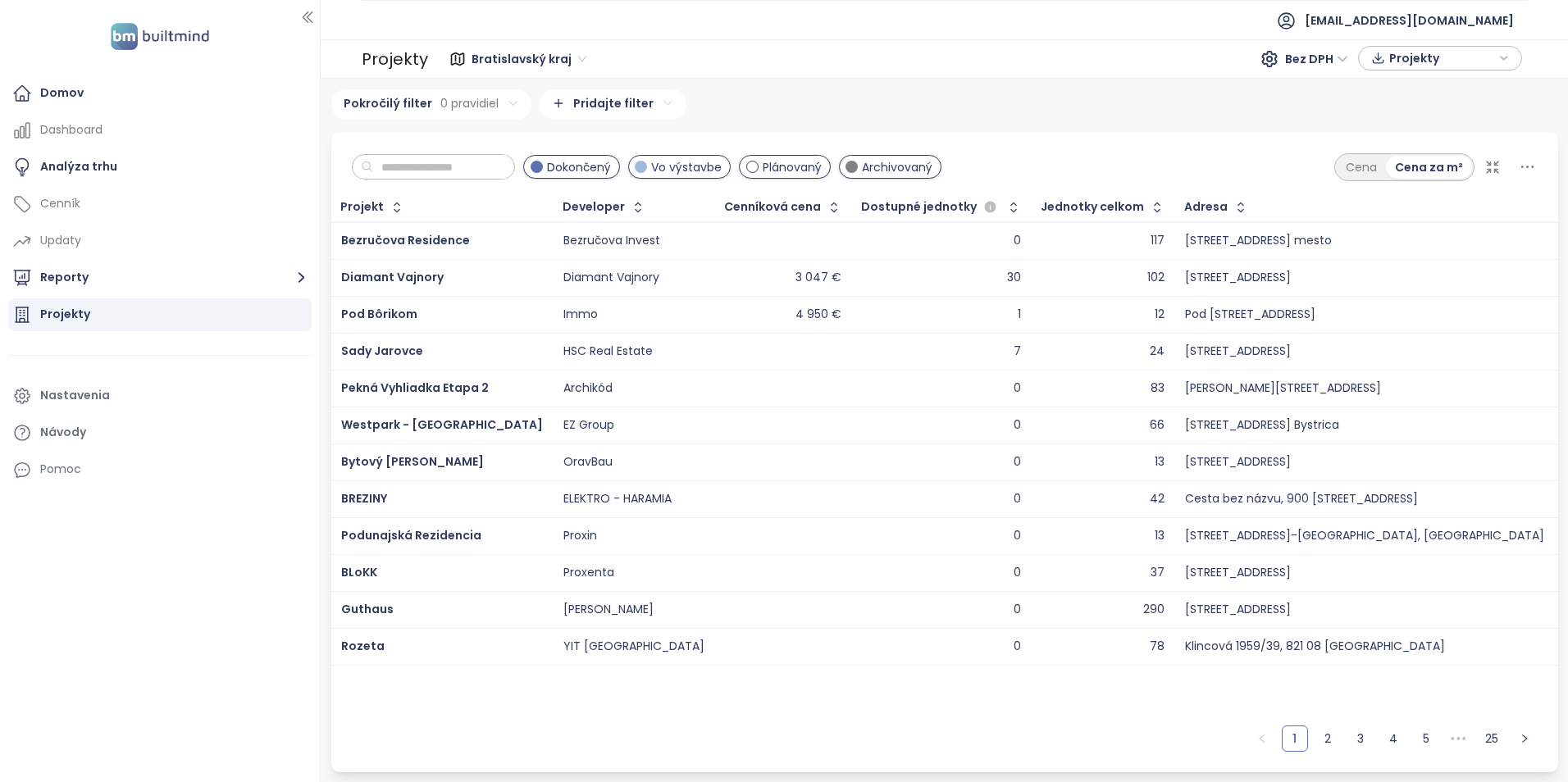
click at [654, 108] on html "Domov Dashboard Analýza trhu Cenník Updaty Reporty Projekty Nastavenia Návody P…" at bounding box center [784, 391] width 1568 height 782
click at [772, 26] on html "Domov Dashboard Analýza trhu Cenník Updaty Reporty Projekty Nastavenia Návody P…" at bounding box center [784, 391] width 1568 height 782
click at [141, 99] on div "Domov" at bounding box center [159, 93] width 303 height 33
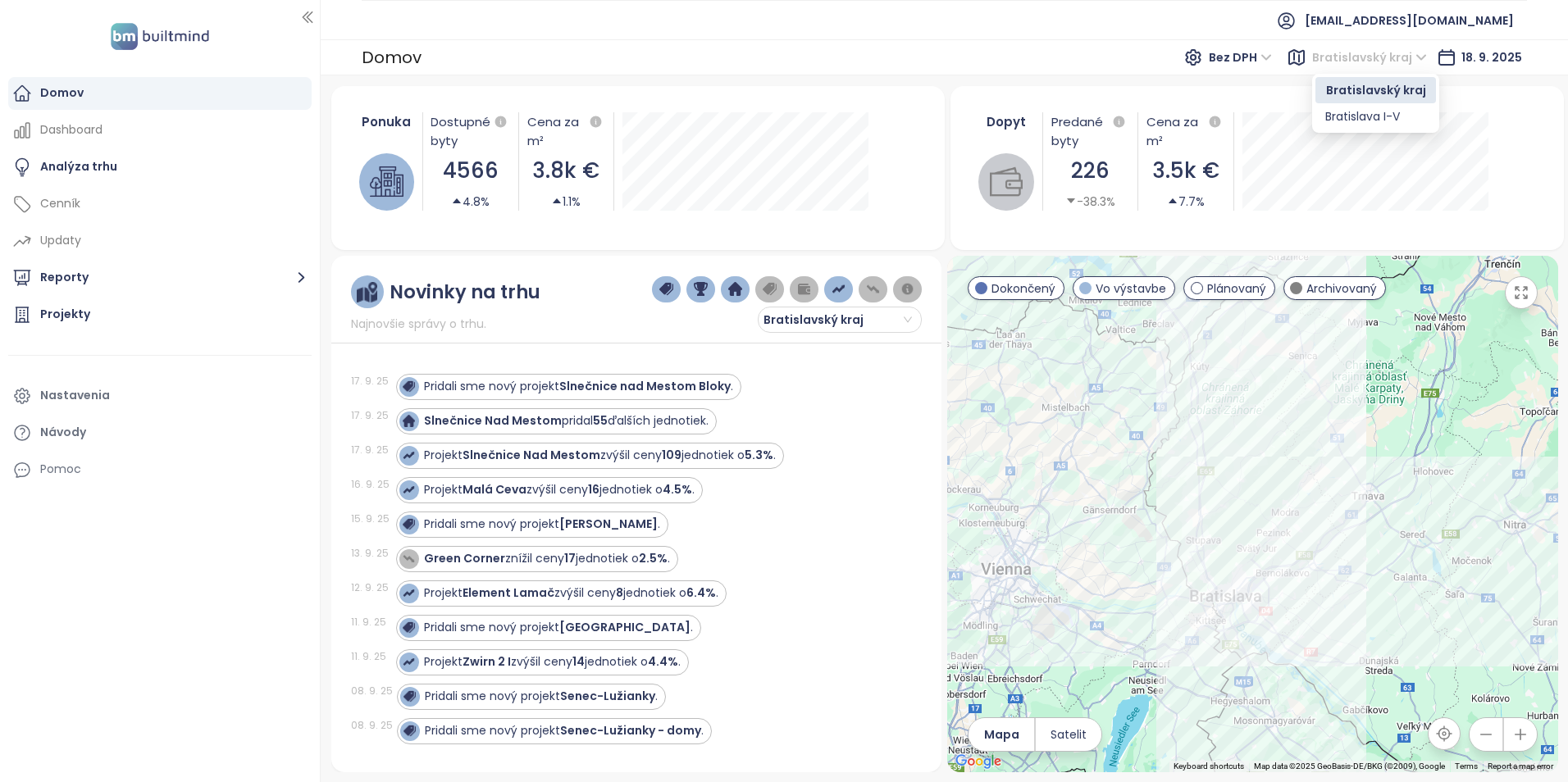
click at [1412, 61] on span "Bratislavský kraj" at bounding box center [1369, 57] width 115 height 24
click at [1389, 117] on div "Bratislava I-V" at bounding box center [1375, 116] width 101 height 18
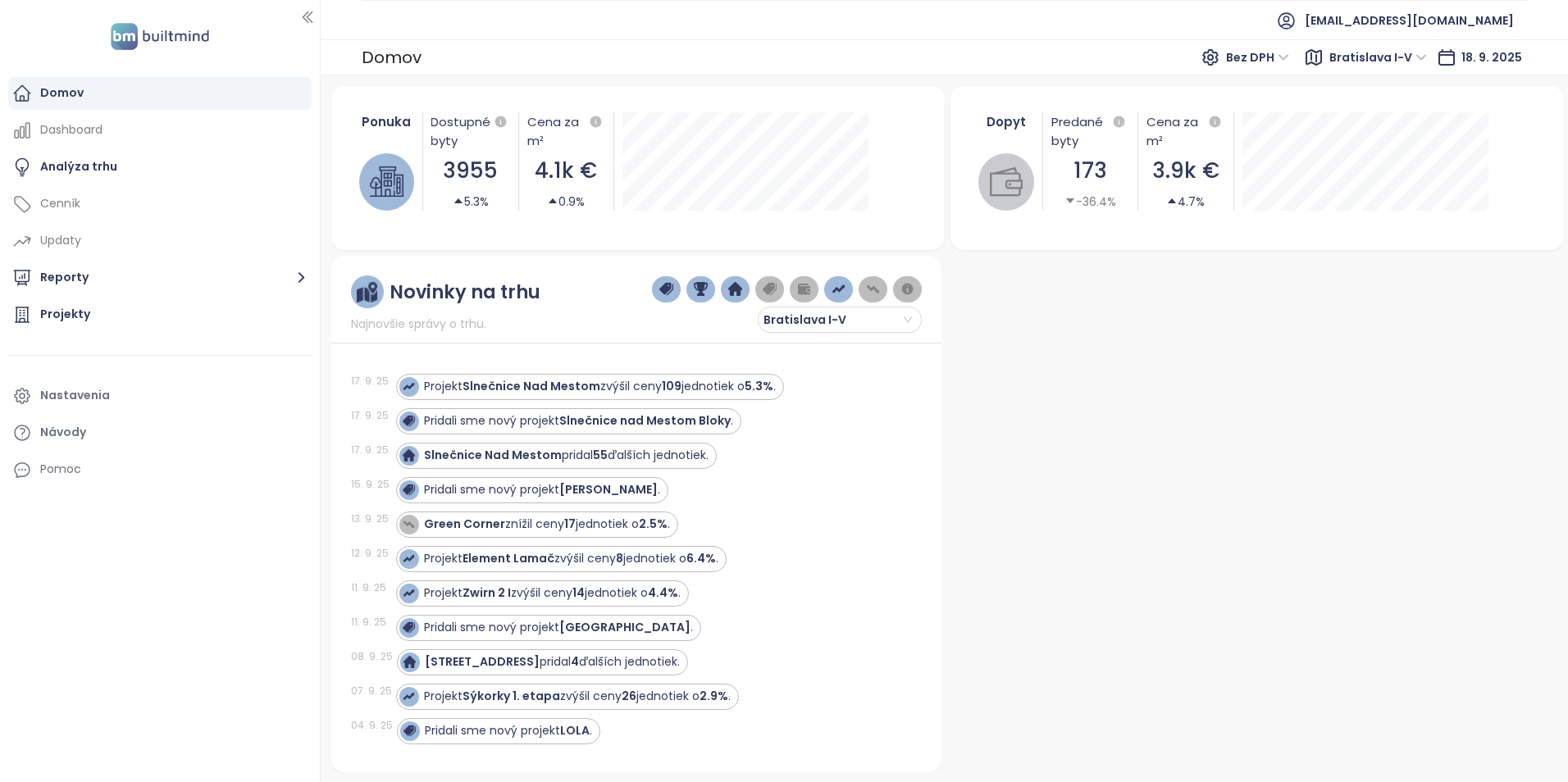
click at [1420, 54] on span "Bratislava I-V" at bounding box center [1378, 57] width 98 height 24
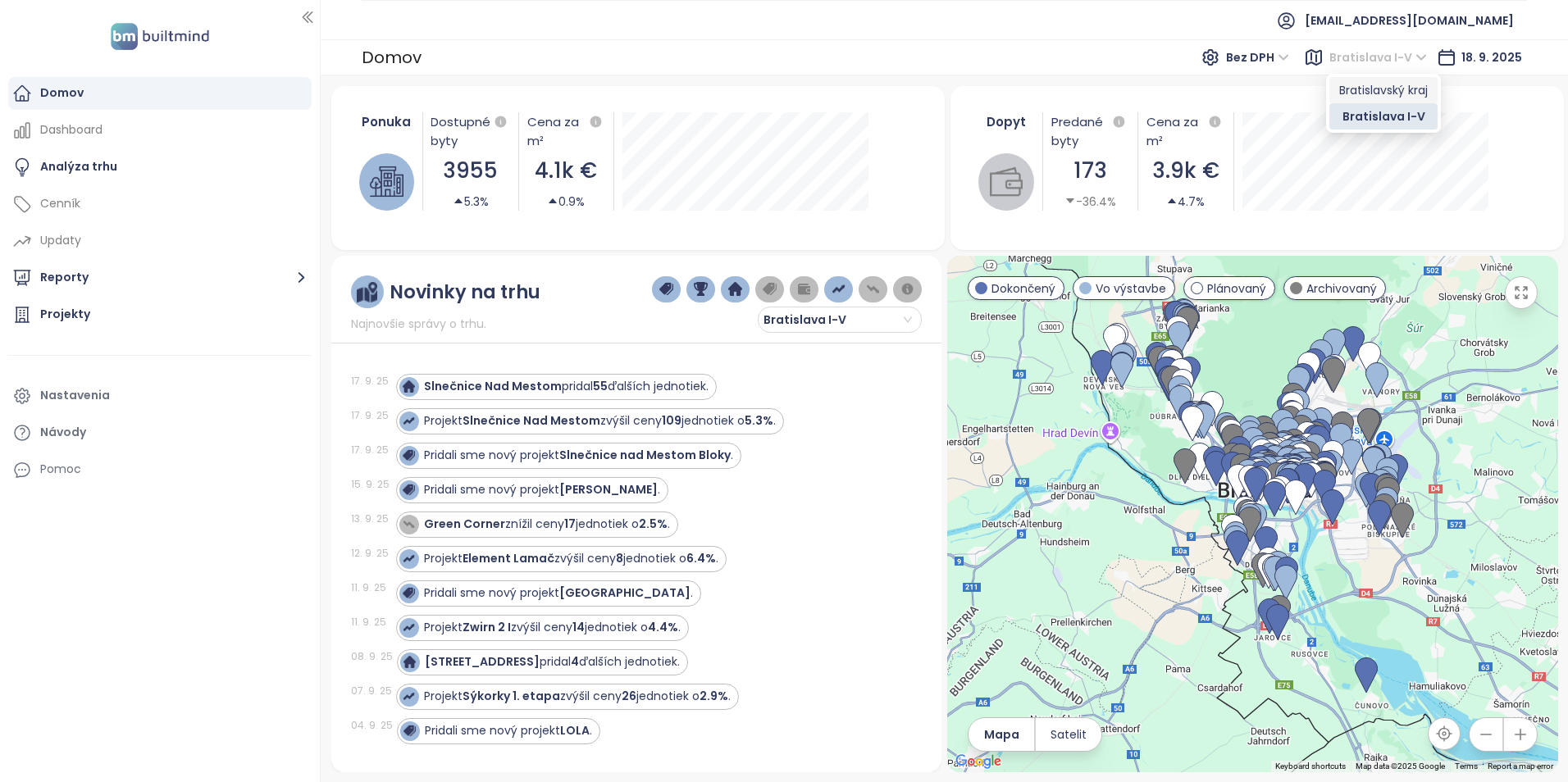
click at [1397, 90] on div "Bratislavský kraj" at bounding box center [1383, 90] width 89 height 18
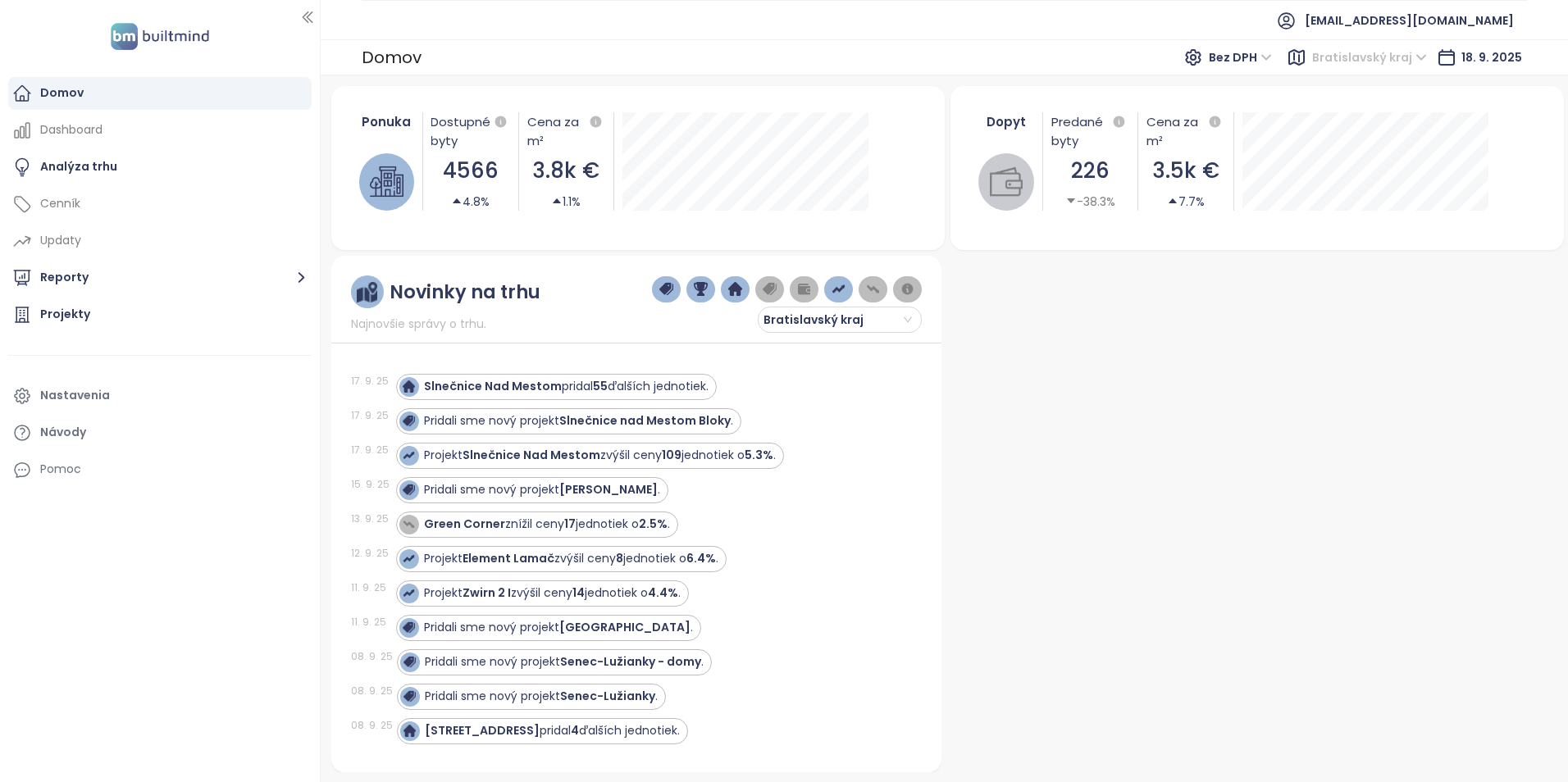
click at [1420, 56] on span "Bratislavský kraj" at bounding box center [1369, 57] width 115 height 24
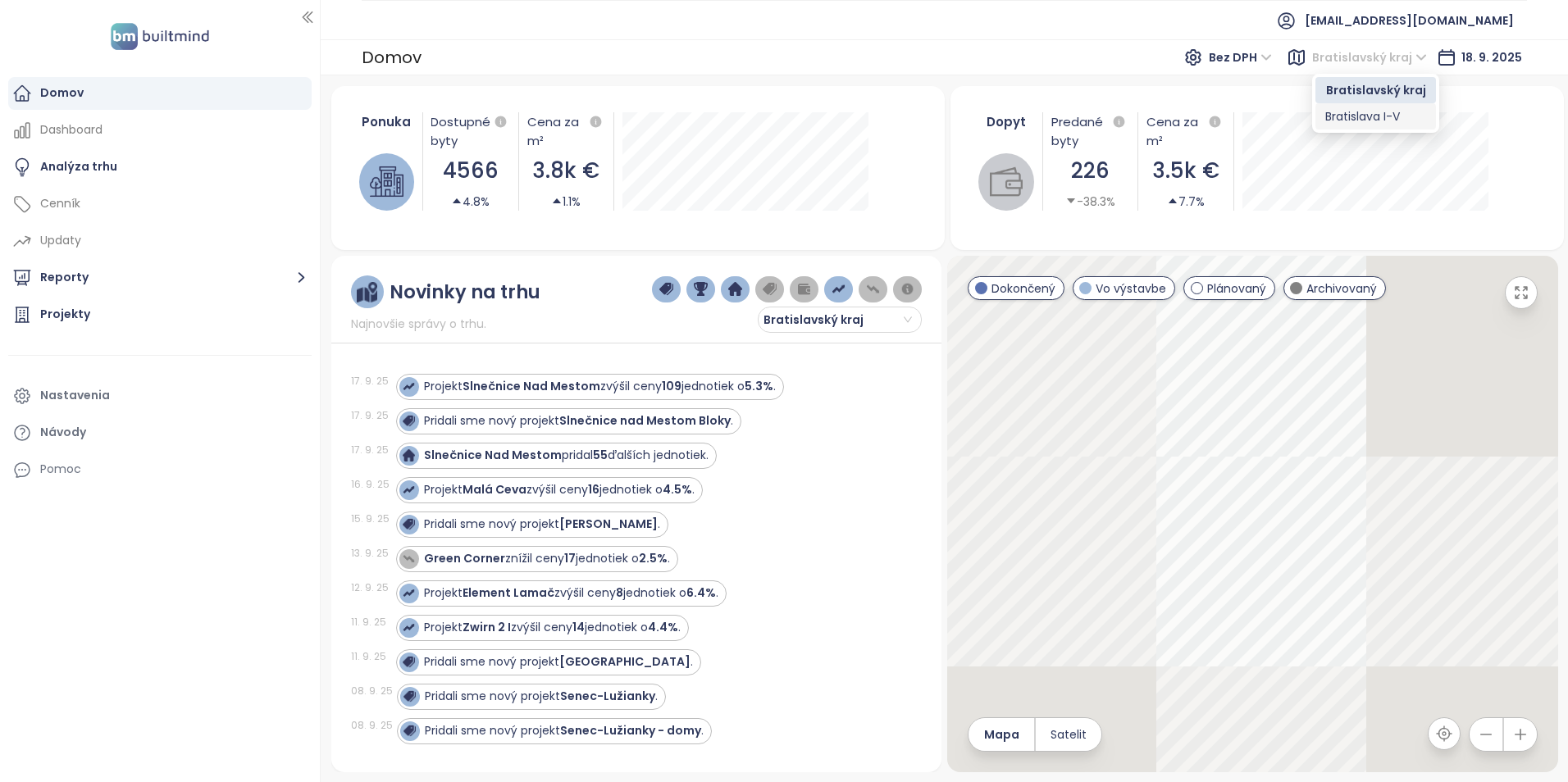
click at [1389, 118] on div "Bratislava I-V" at bounding box center [1375, 116] width 101 height 18
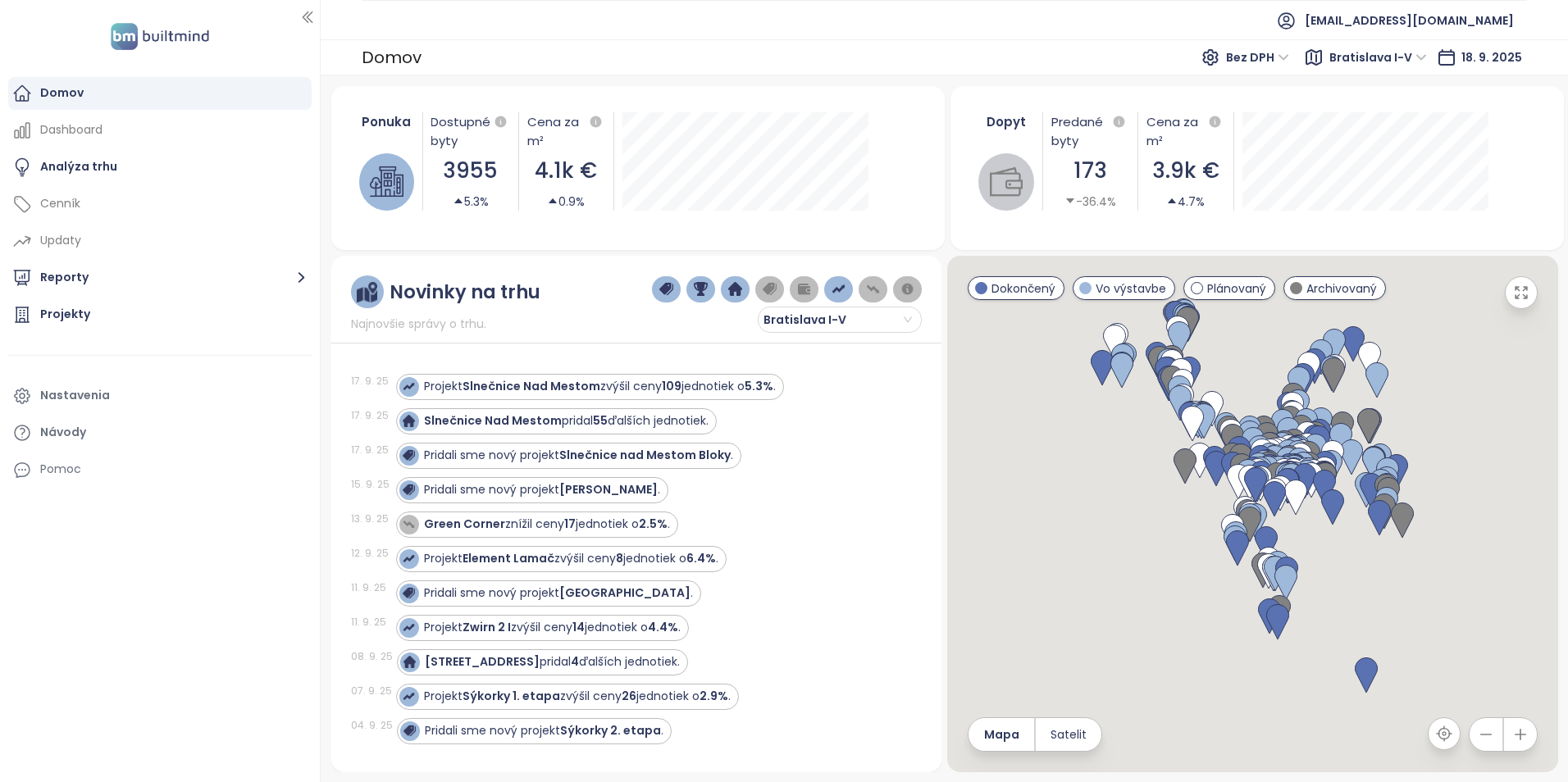
click at [1419, 60] on span "Bratislava I-V" at bounding box center [1378, 57] width 98 height 24
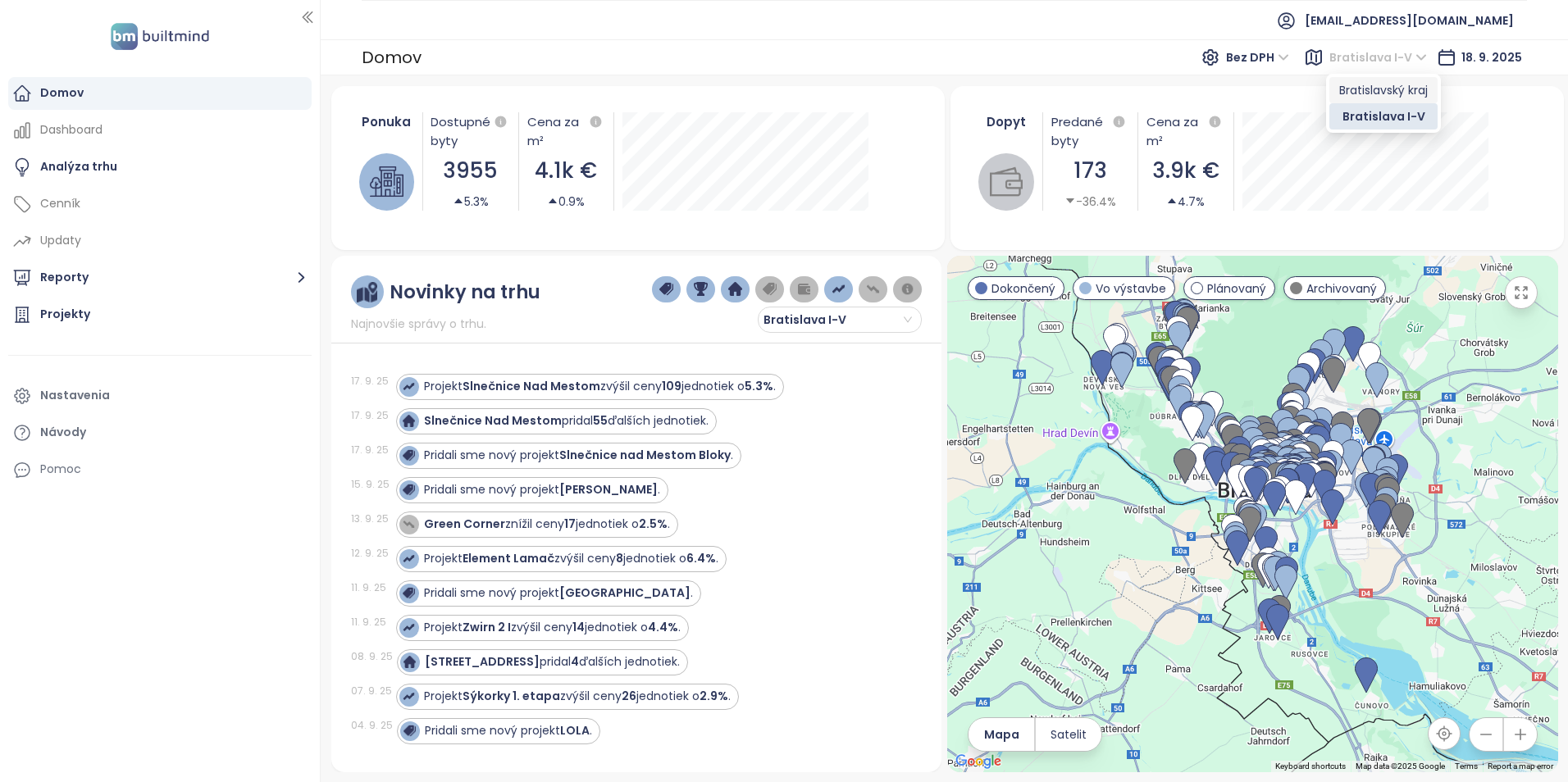
click at [1406, 85] on div "Bratislavský kraj" at bounding box center [1383, 90] width 89 height 18
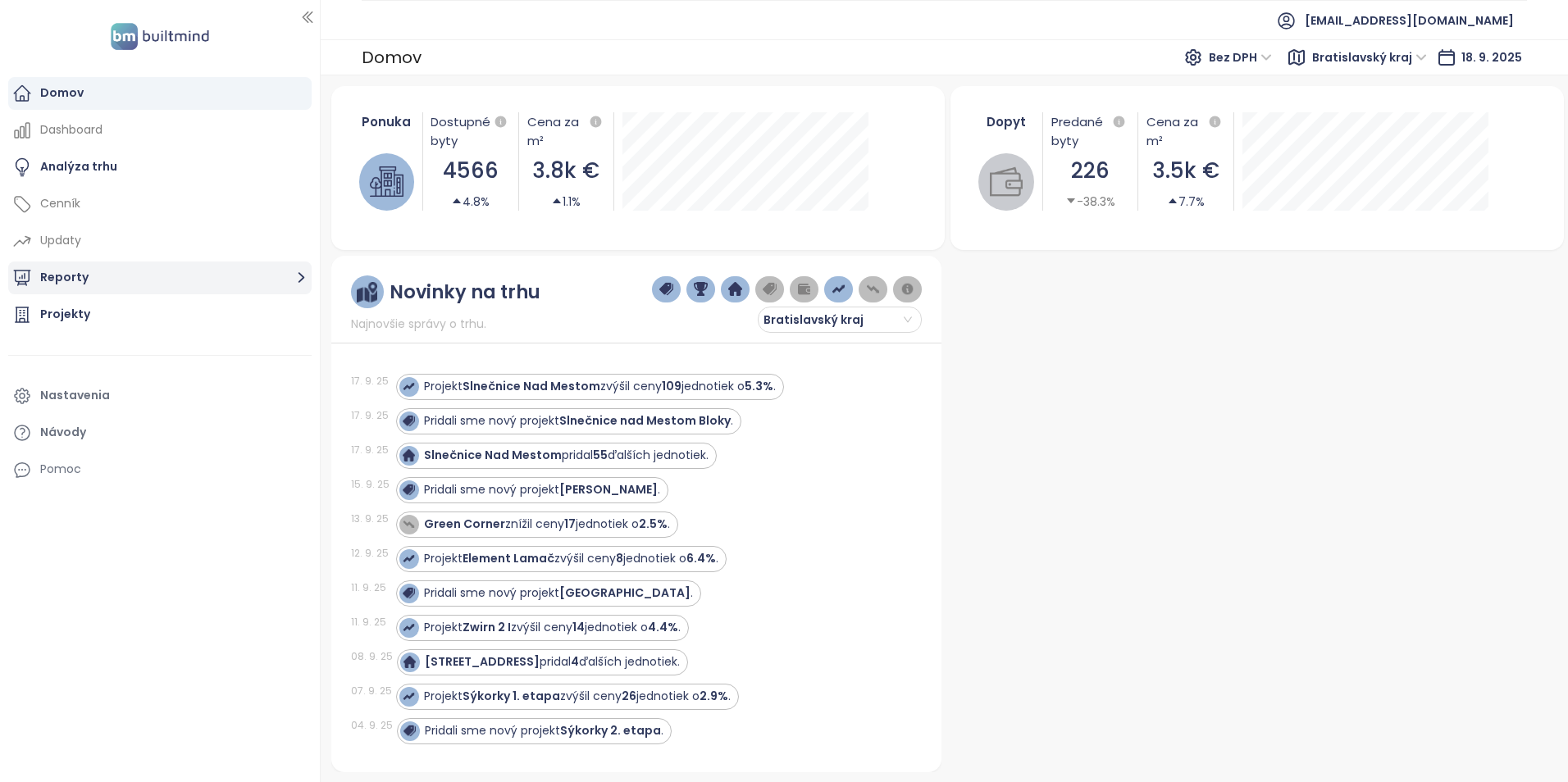
click at [106, 274] on button "Reporty" at bounding box center [159, 278] width 303 height 33
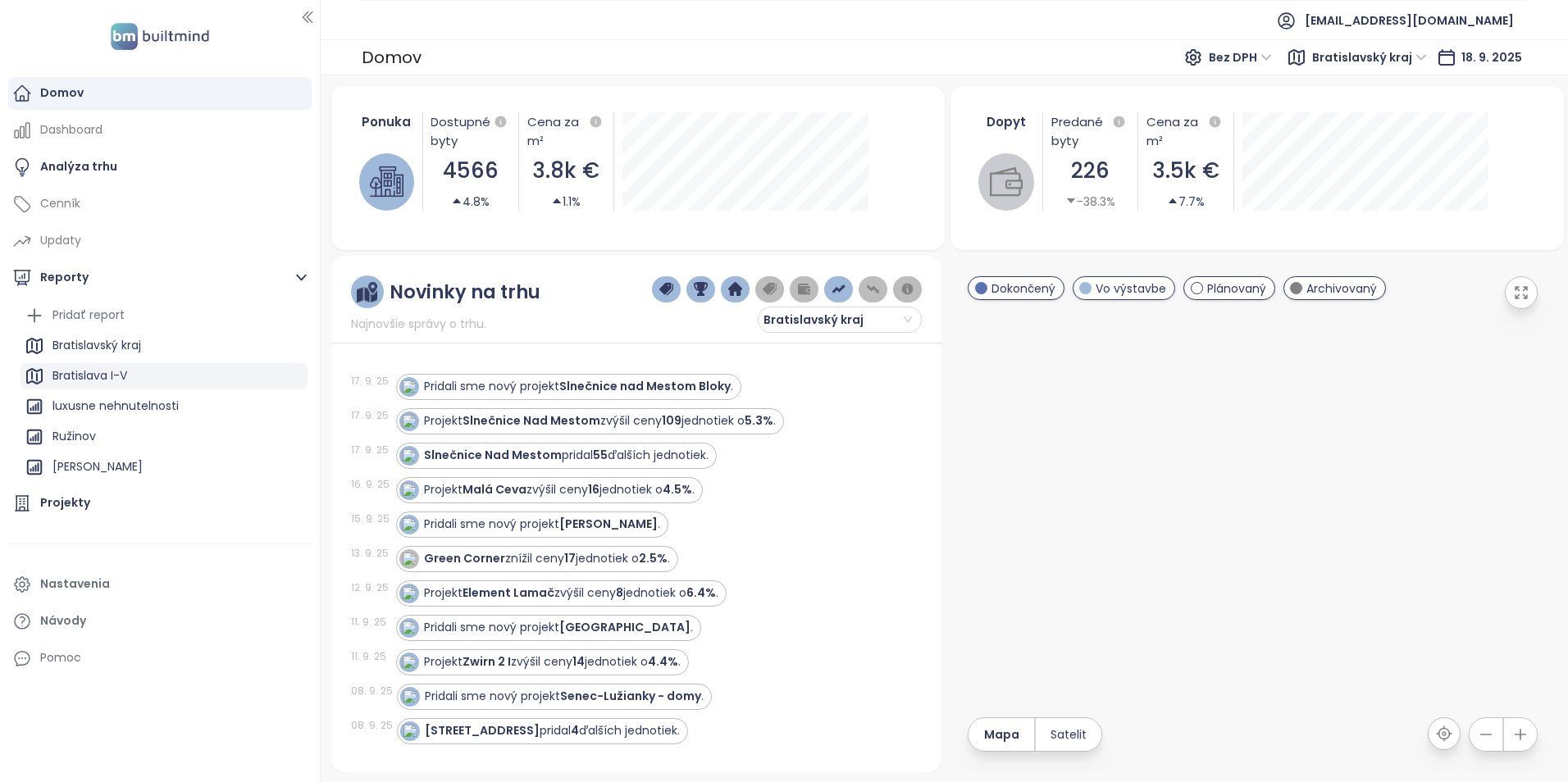
click at [159, 341] on div "Bratislavský kraj" at bounding box center [164, 346] width 287 height 26
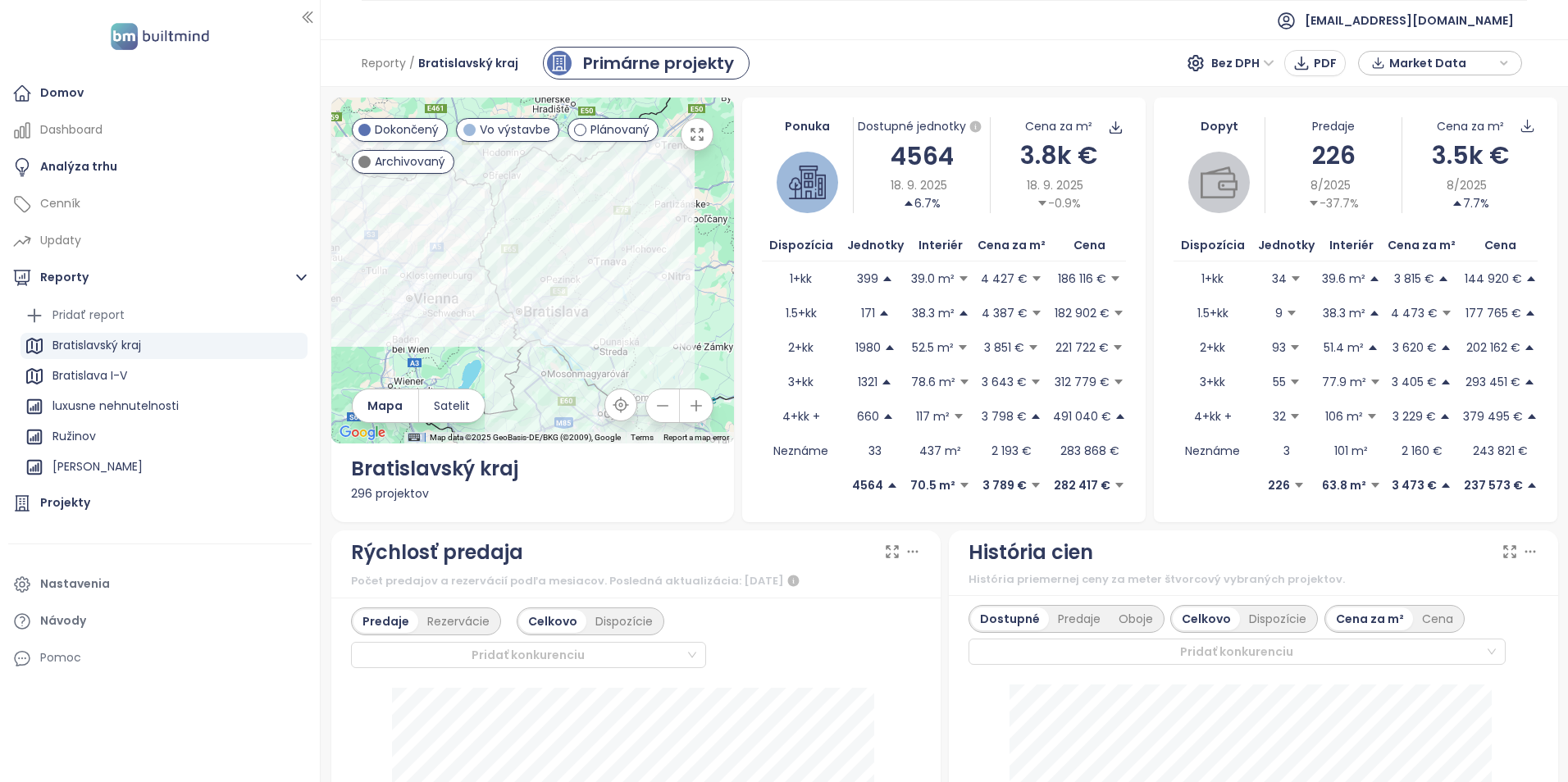
click at [1500, 66] on icon "button" at bounding box center [1504, 63] width 10 height 24
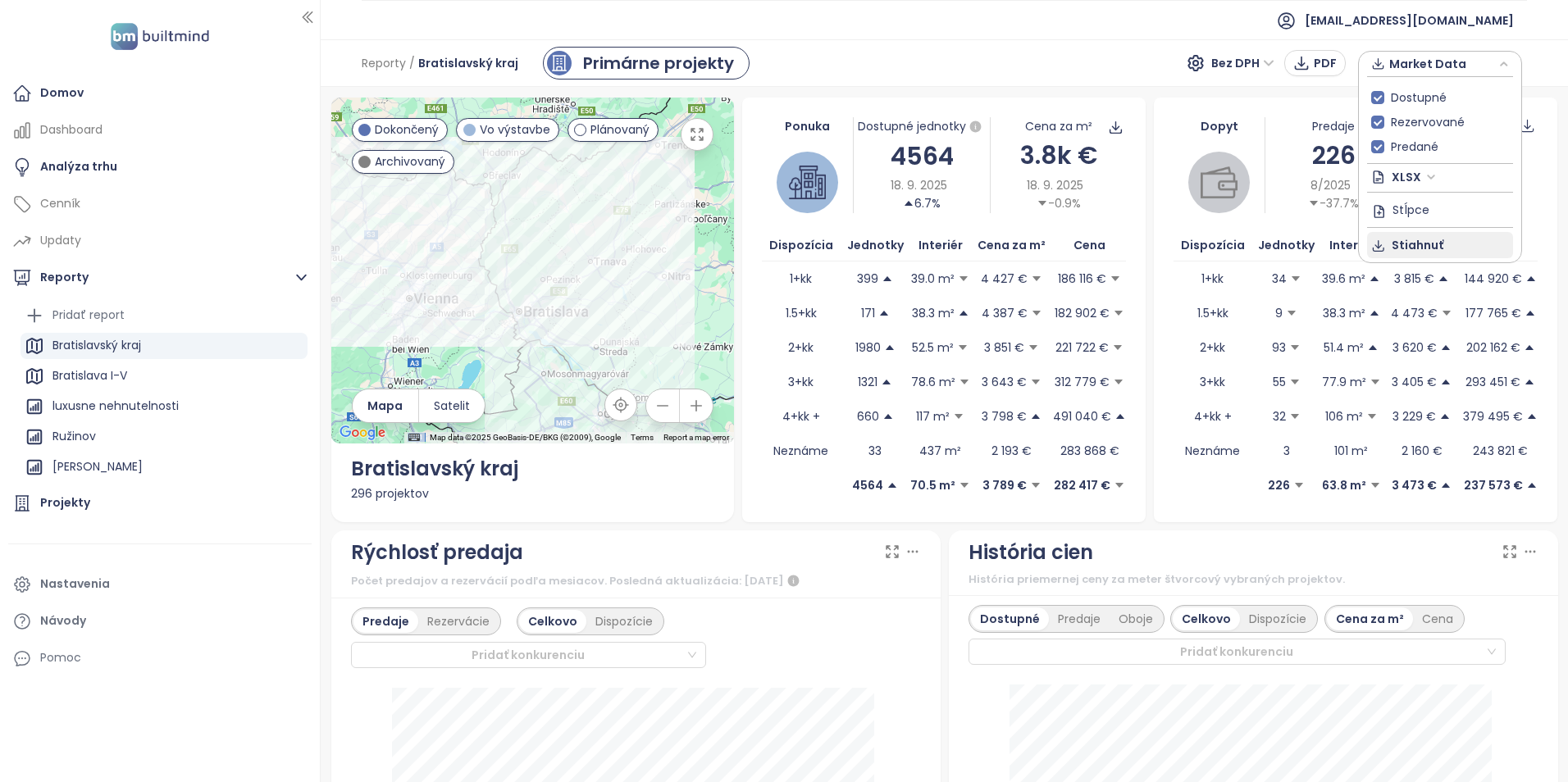
click at [1437, 247] on span "Stiahnuť" at bounding box center [1416, 245] width 51 height 18
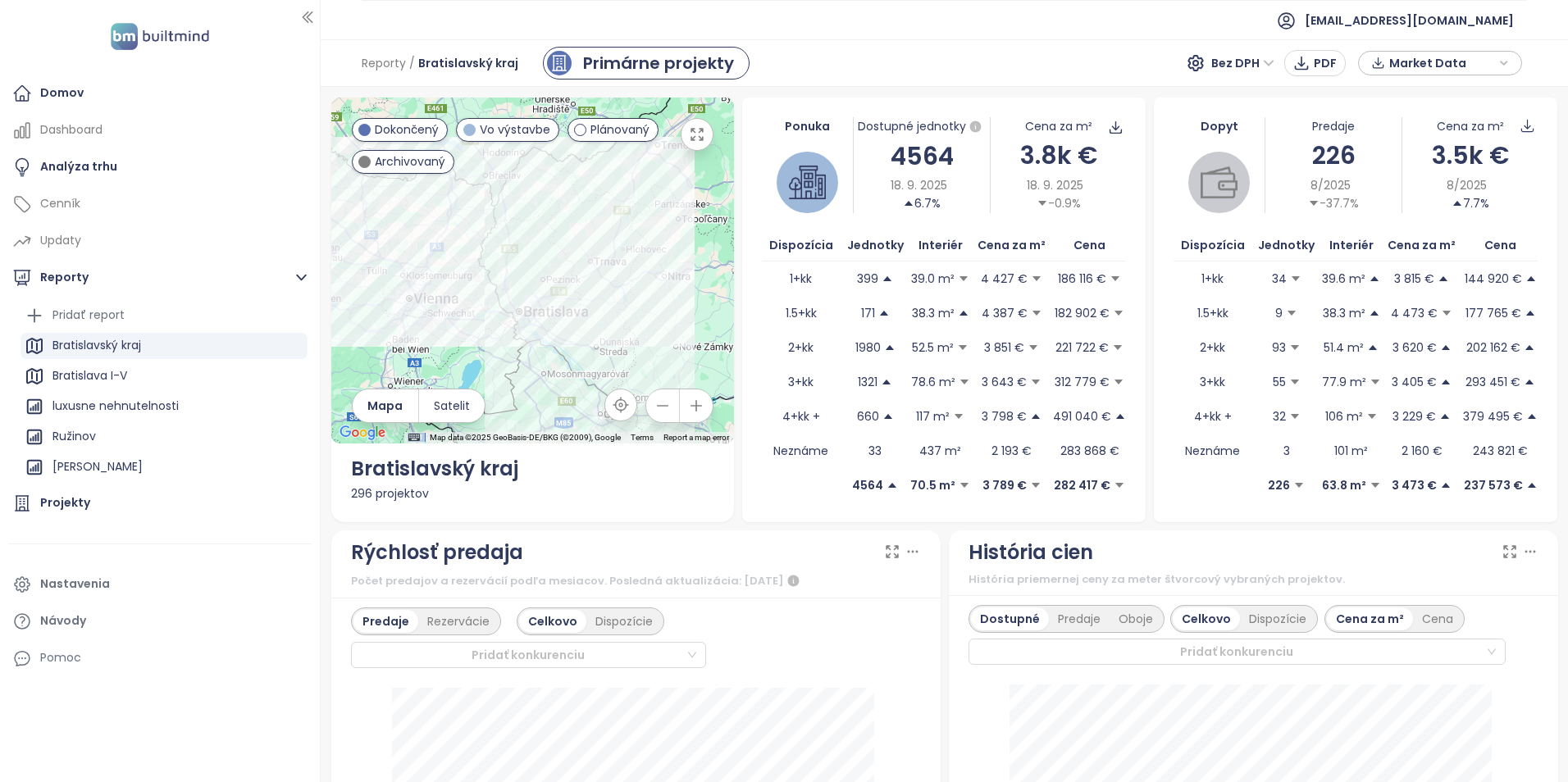
click at [1112, 27] on ul "[EMAIL_ADDRESS][DOMAIN_NAME]" at bounding box center [944, 20] width 1166 height 40
click at [1269, 65] on span "Bez DPH" at bounding box center [1242, 63] width 63 height 24
click at [1251, 99] on div "S DPH" at bounding box center [1247, 96] width 50 height 18
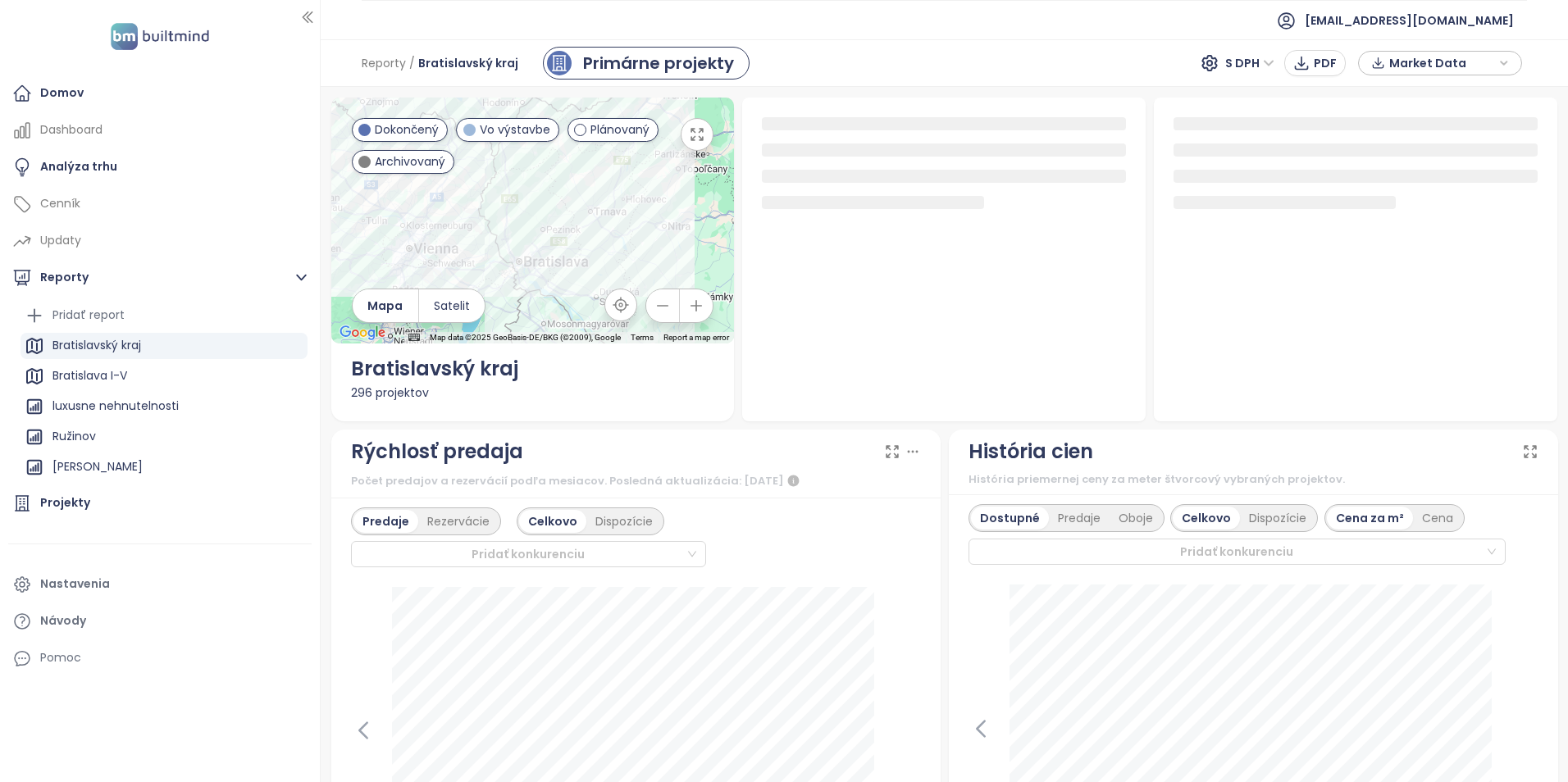
click at [1501, 63] on icon "button" at bounding box center [1504, 63] width 10 height 24
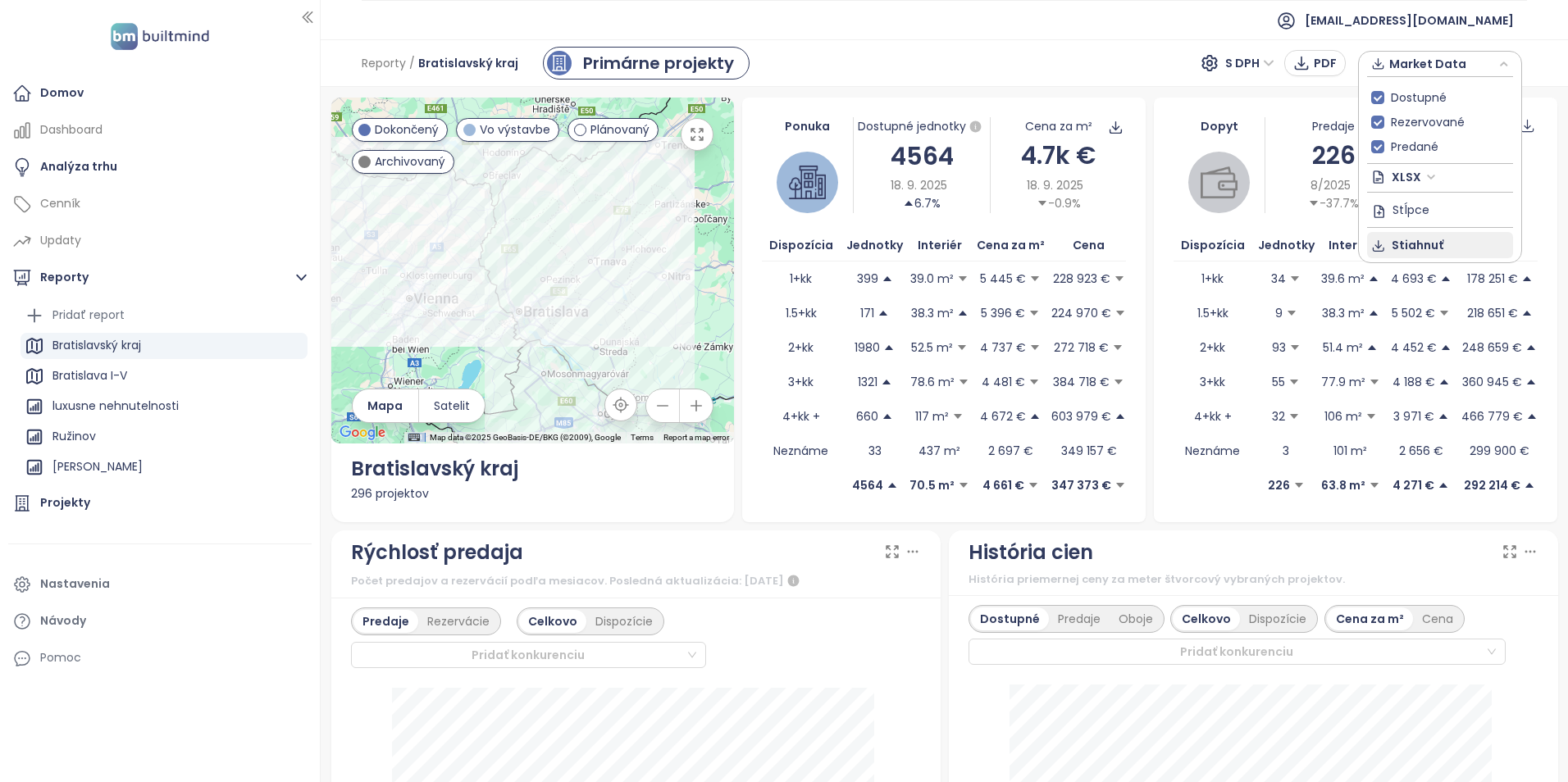
click at [1432, 240] on span "Stiahnuť" at bounding box center [1416, 245] width 51 height 18
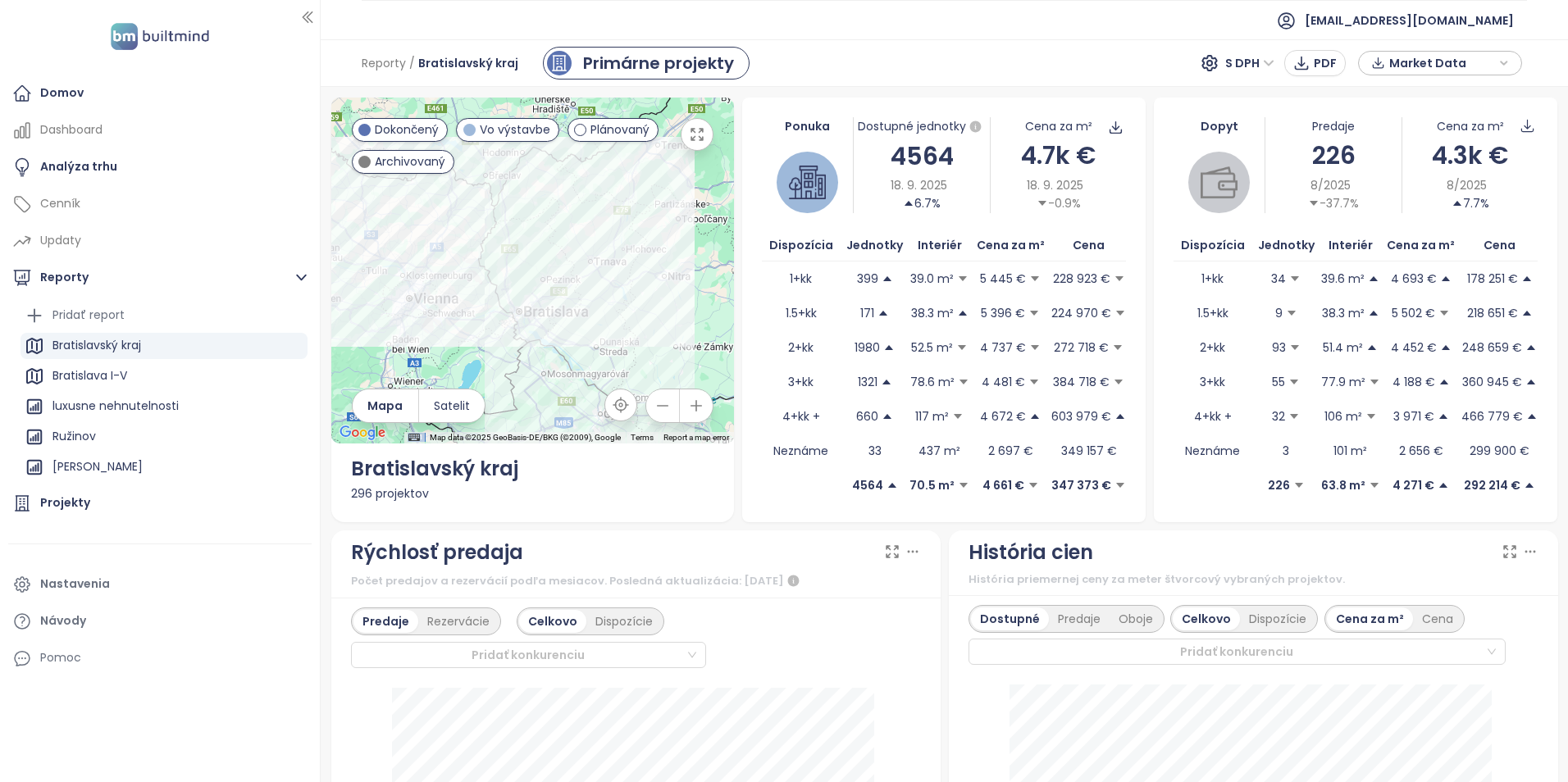
drag, startPoint x: 1119, startPoint y: 581, endPoint x: 1126, endPoint y: 511, distance: 70.3
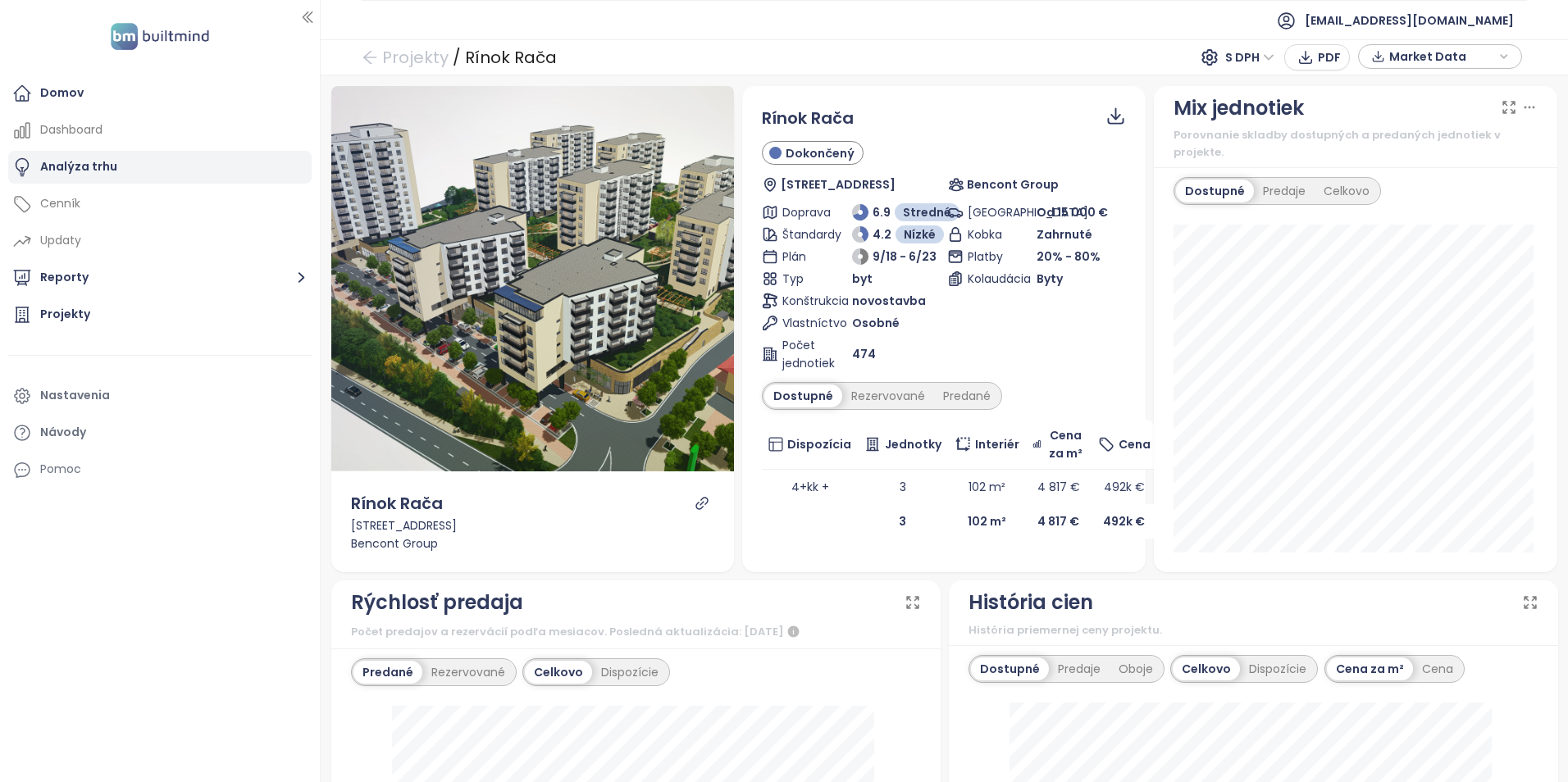
click at [138, 175] on div "Analýza trhu" at bounding box center [159, 167] width 303 height 33
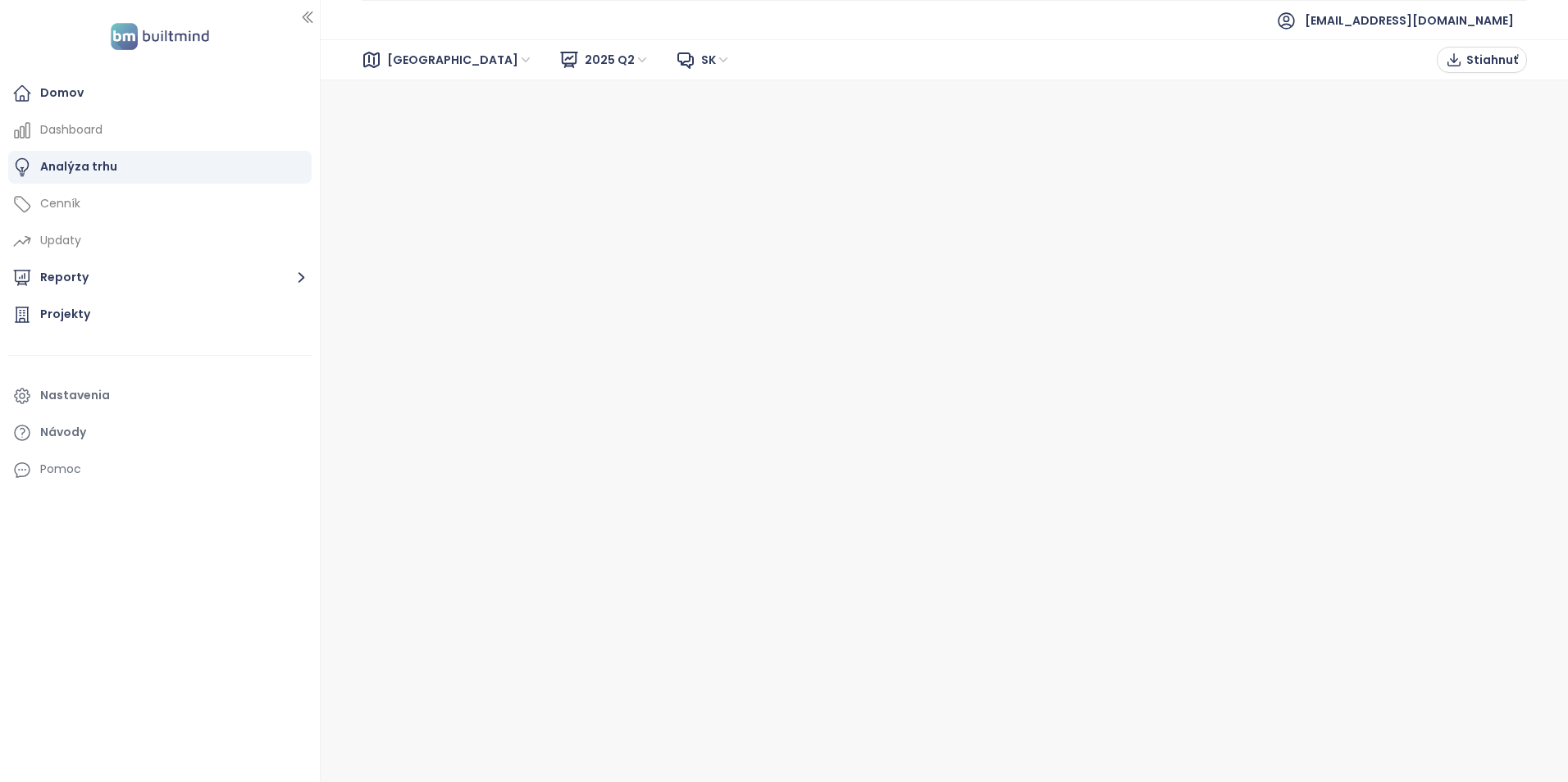
click at [585, 63] on span "2025 Q2" at bounding box center [617, 60] width 64 height 24
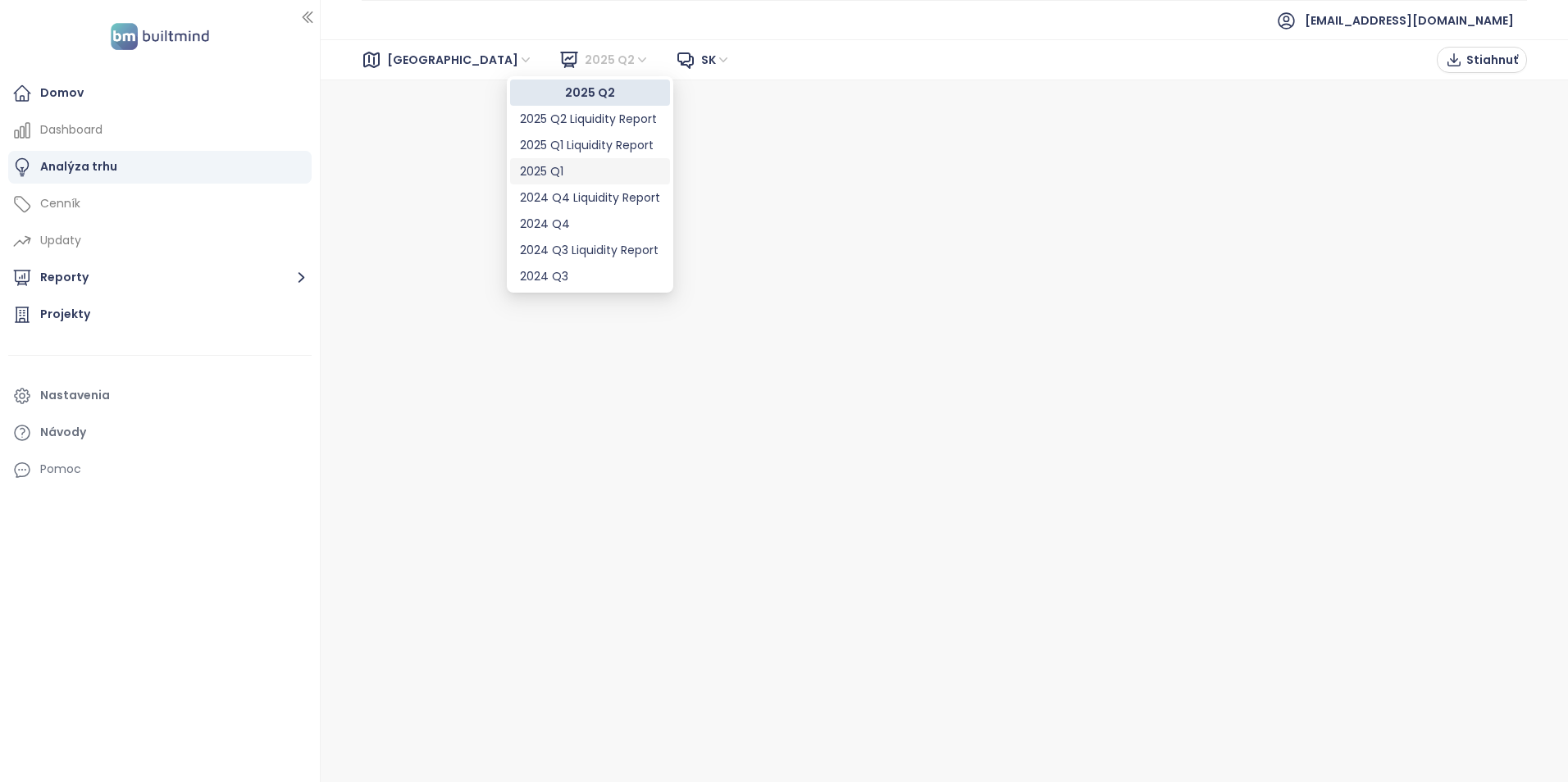
click at [588, 169] on div "2025 Q1" at bounding box center [590, 171] width 140 height 18
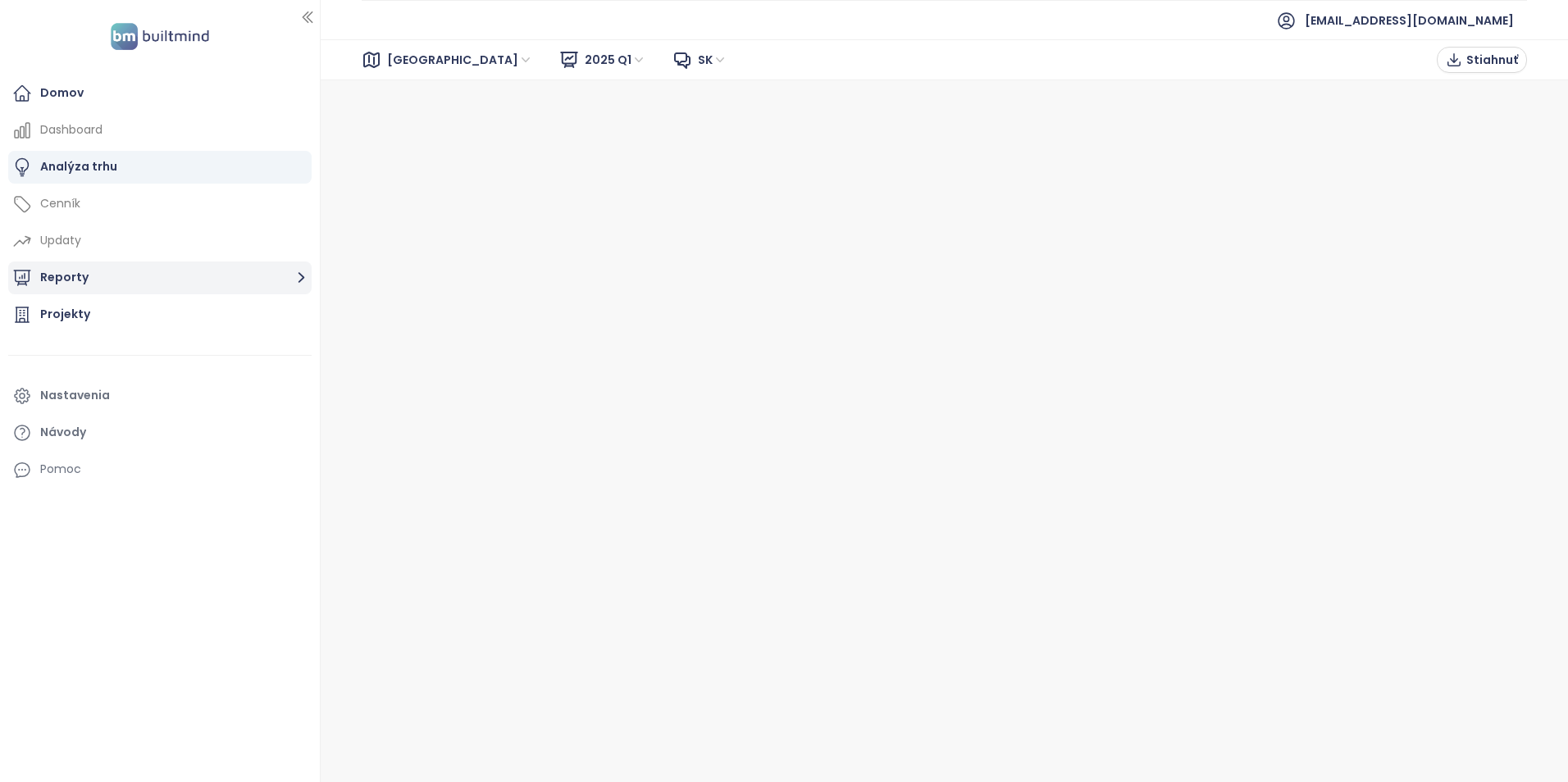
click at [107, 276] on button "Reporty" at bounding box center [159, 278] width 303 height 33
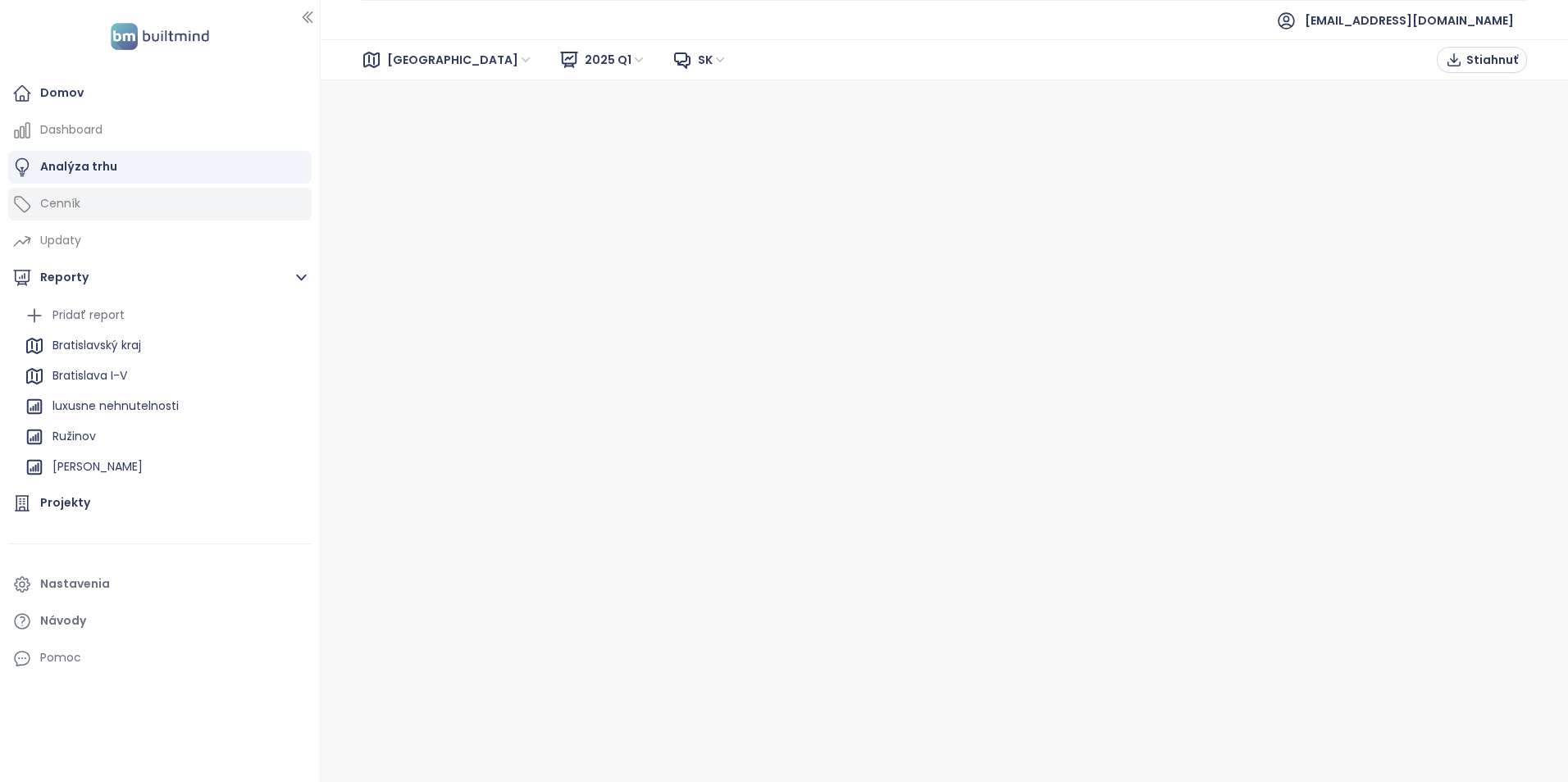
click at [125, 205] on div "Cenník" at bounding box center [159, 205] width 303 height 33
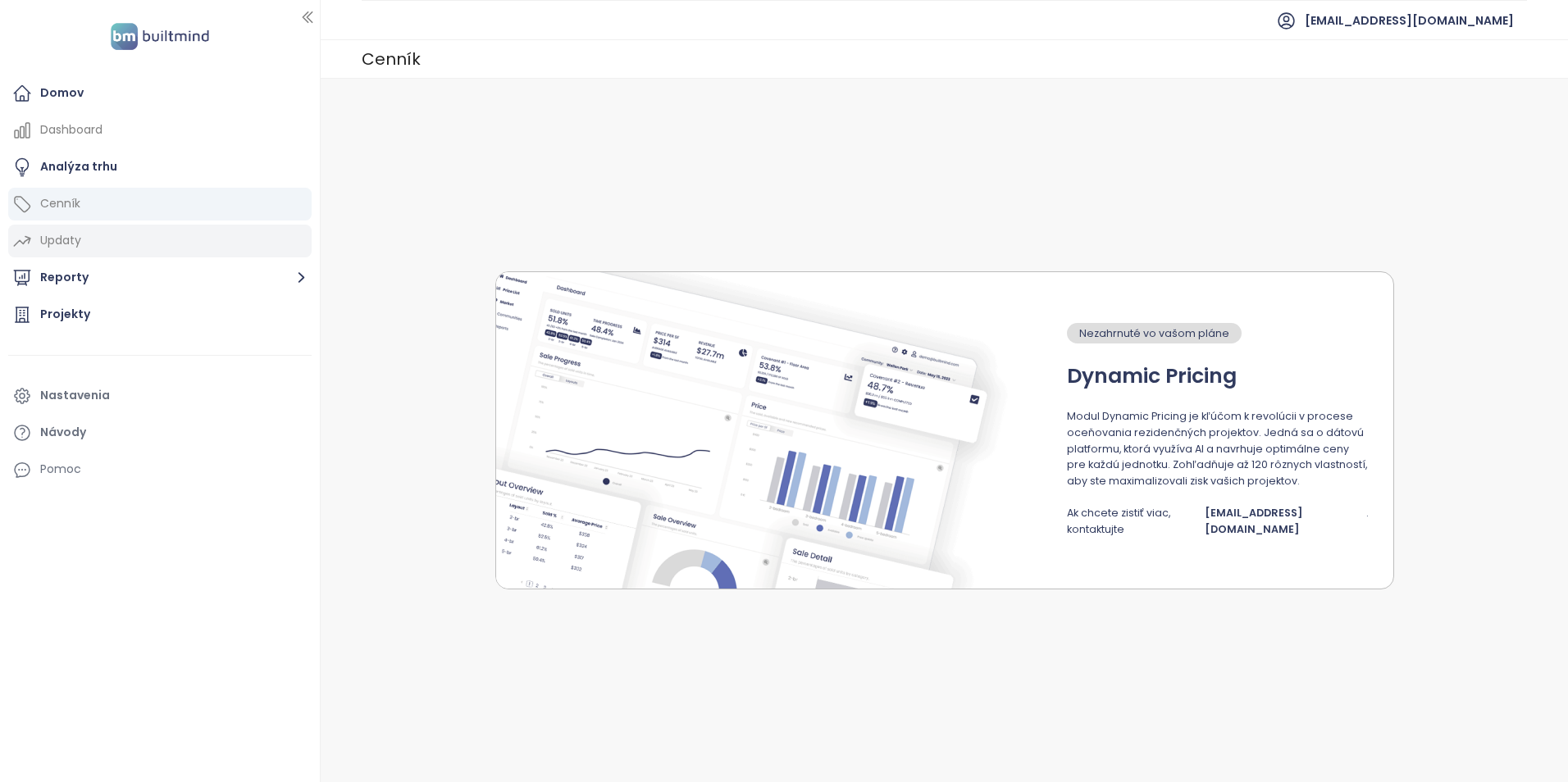
click at [90, 242] on div "Updaty" at bounding box center [159, 241] width 303 height 33
click at [98, 276] on button "Reporty" at bounding box center [159, 278] width 303 height 33
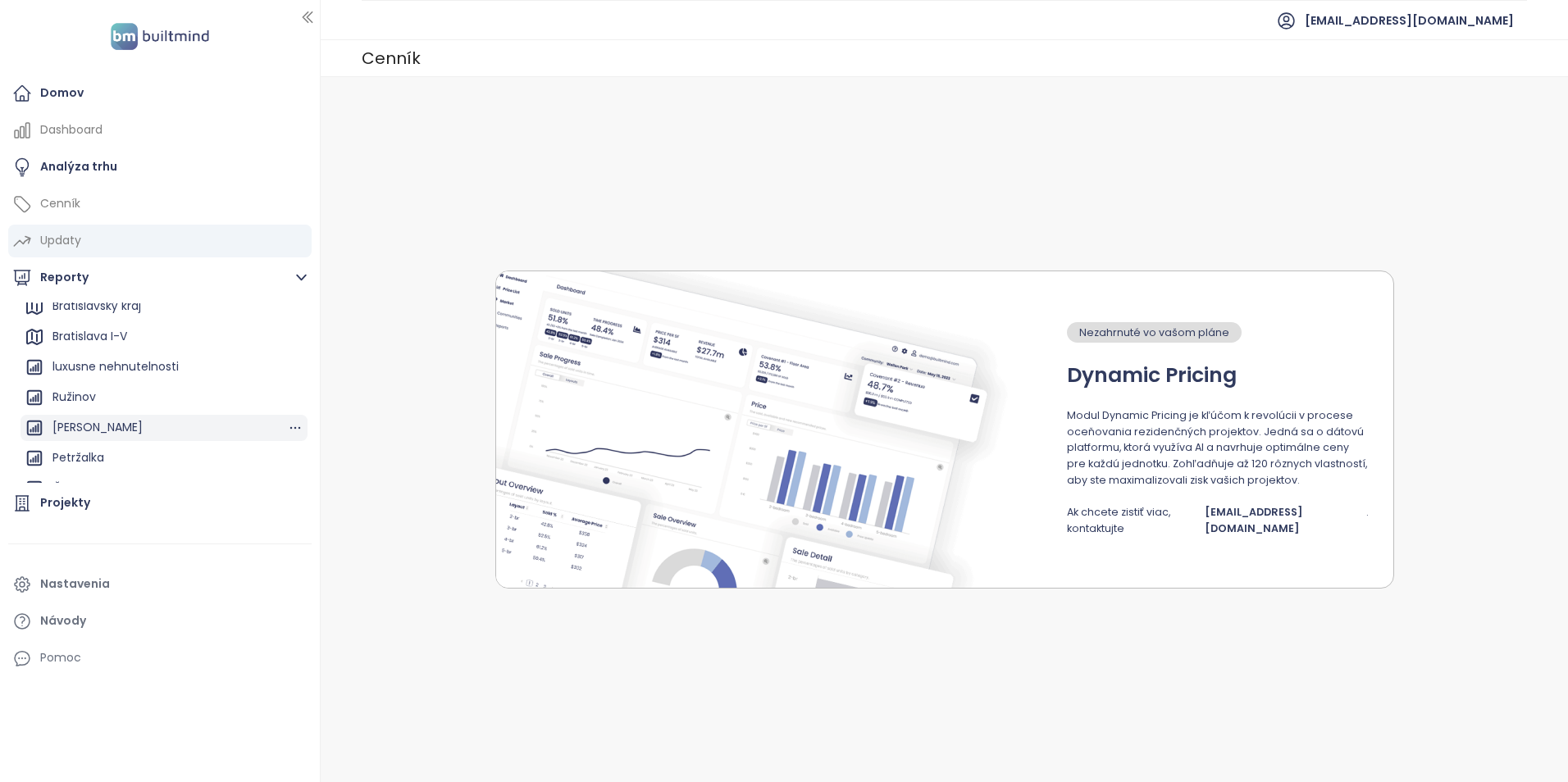
scroll to position [58, 0]
click at [151, 449] on div "Petržalka" at bounding box center [164, 439] width 287 height 26
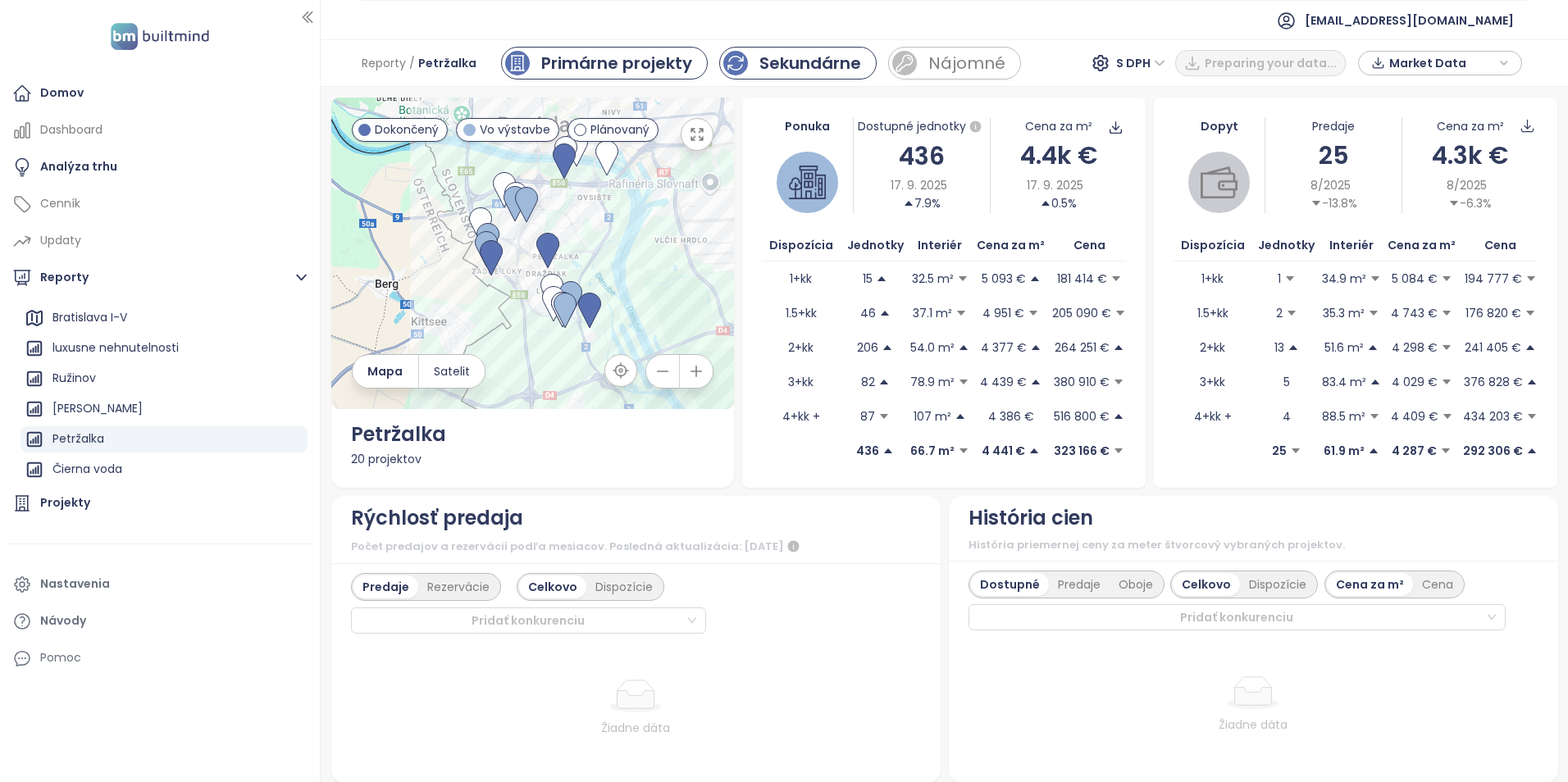
click at [802, 75] on div "Sekundárne" at bounding box center [810, 63] width 102 height 24
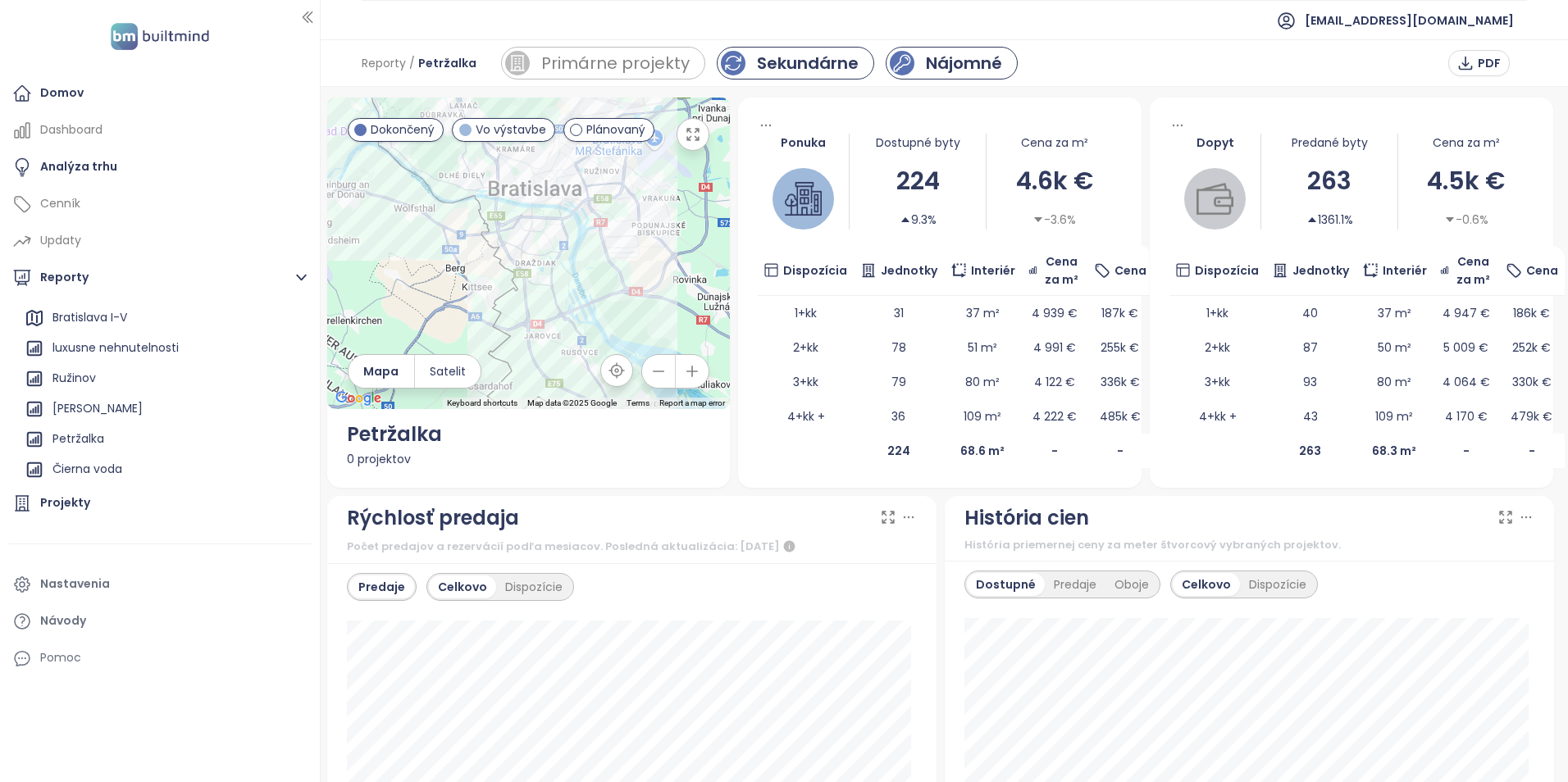
click at [928, 77] on div "Nájomné" at bounding box center [952, 64] width 132 height 33
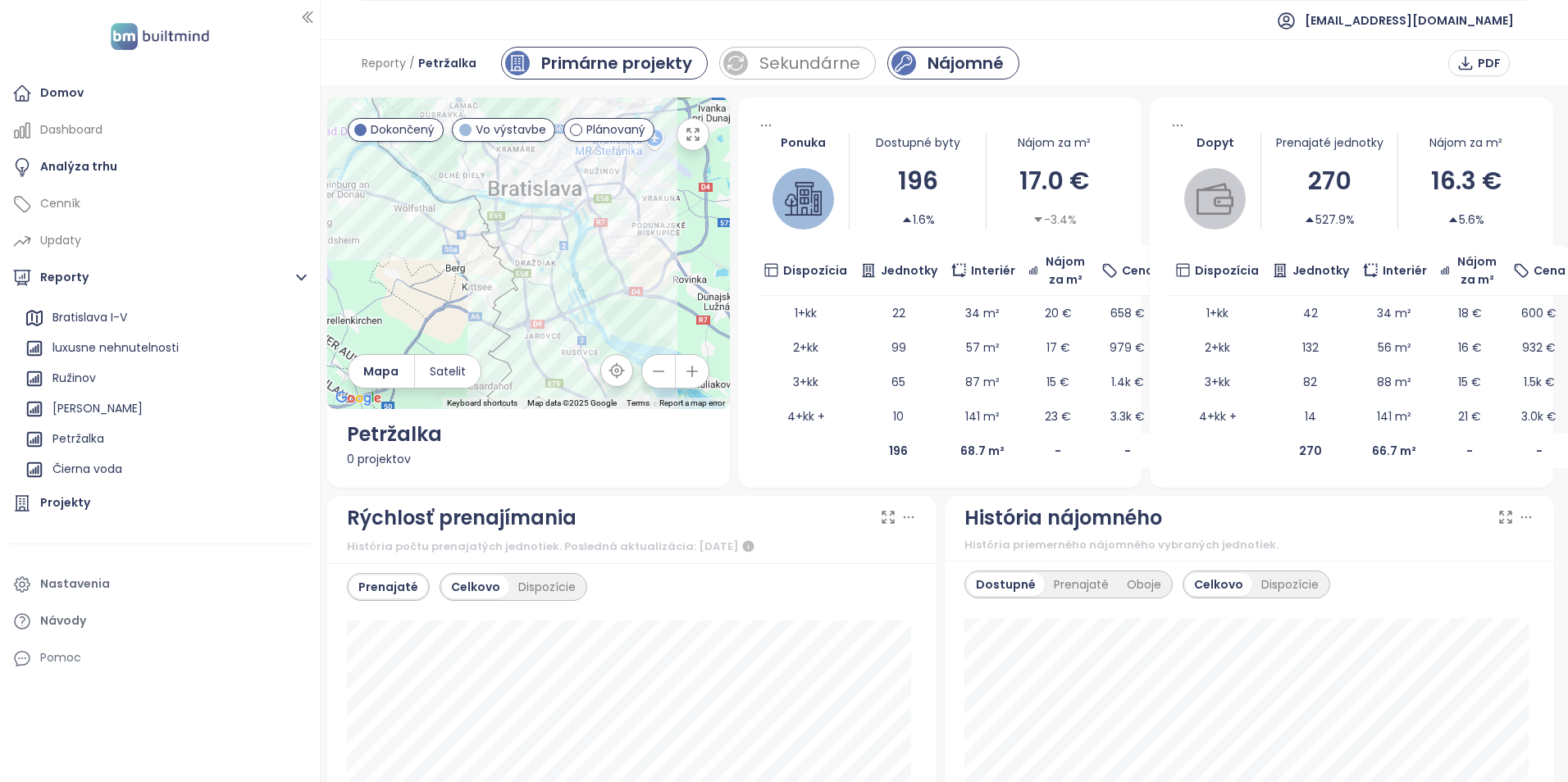
click at [615, 60] on div "Primárne projekty" at bounding box center [616, 63] width 151 height 24
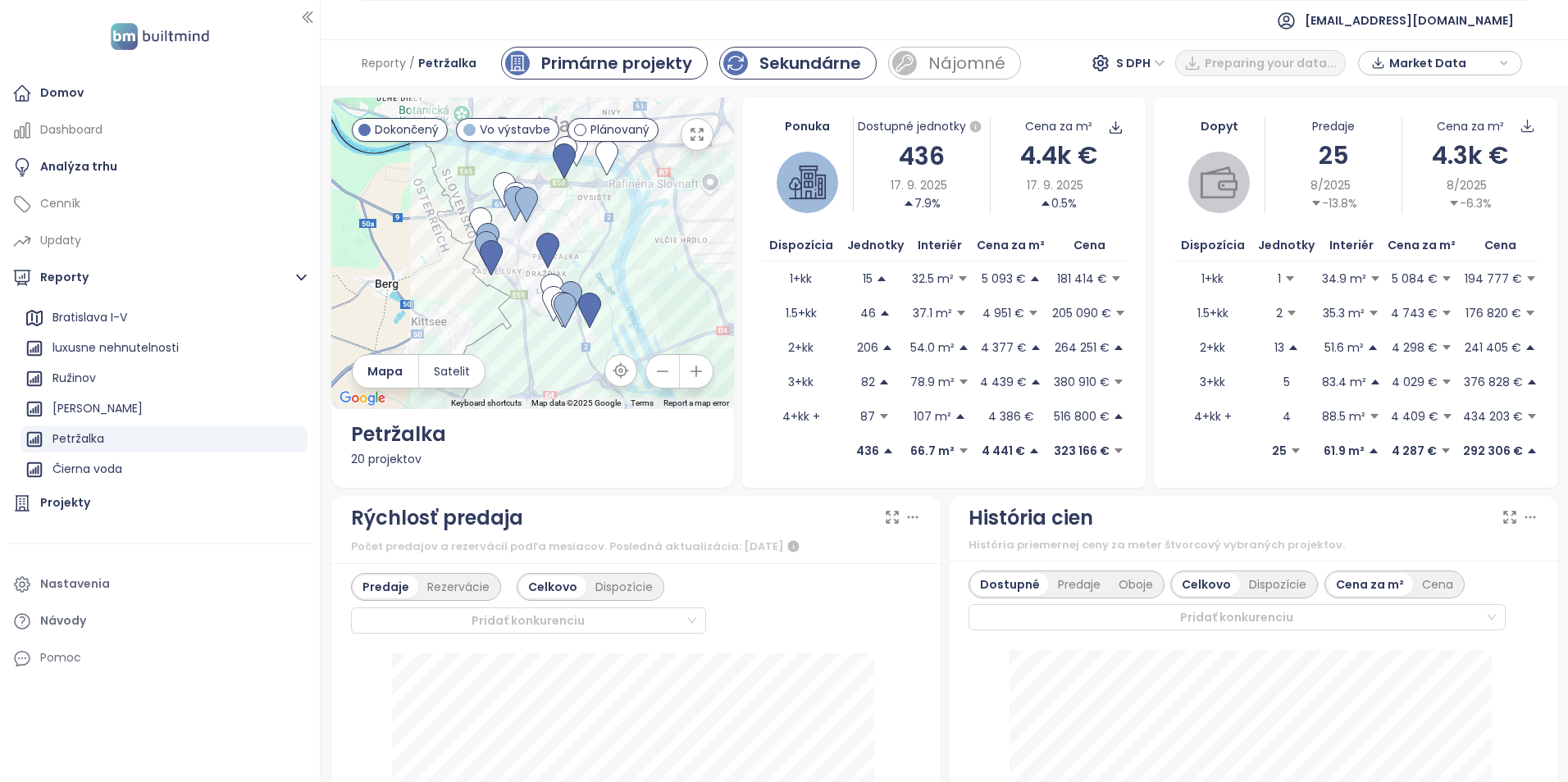
click at [792, 77] on div "Sekundárne" at bounding box center [798, 64] width 158 height 33
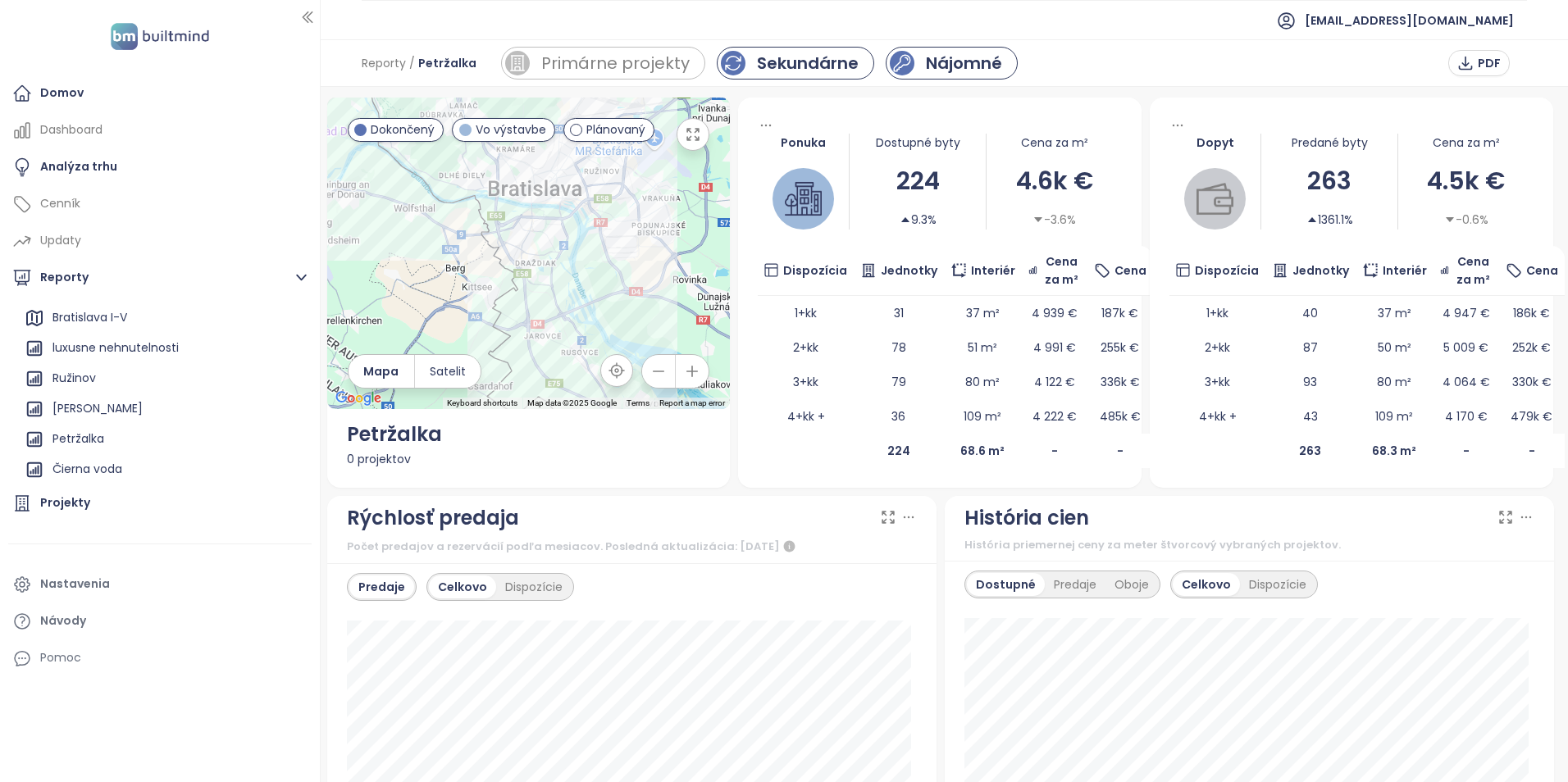
click at [932, 66] on div "Nájomné" at bounding box center [964, 63] width 77 height 24
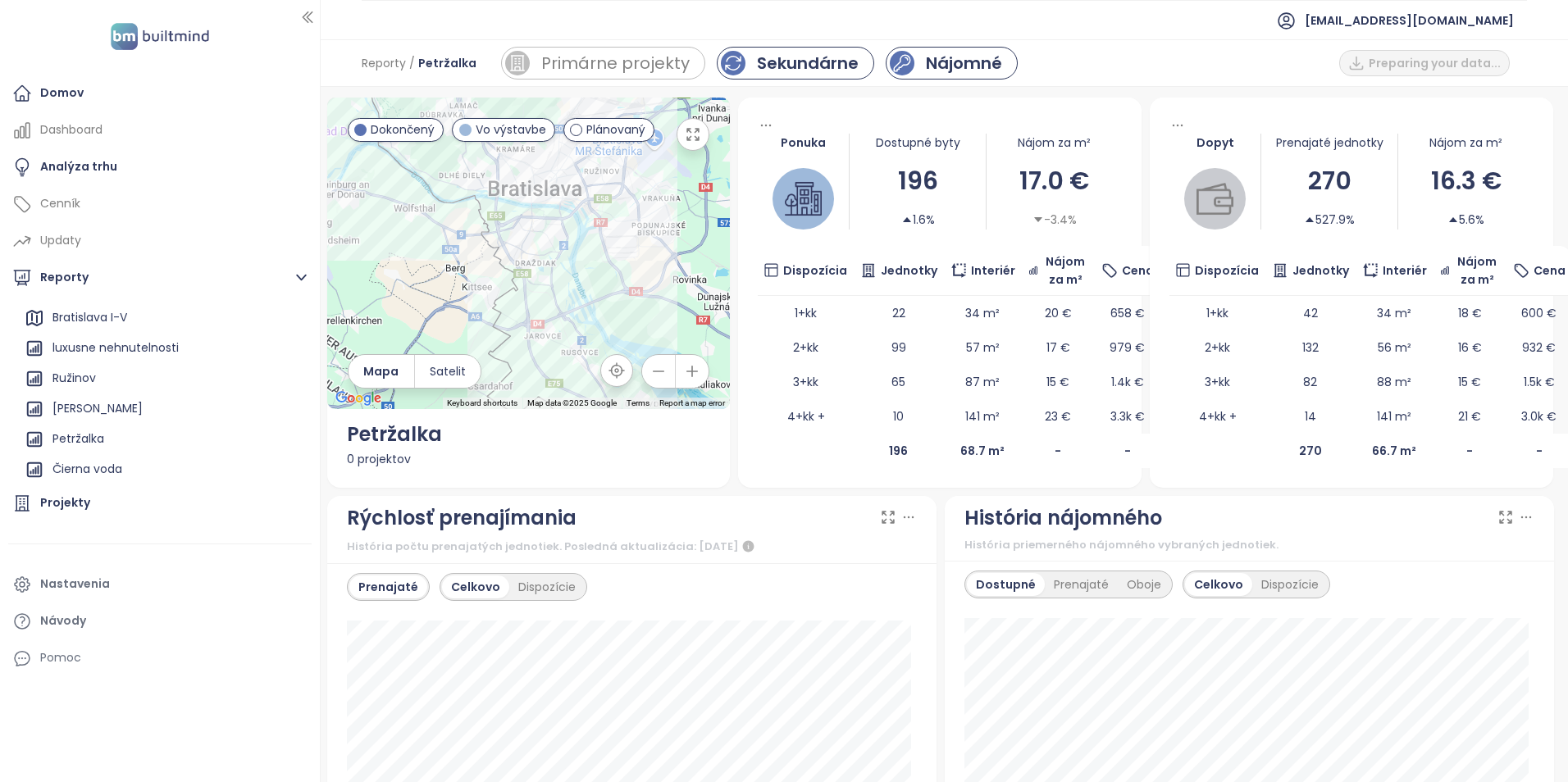
click at [775, 64] on div "Sekundárne" at bounding box center [808, 63] width 102 height 24
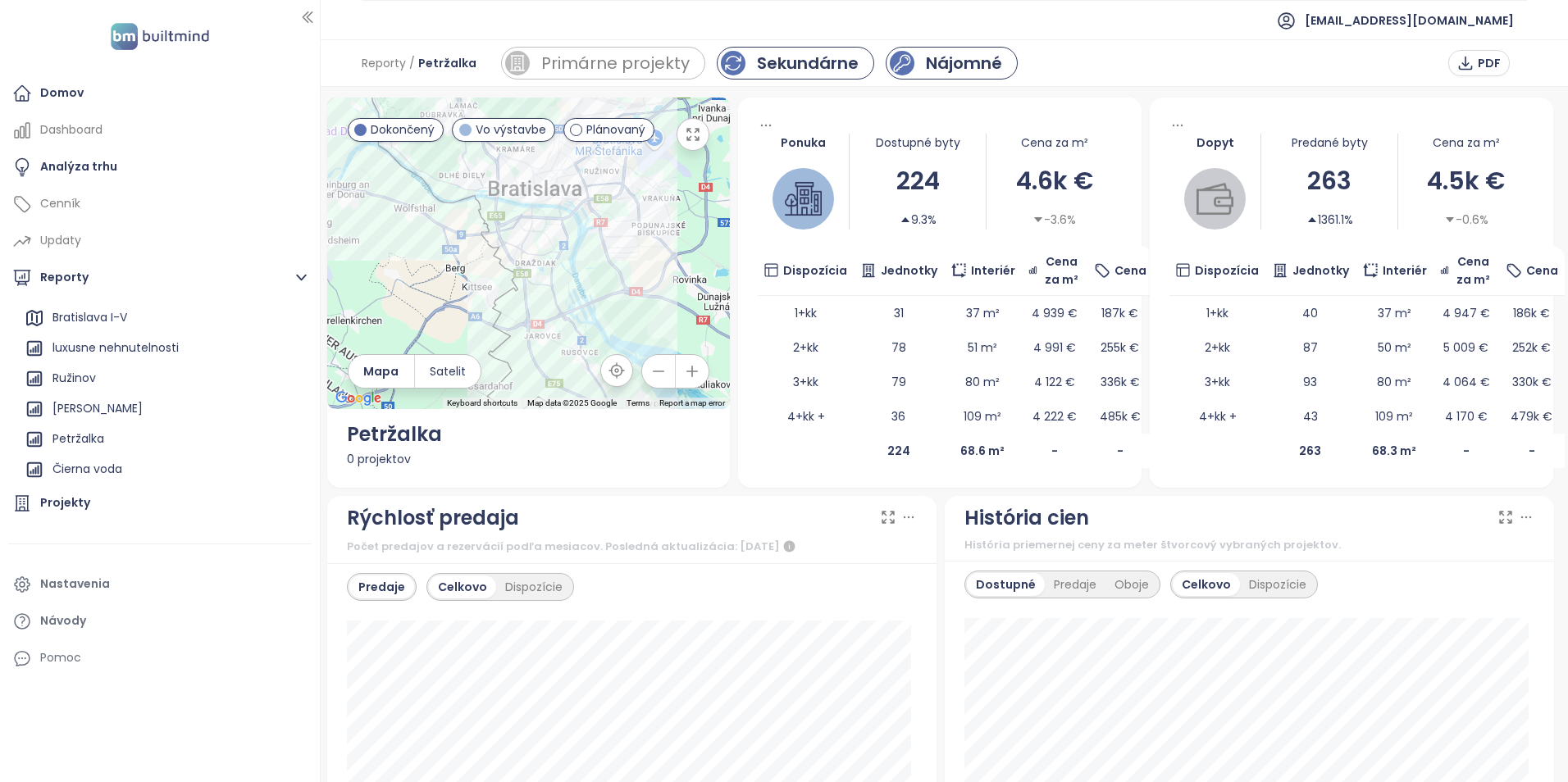
click at [959, 56] on div "Nájomné" at bounding box center [964, 63] width 77 height 24
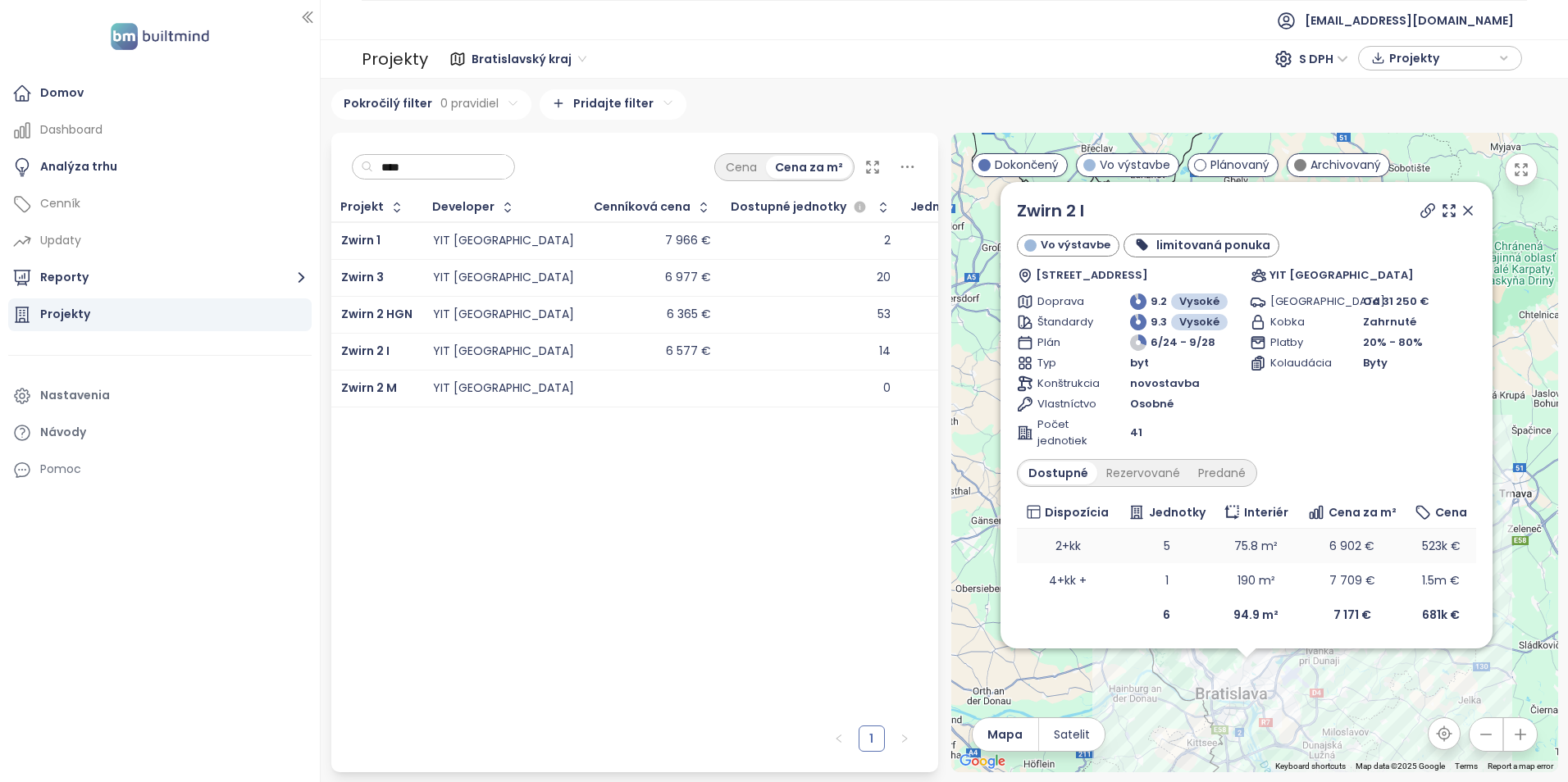
click at [1247, 549] on td "75.8 m²" at bounding box center [1255, 546] width 83 height 35
click at [1254, 590] on td "190 m²" at bounding box center [1255, 581] width 83 height 35
click at [1246, 611] on b "94.9 m²" at bounding box center [1256, 615] width 45 height 17
click at [1257, 577] on td "190 m²" at bounding box center [1255, 581] width 83 height 35
click at [1260, 541] on td "75.8 m²" at bounding box center [1255, 546] width 83 height 35
